Goal: Task Accomplishment & Management: Manage account settings

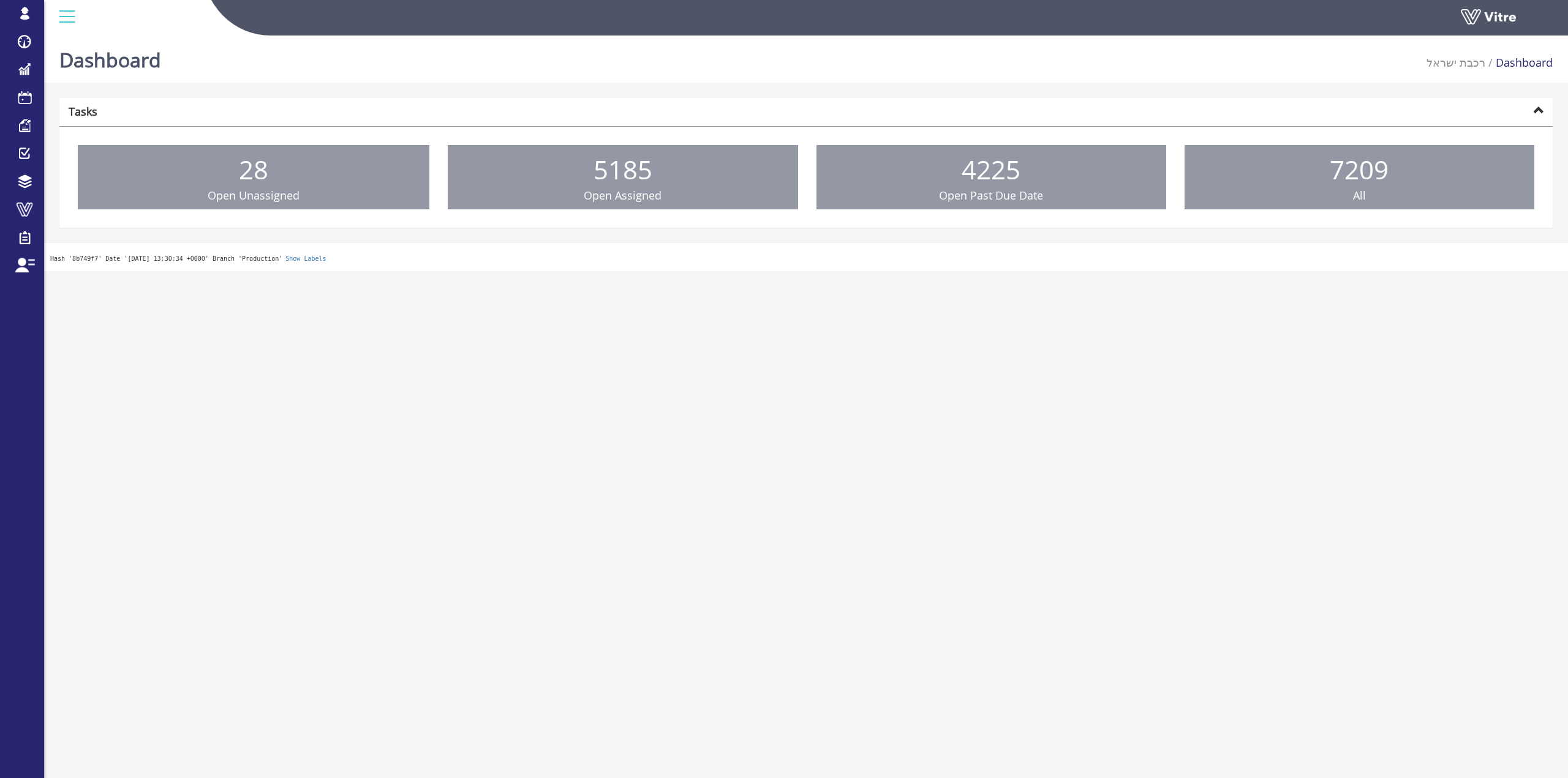
click at [0, 0] on link "Notification" at bounding box center [0, 0] width 0 height 0
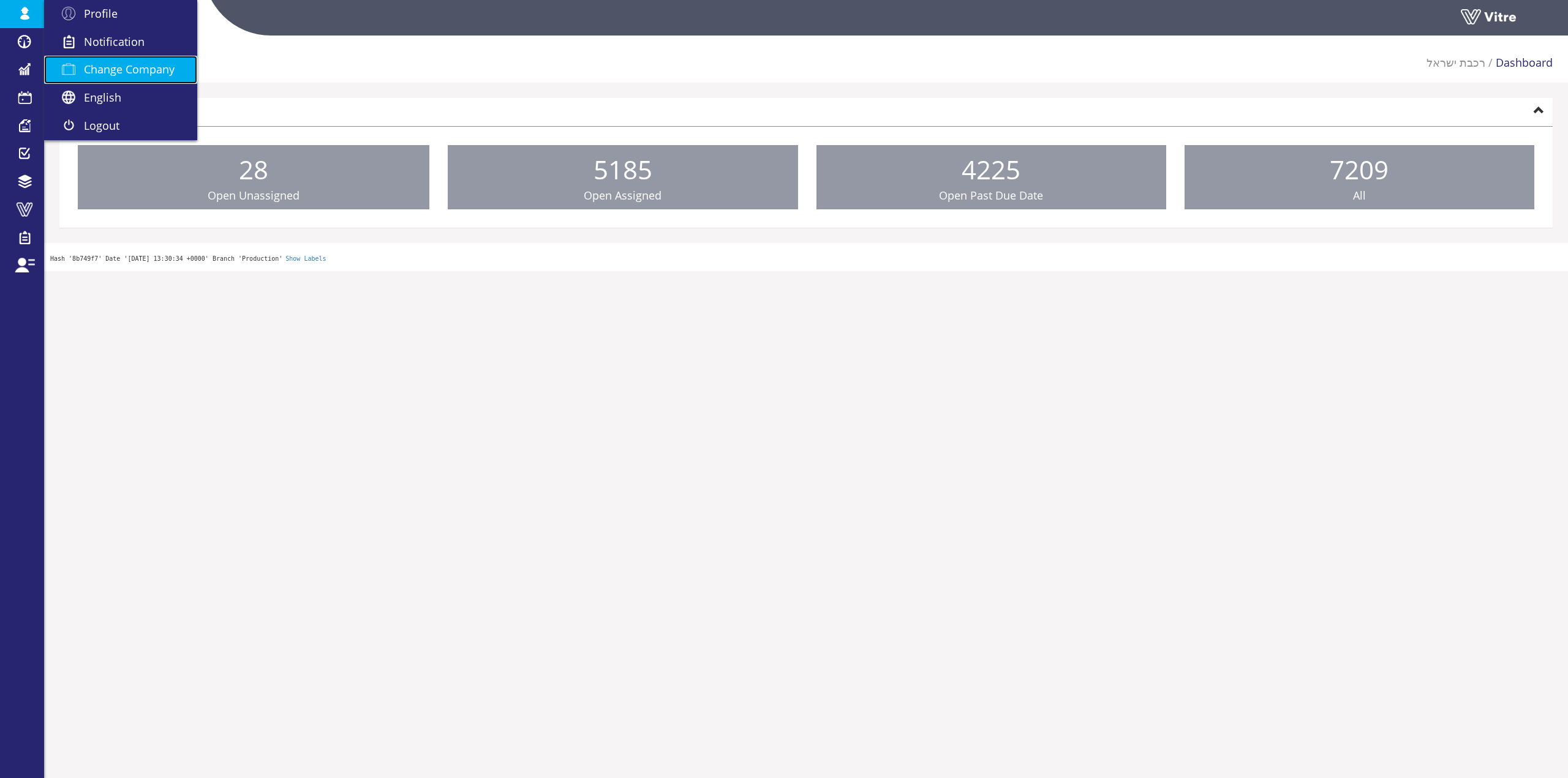
click at [88, 61] on link "Change Company" at bounding box center [121, 70] width 153 height 28
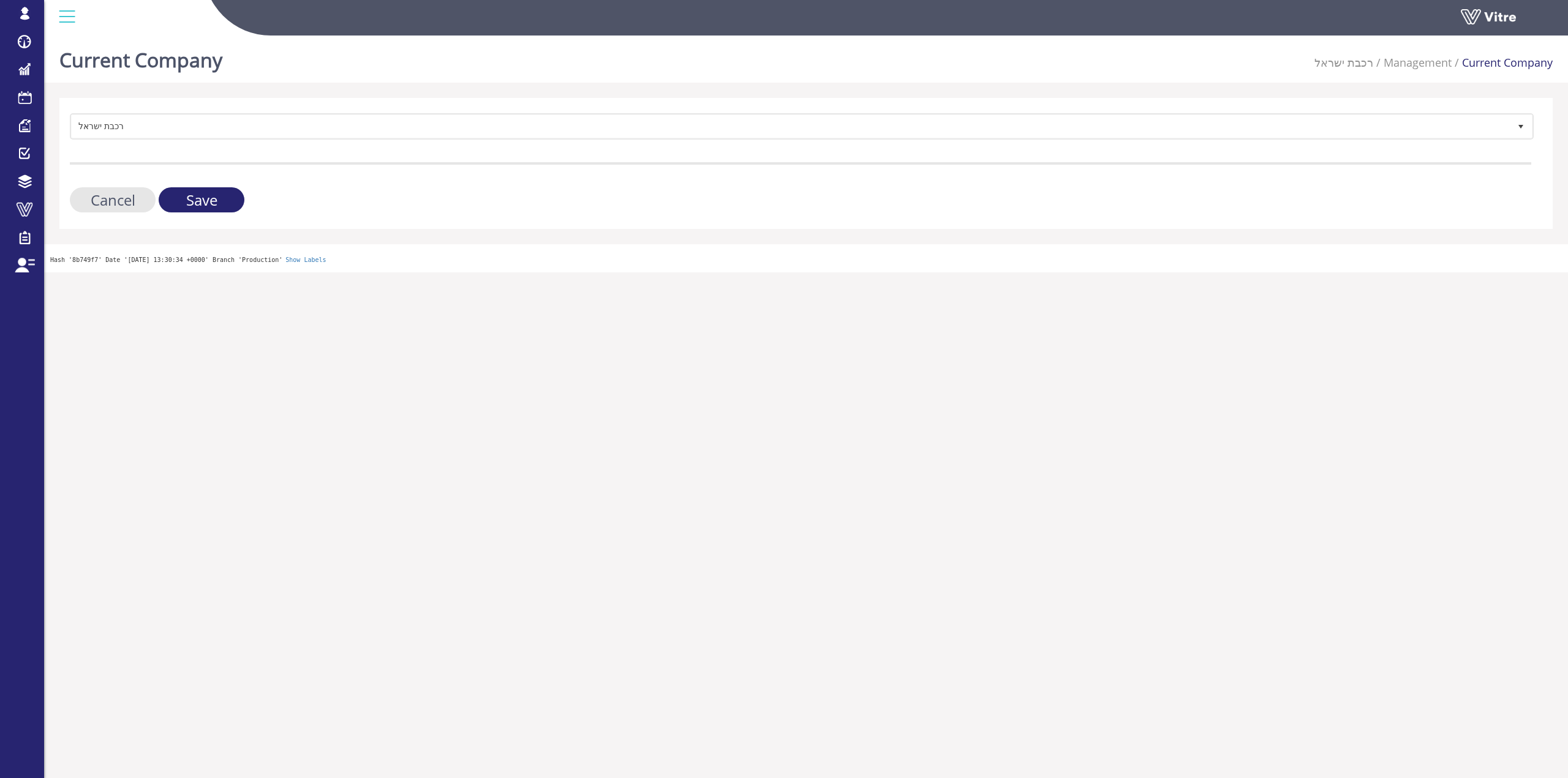
click at [323, 158] on form "רכבת ישראל 335 Cancel Save" at bounding box center [800, 162] width 1461 height 99
click at [324, 149] on form "רכבת ישראל 335 Cancel Save" at bounding box center [800, 162] width 1461 height 99
click at [325, 144] on form "רכבת ישראל 335 Cancel Save" at bounding box center [800, 162] width 1461 height 99
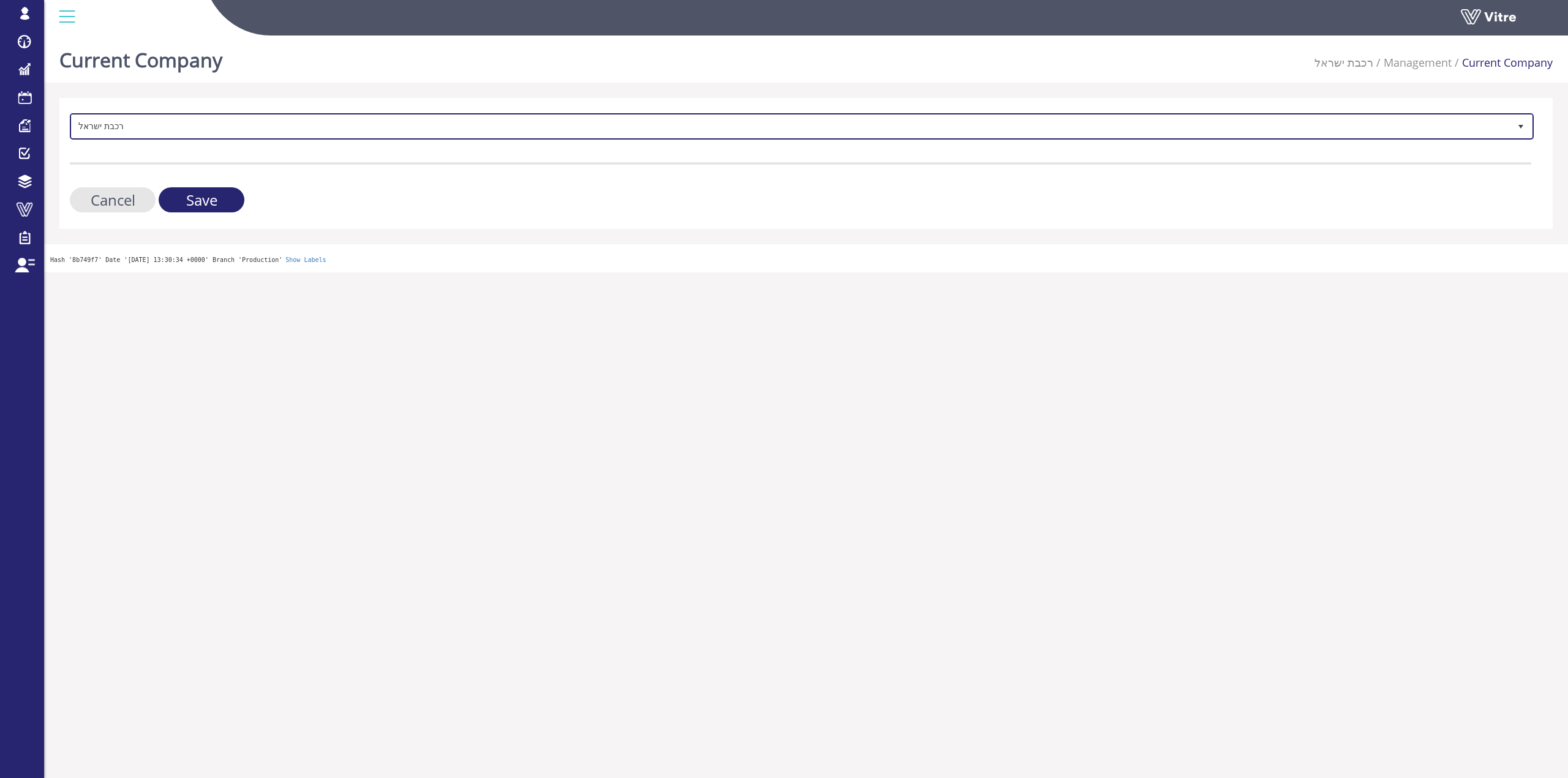
click at [322, 139] on span "רכבת ישראל 335" at bounding box center [801, 126] width 1463 height 26
click at [258, 133] on span "רכבת ישראל" at bounding box center [791, 125] width 1438 height 22
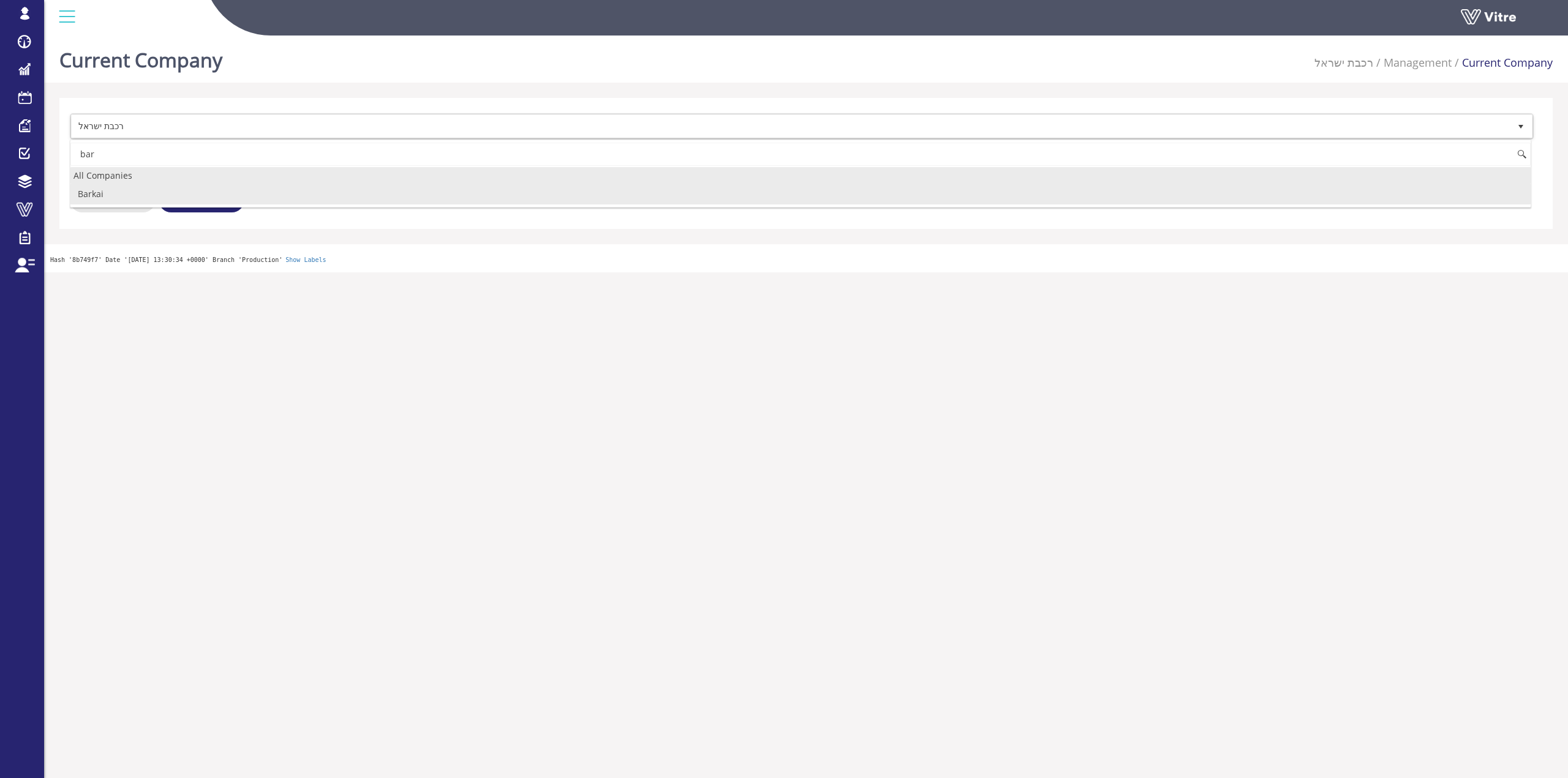
click at [125, 186] on li "Barkai" at bounding box center [800, 194] width 1460 height 21
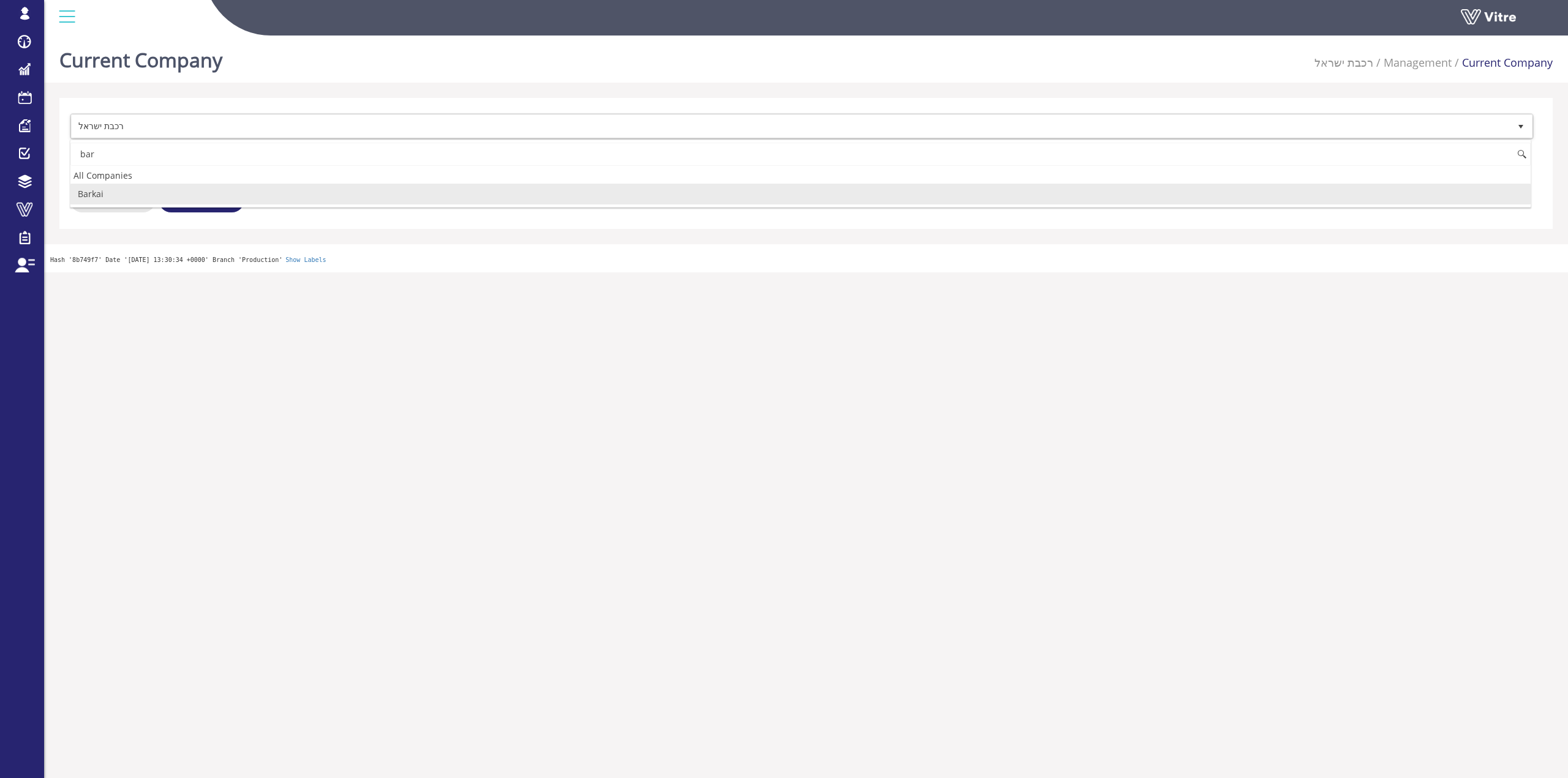
type input "bar"
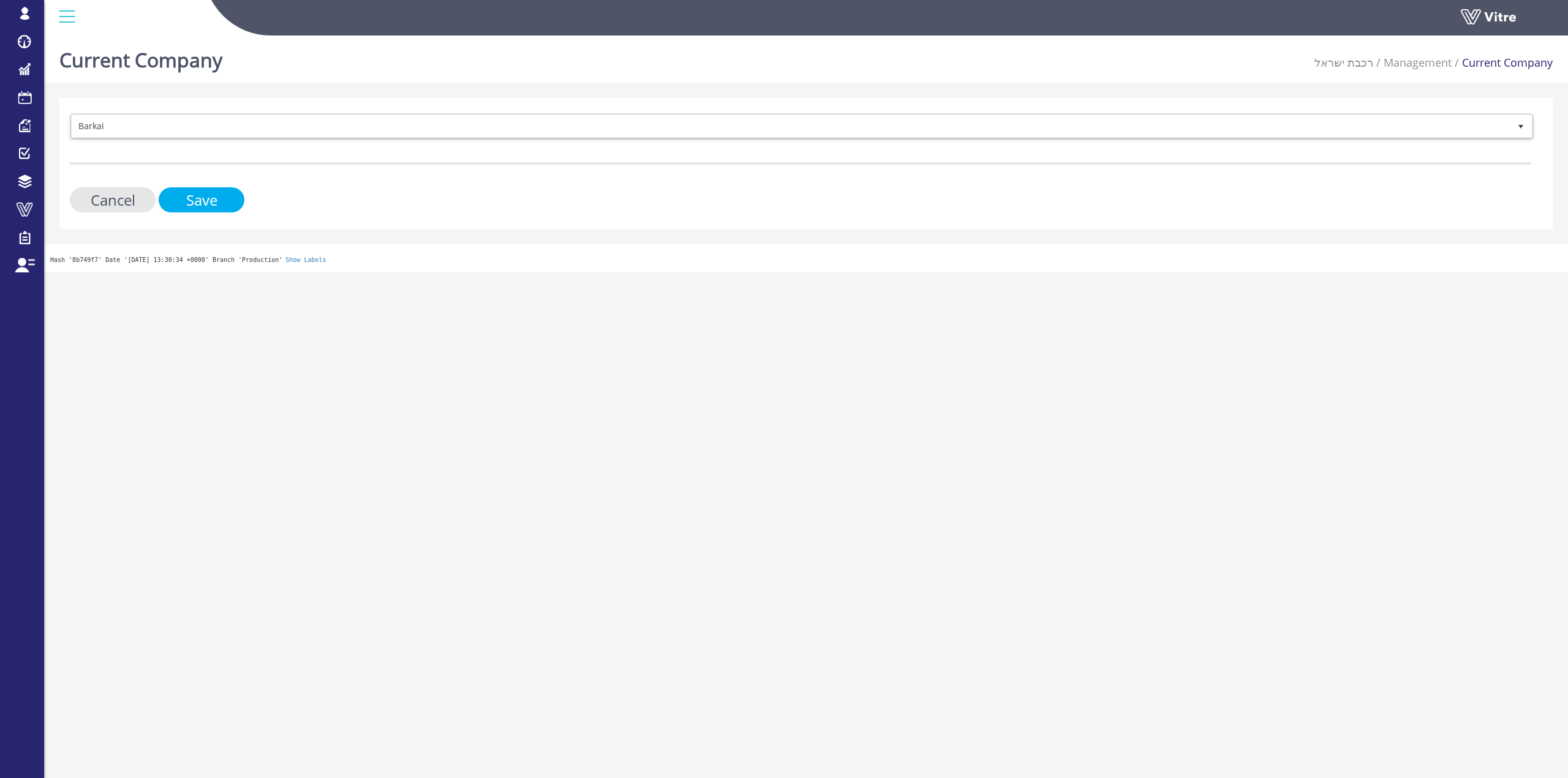
click at [168, 191] on input "Save" at bounding box center [201, 200] width 86 height 25
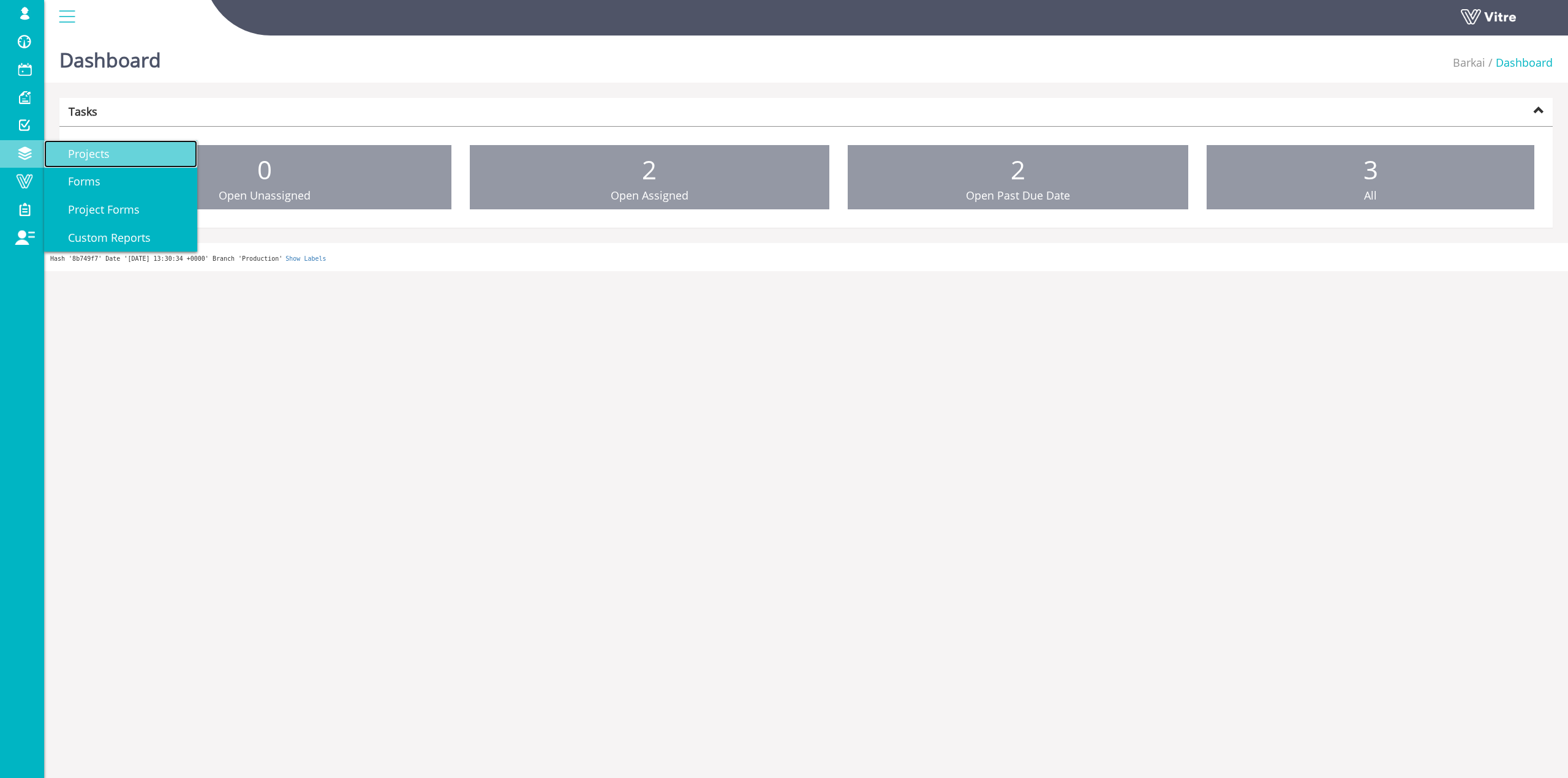
click at [108, 164] on link "Projects" at bounding box center [121, 155] width 153 height 28
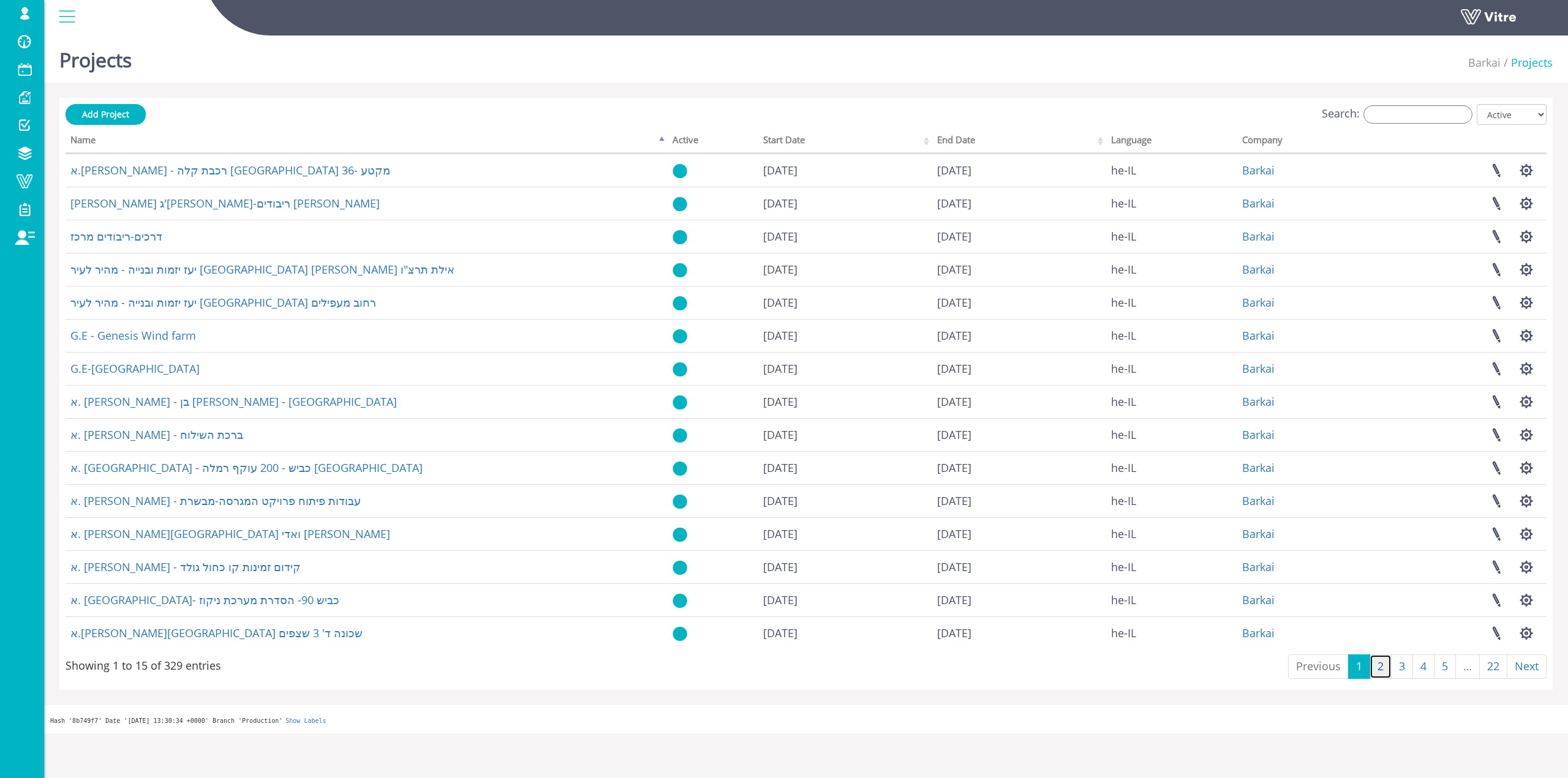
click at [1370, 662] on link "2" at bounding box center [1379, 667] width 22 height 25
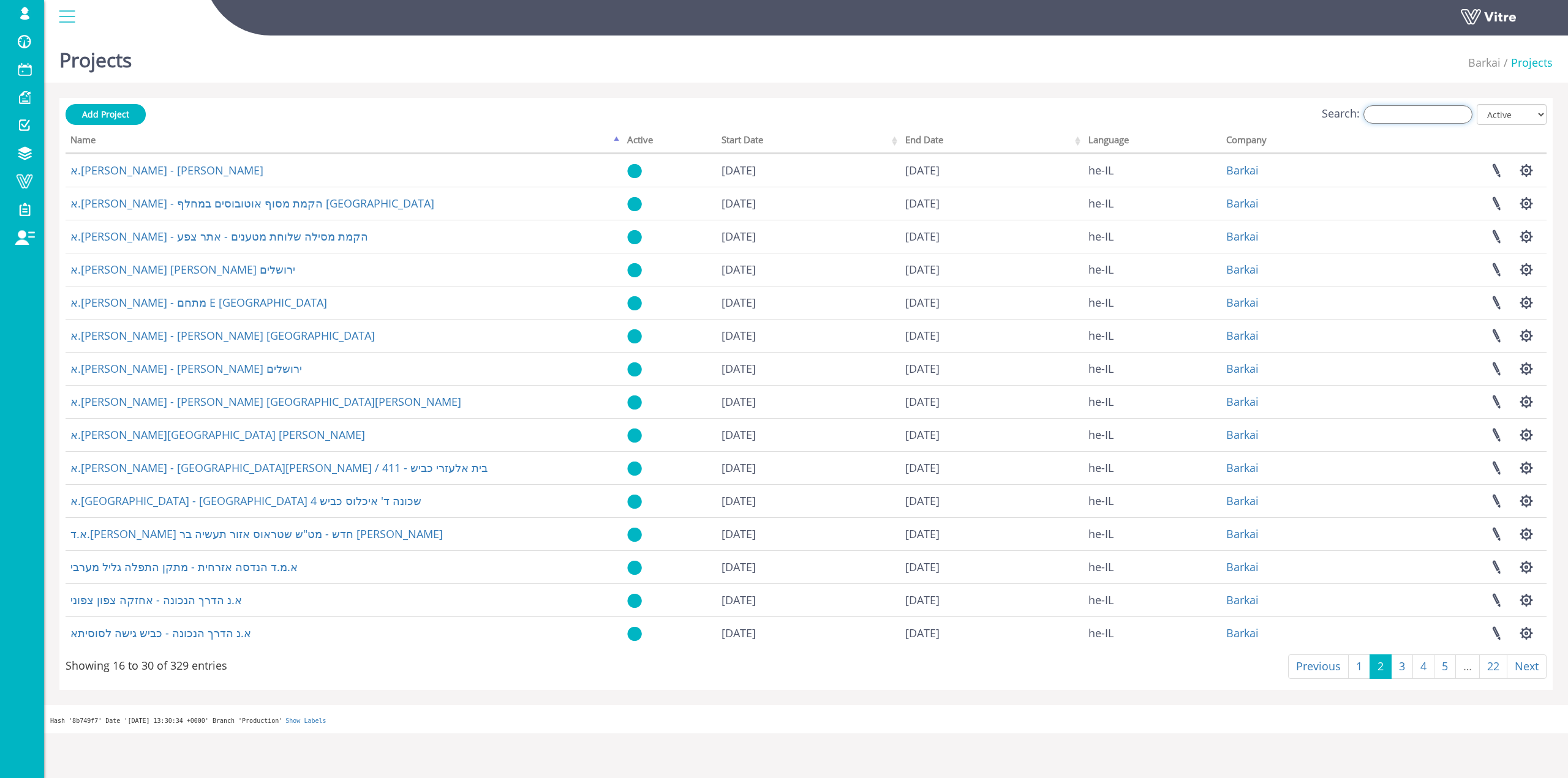
click at [1409, 105] on div "Search: All Active Not Active" at bounding box center [805, 115] width 1480 height 23
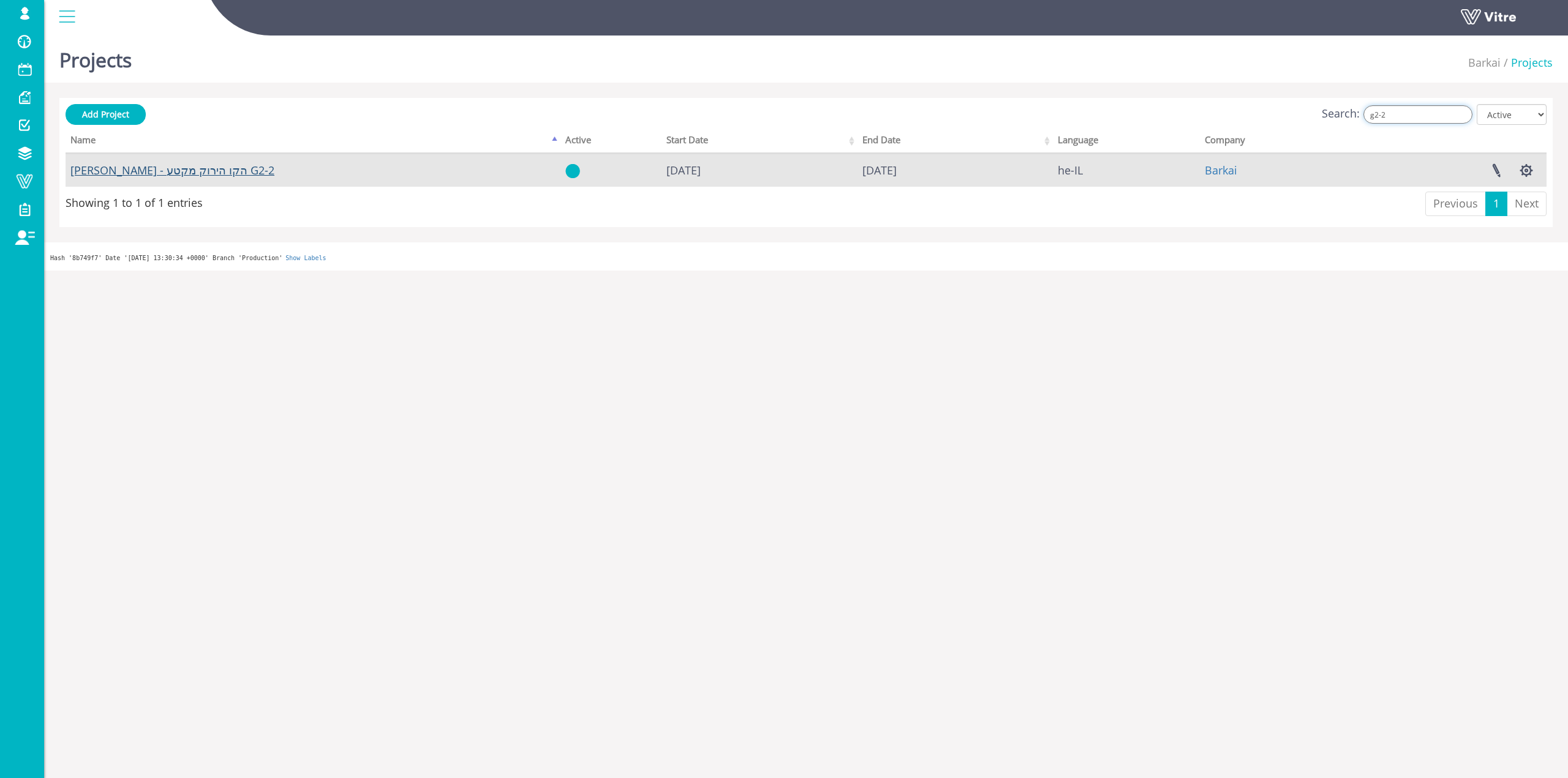
type input "g2-2"
click at [210, 174] on link "דוד אקרשטיין - הקו הירוק מקטע G2-2" at bounding box center [173, 171] width 204 height 15
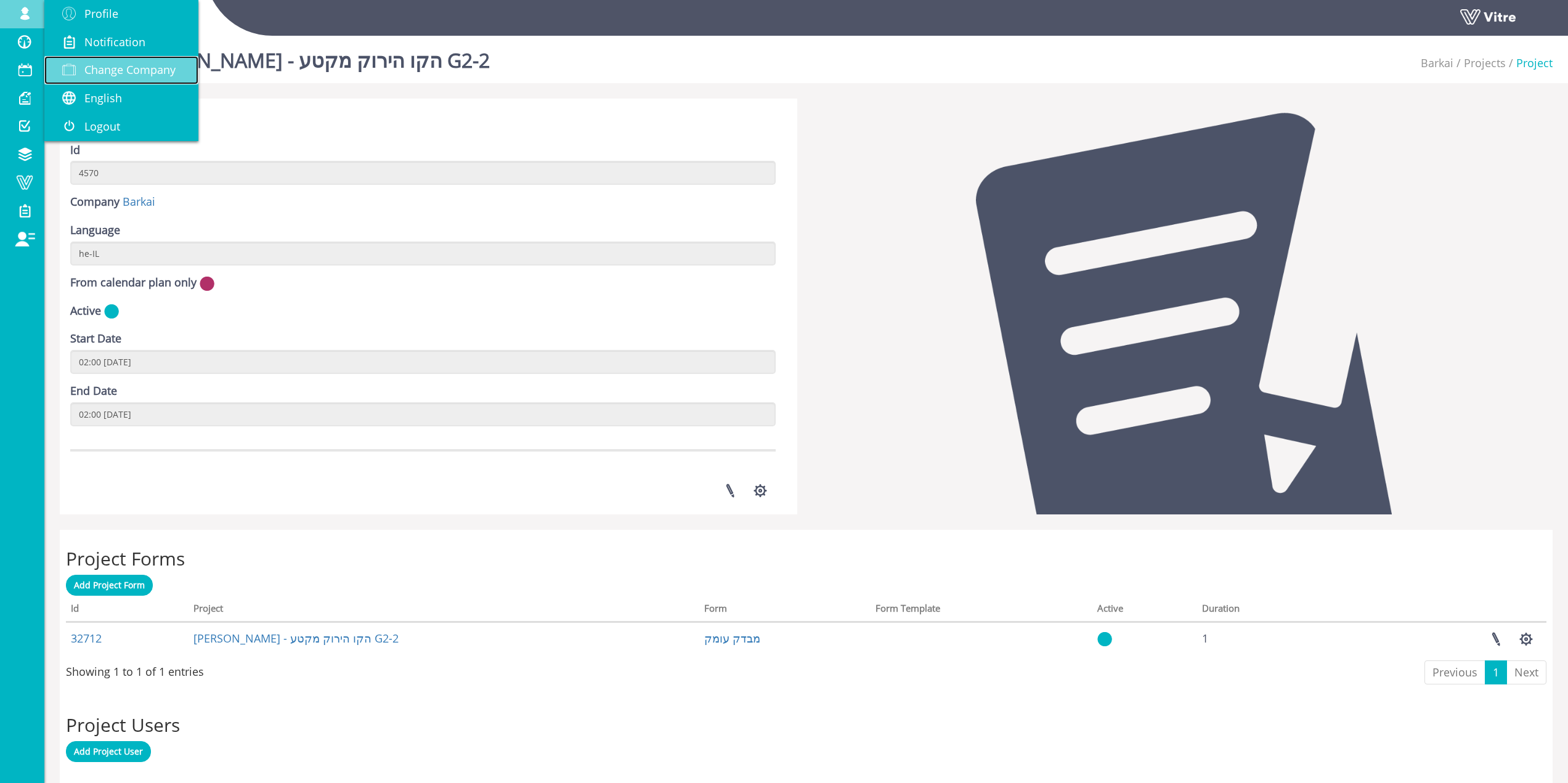
click at [134, 65] on span "Change Company" at bounding box center [130, 70] width 91 height 15
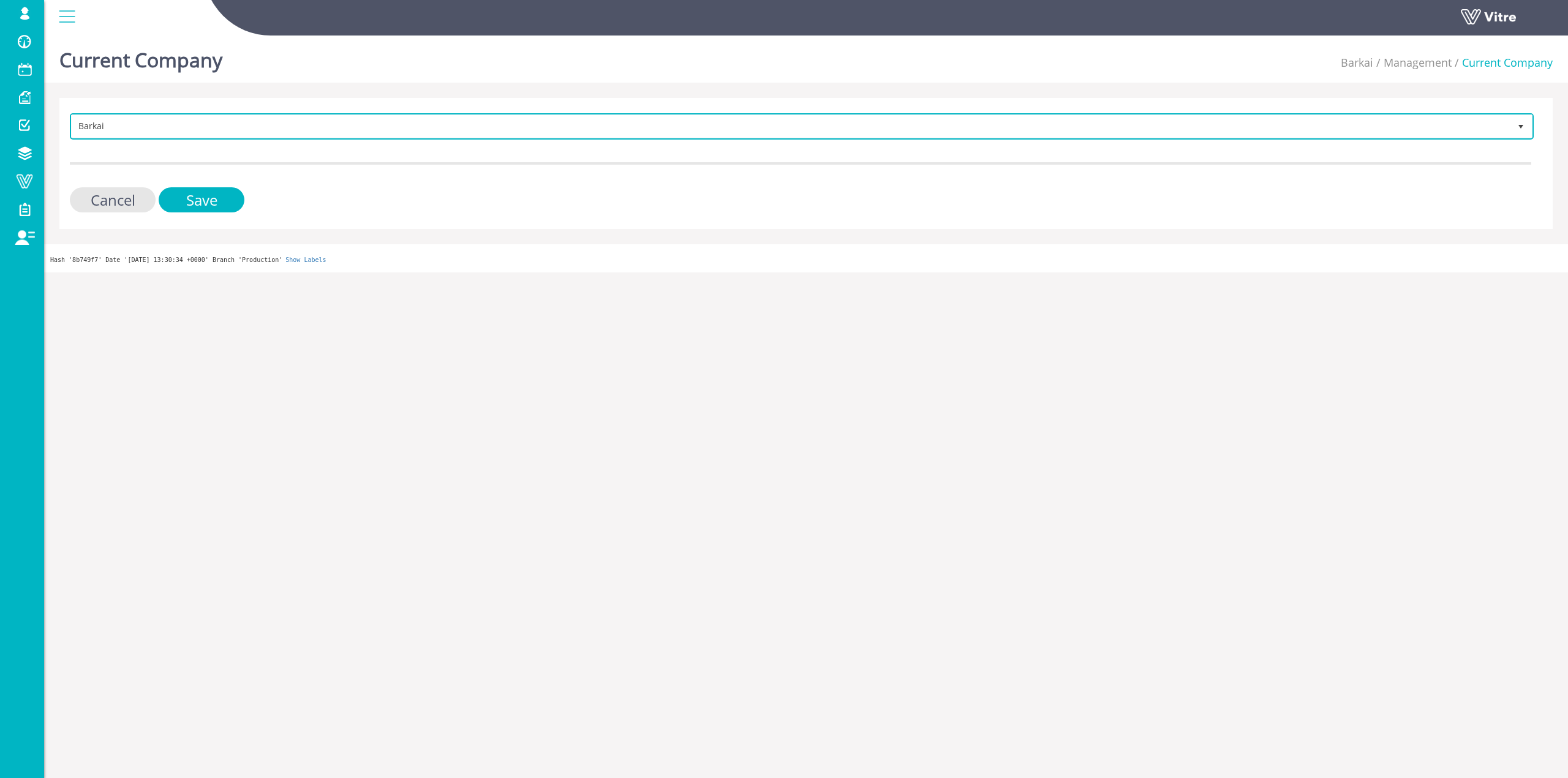
click at [328, 118] on span "Barkai" at bounding box center [791, 125] width 1438 height 22
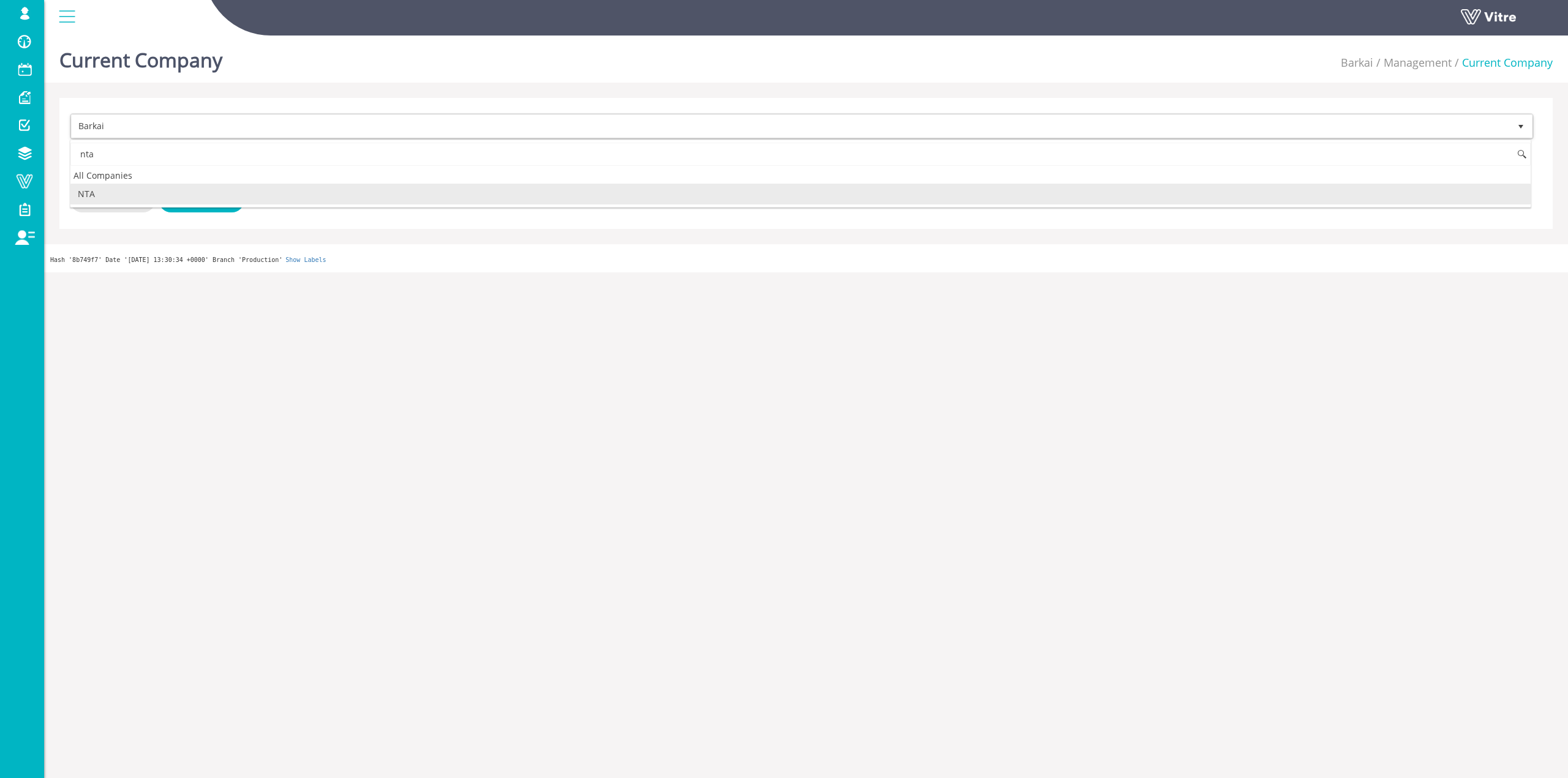
click at [126, 186] on li "NTA" at bounding box center [800, 194] width 1460 height 21
type input "nta"
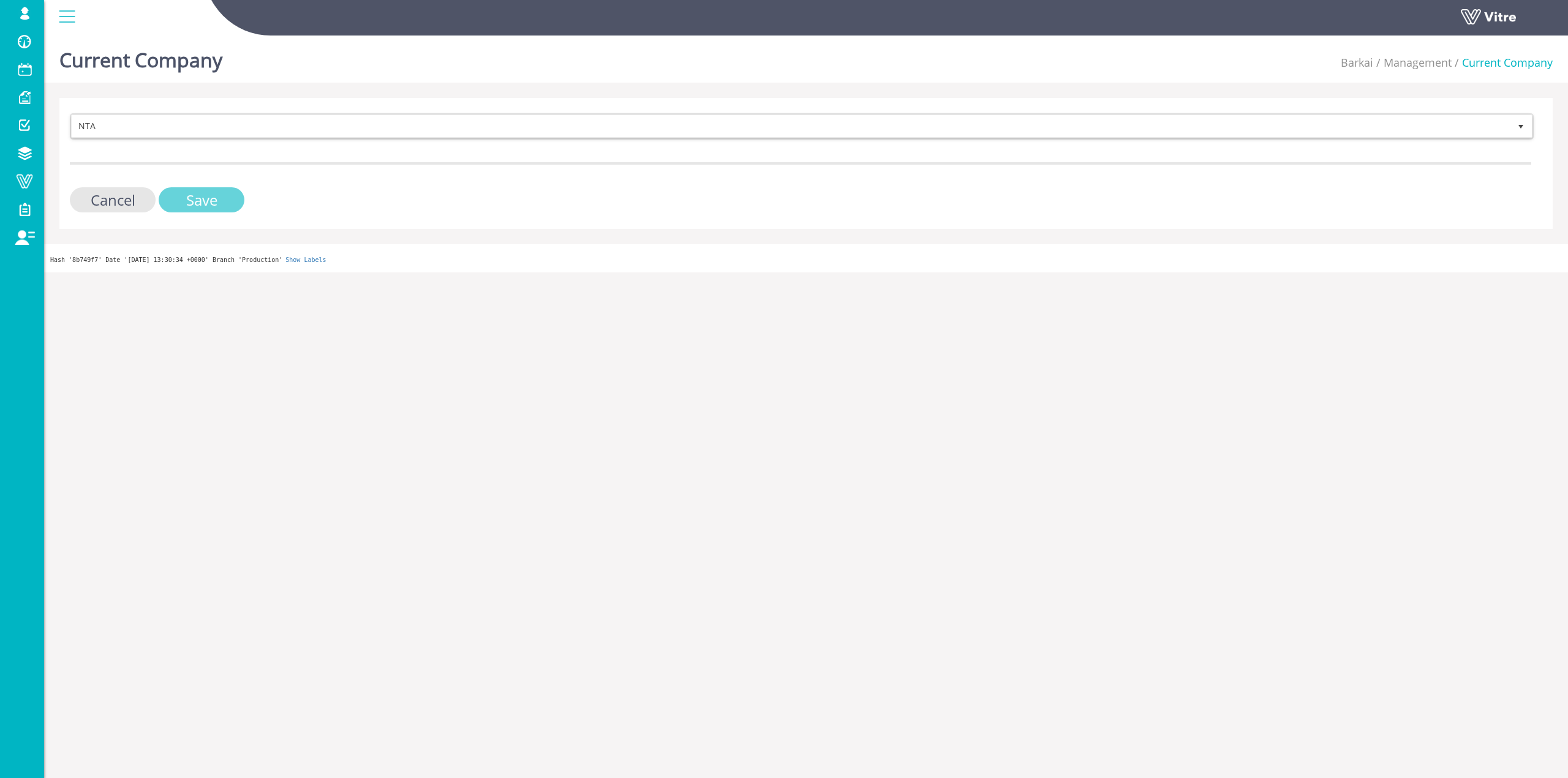
click at [165, 199] on input "Save" at bounding box center [201, 200] width 86 height 25
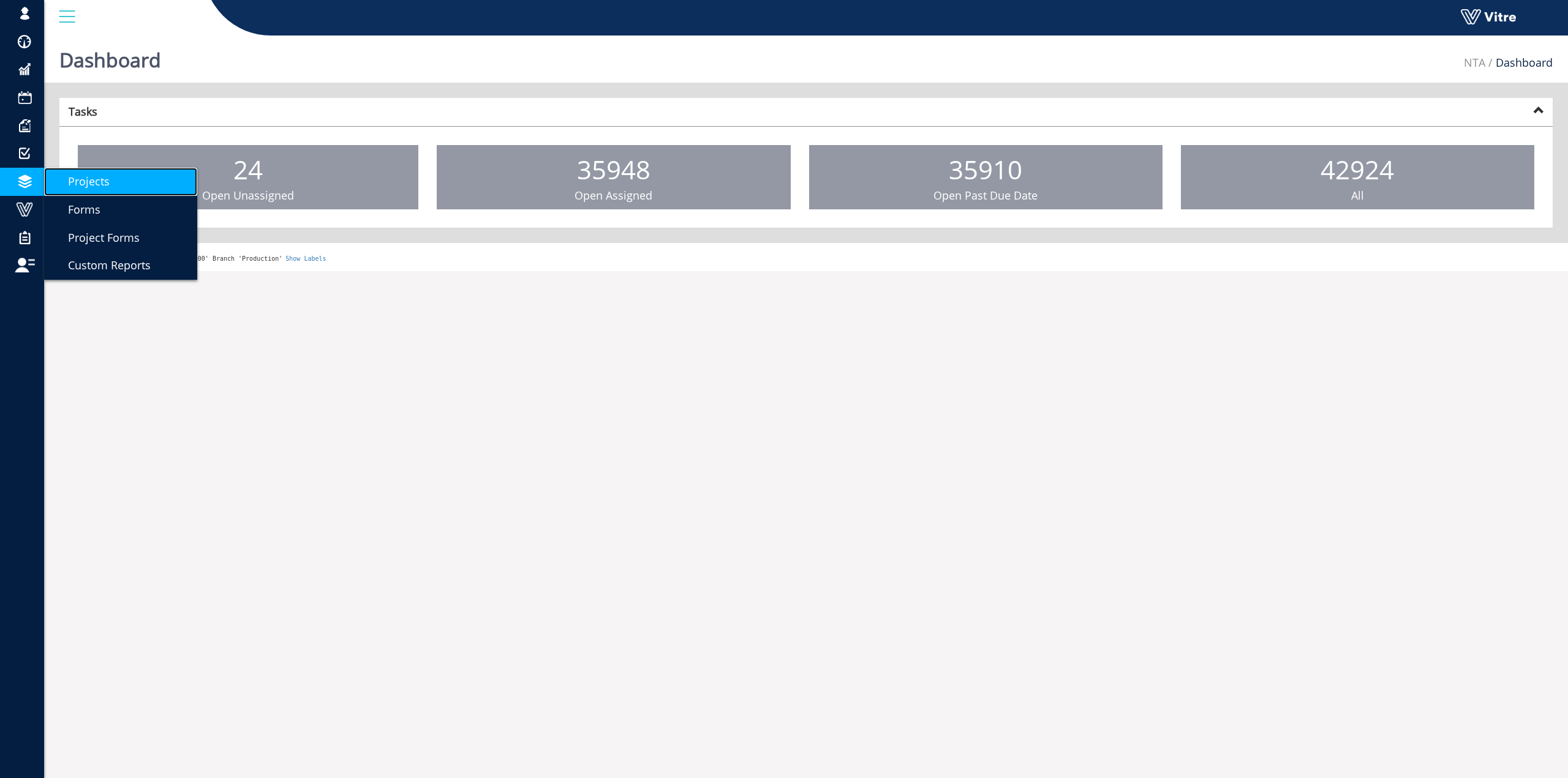
click at [82, 190] on link "Projects" at bounding box center [121, 182] width 153 height 28
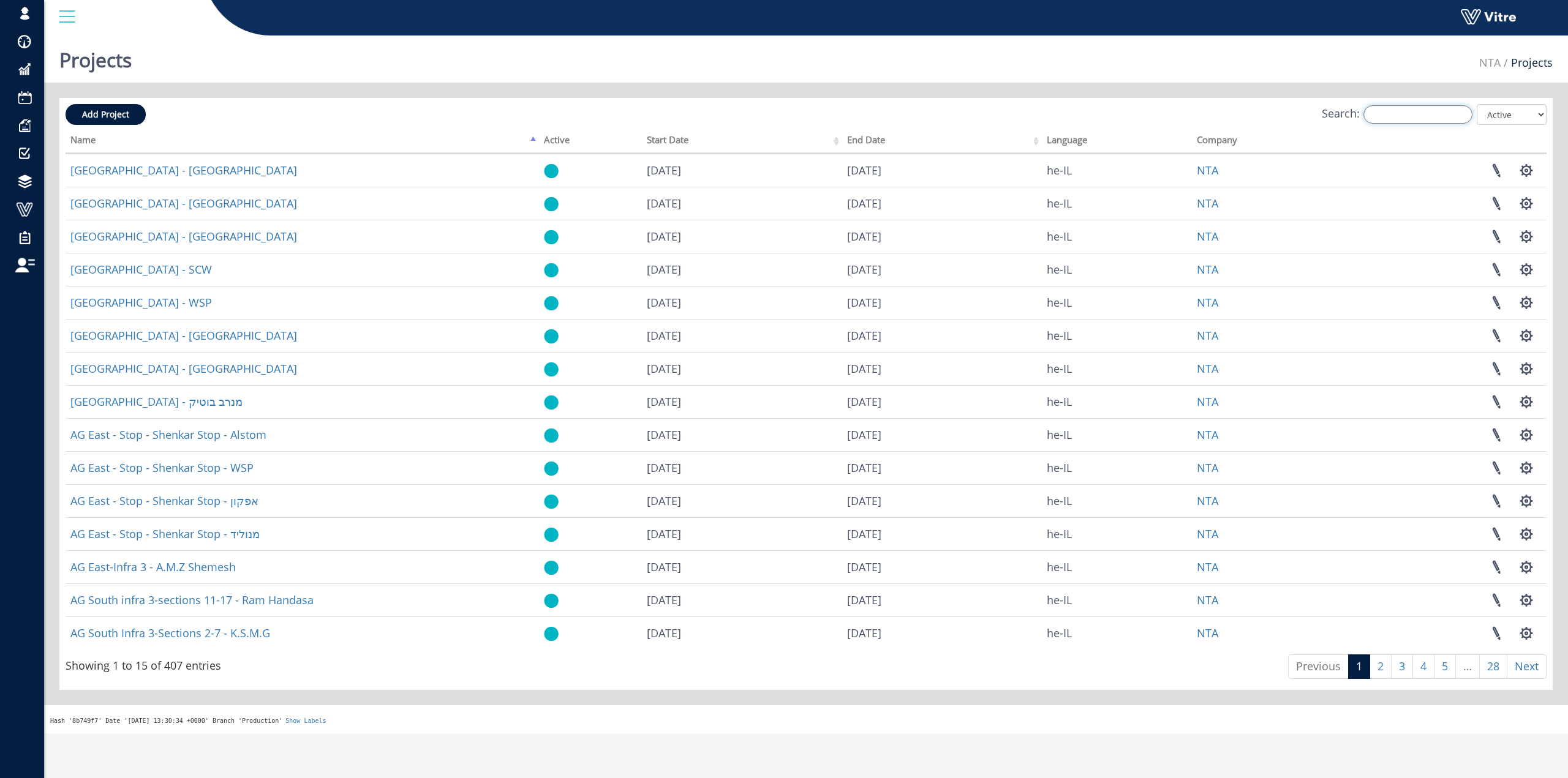
click at [1425, 114] on input "Search:" at bounding box center [1418, 114] width 109 height 18
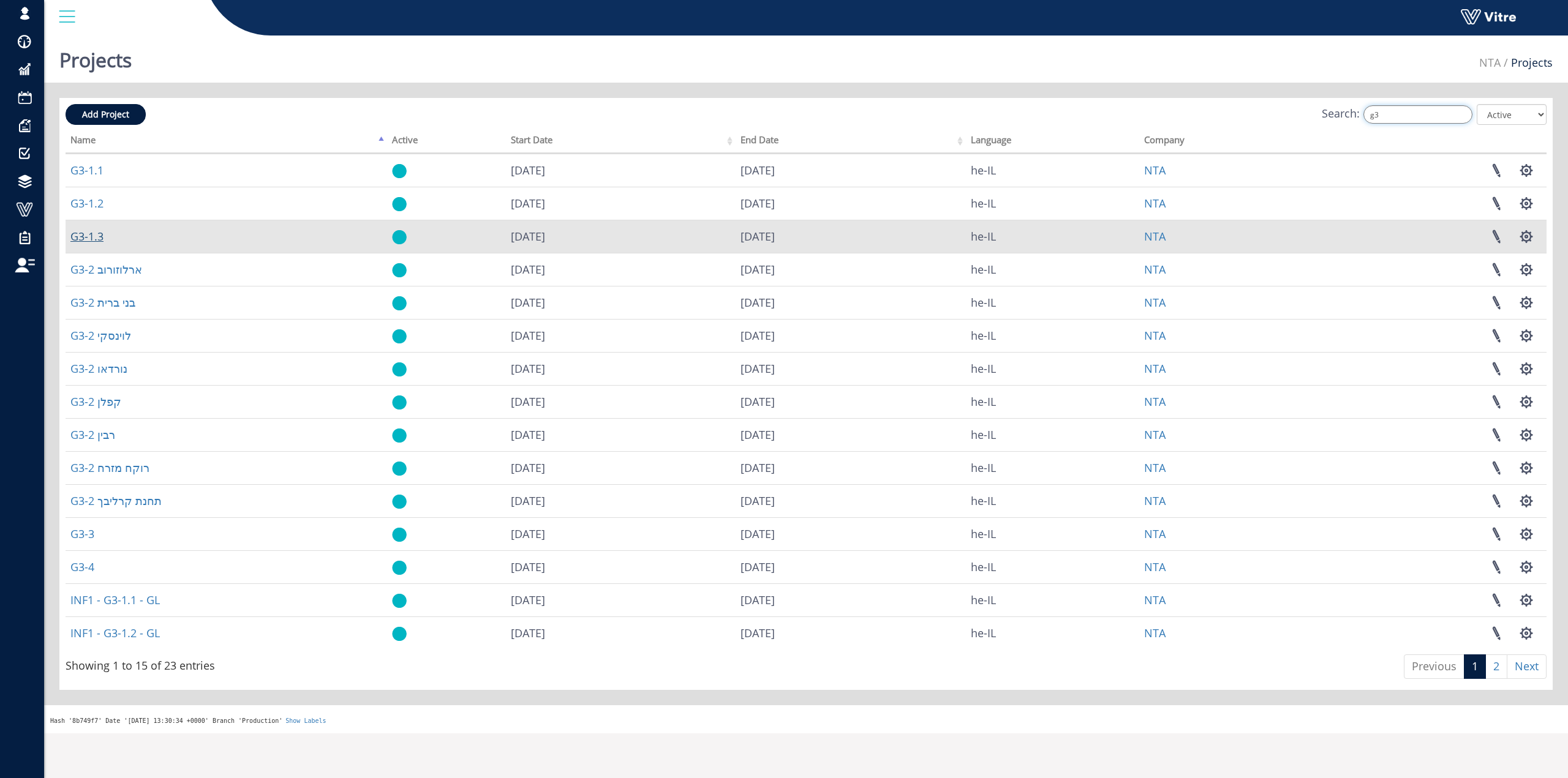
type input "g3"
click at [88, 237] on link "G3-1.3" at bounding box center [87, 237] width 33 height 15
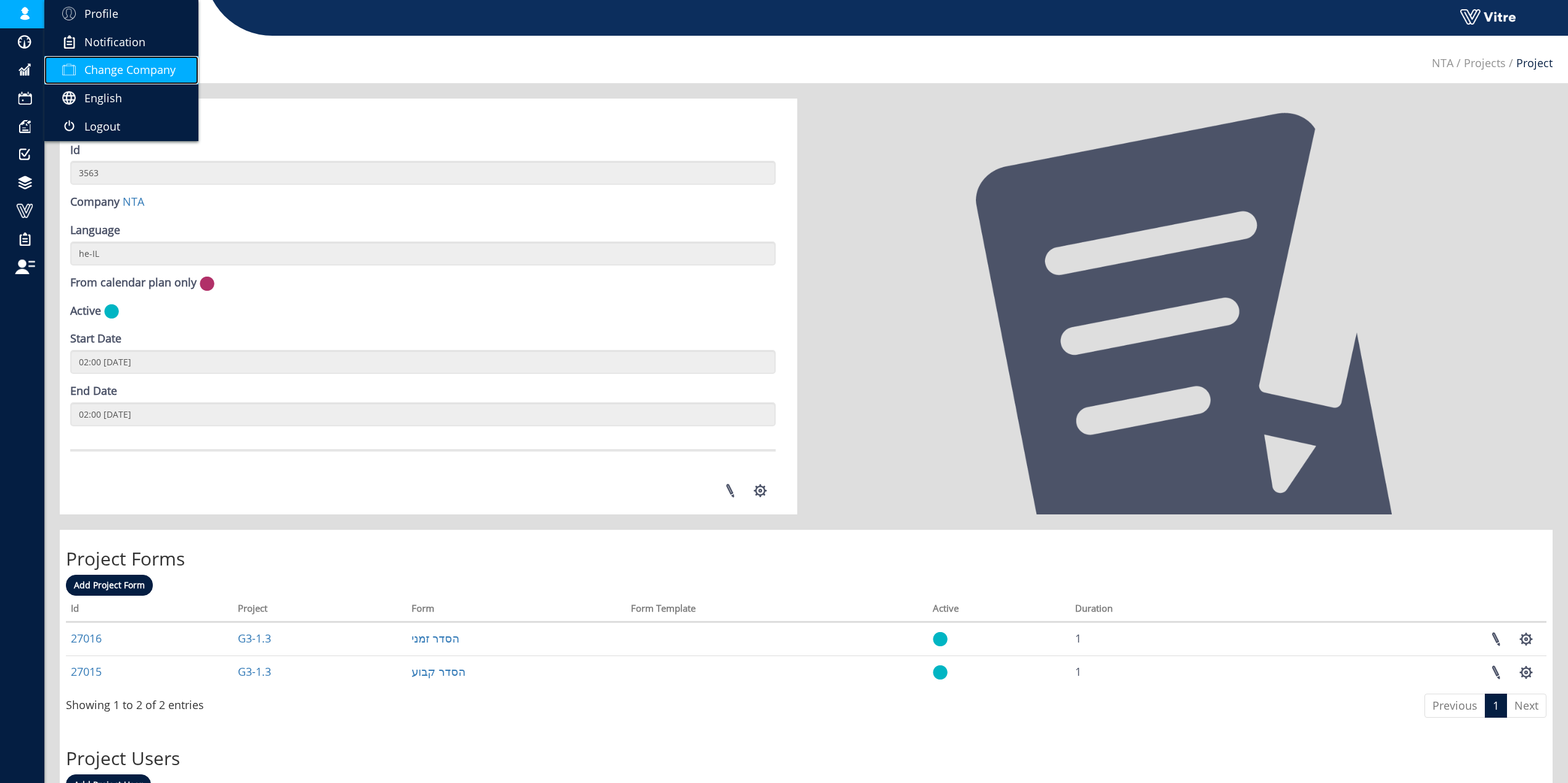
click at [115, 57] on link "Change Company" at bounding box center [121, 70] width 154 height 28
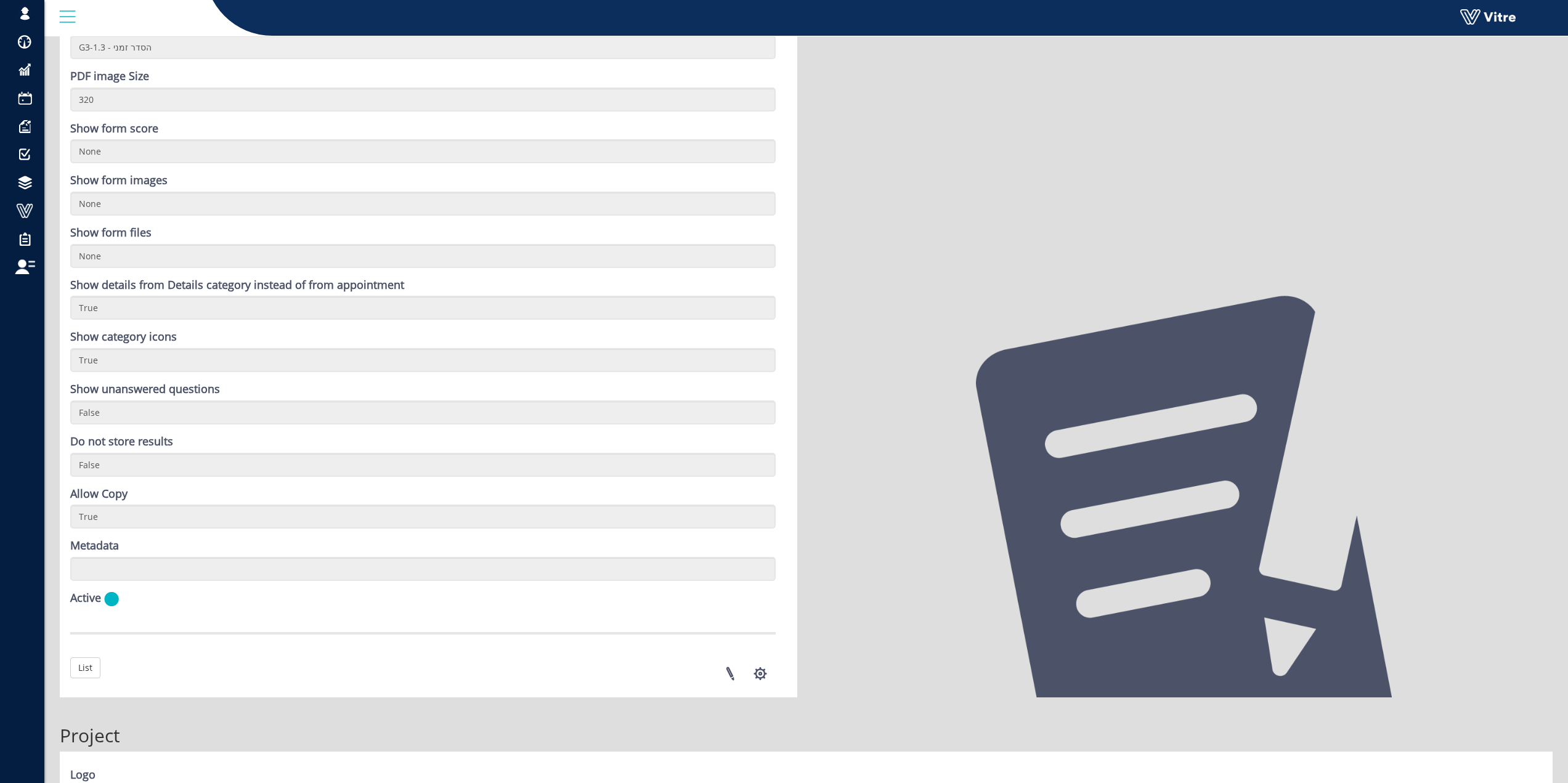
scroll to position [1357, 0]
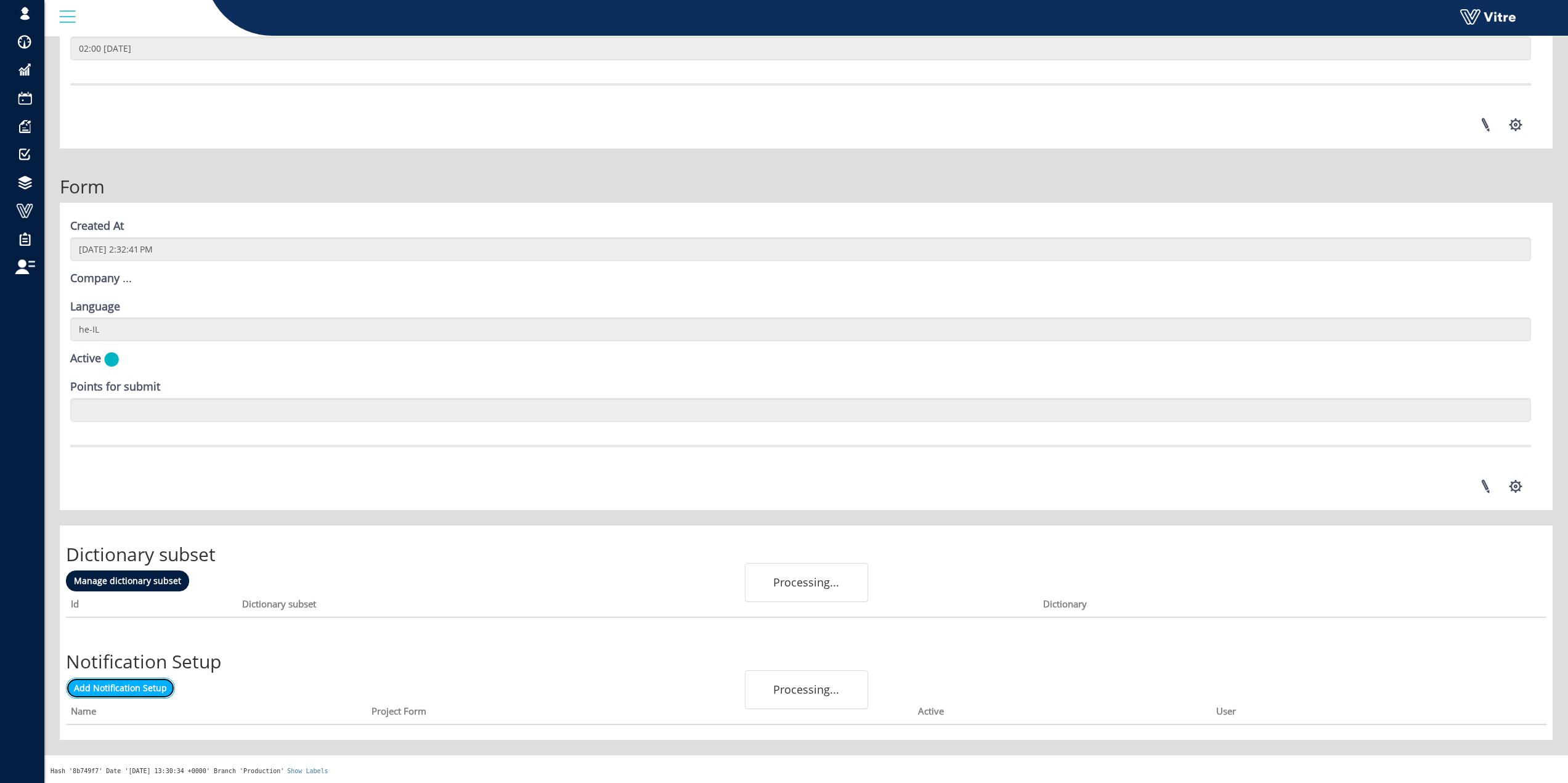
click at [154, 689] on span "Add Notification Setup" at bounding box center [121, 687] width 93 height 11
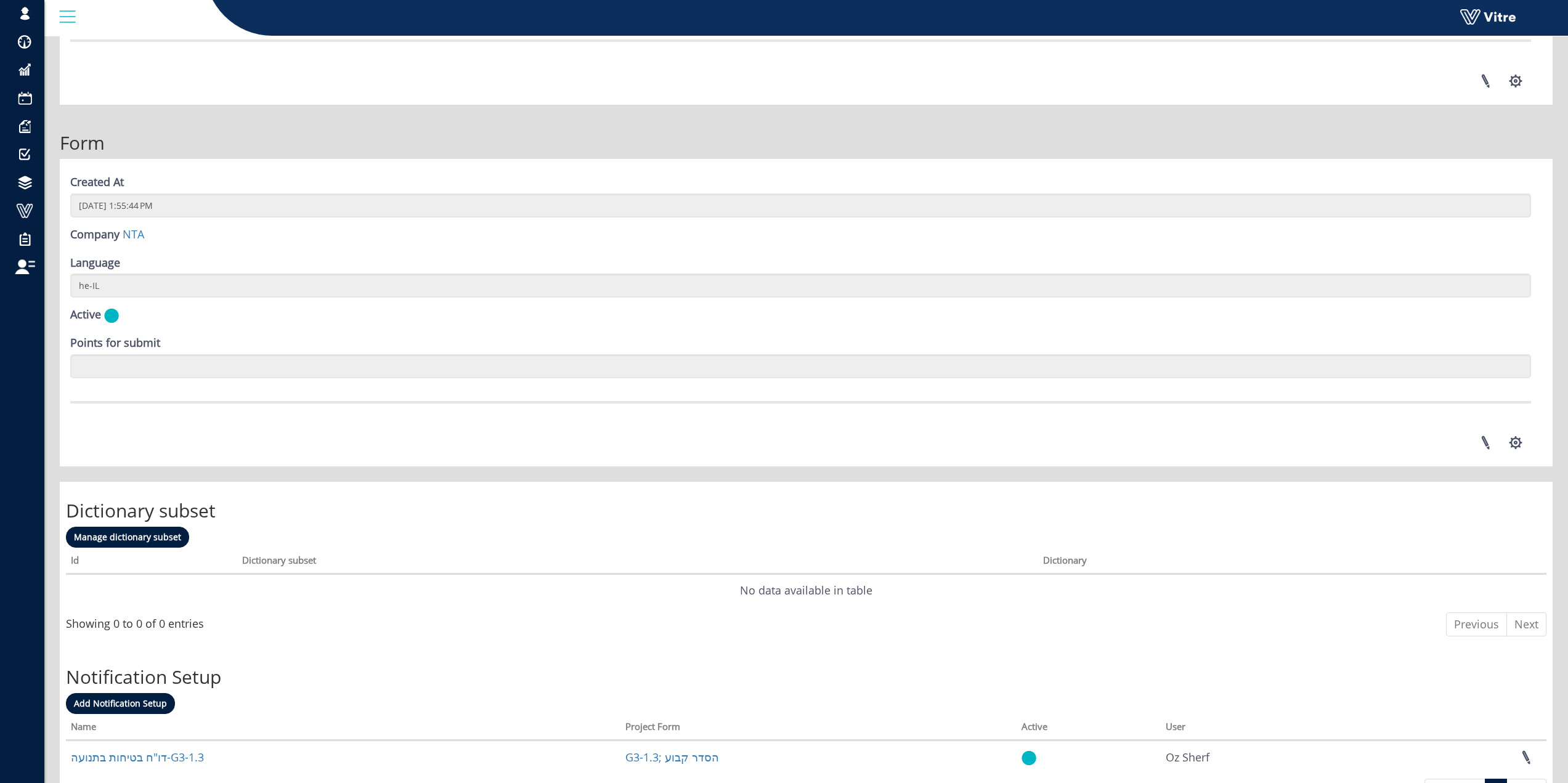
scroll to position [1476, 0]
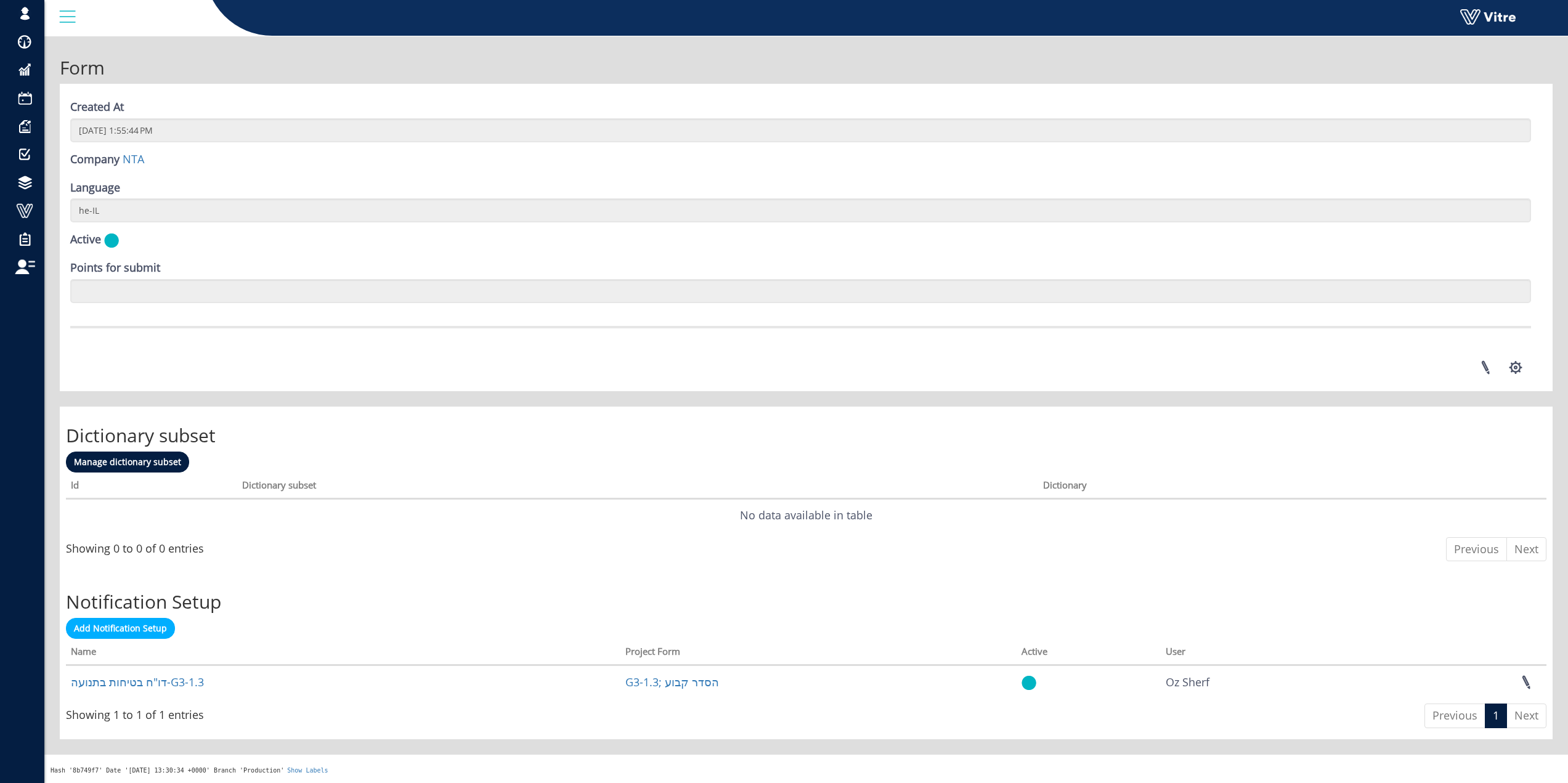
click at [169, 640] on div "Add Notification Setup Processing... Name Project Form Active User דו"ח בטיחות …" at bounding box center [806, 675] width 1481 height 115
click at [163, 637] on link "Add Notification Setup" at bounding box center [120, 628] width 109 height 21
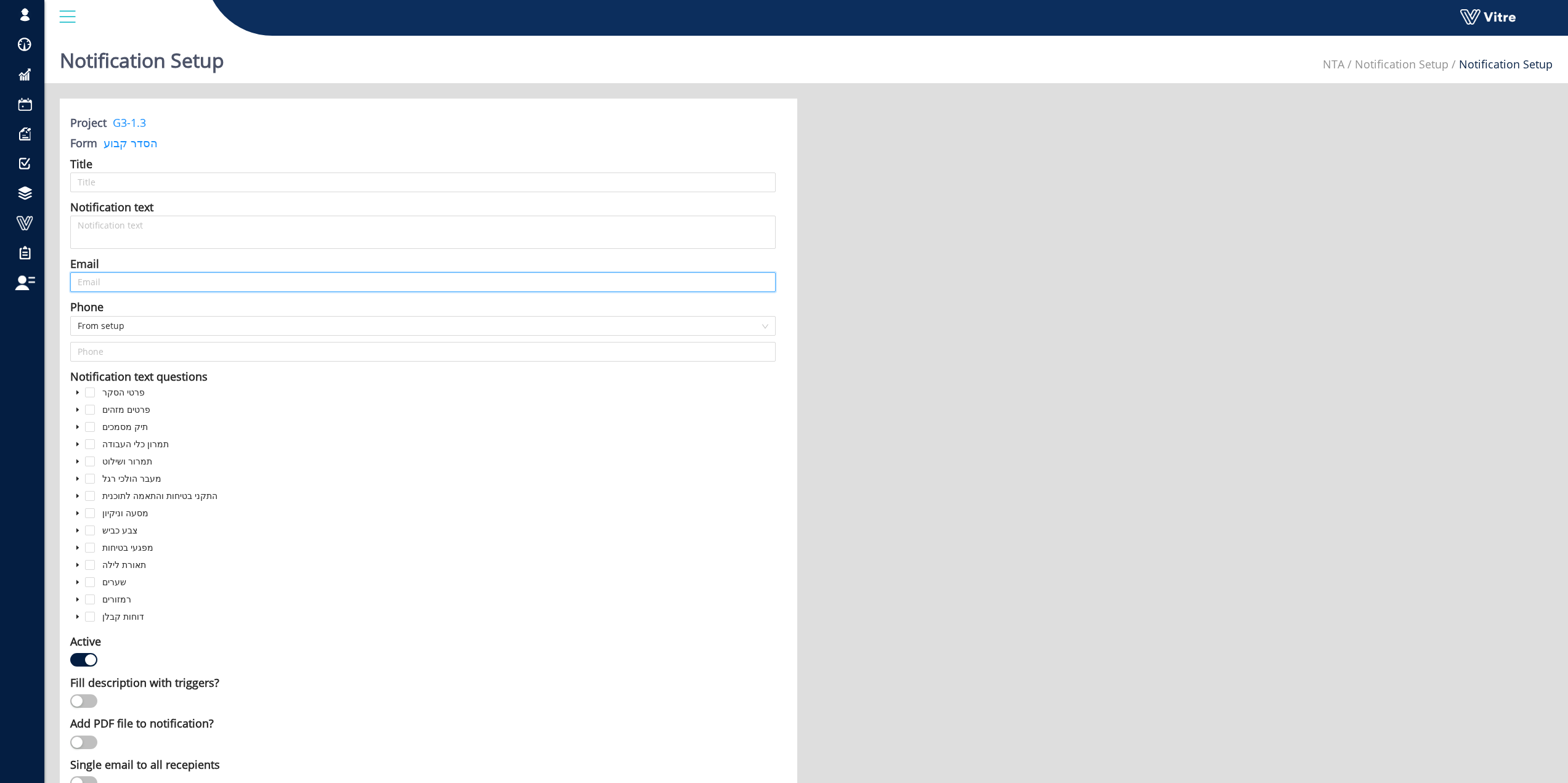
click at [119, 286] on input "text" at bounding box center [422, 282] width 705 height 20
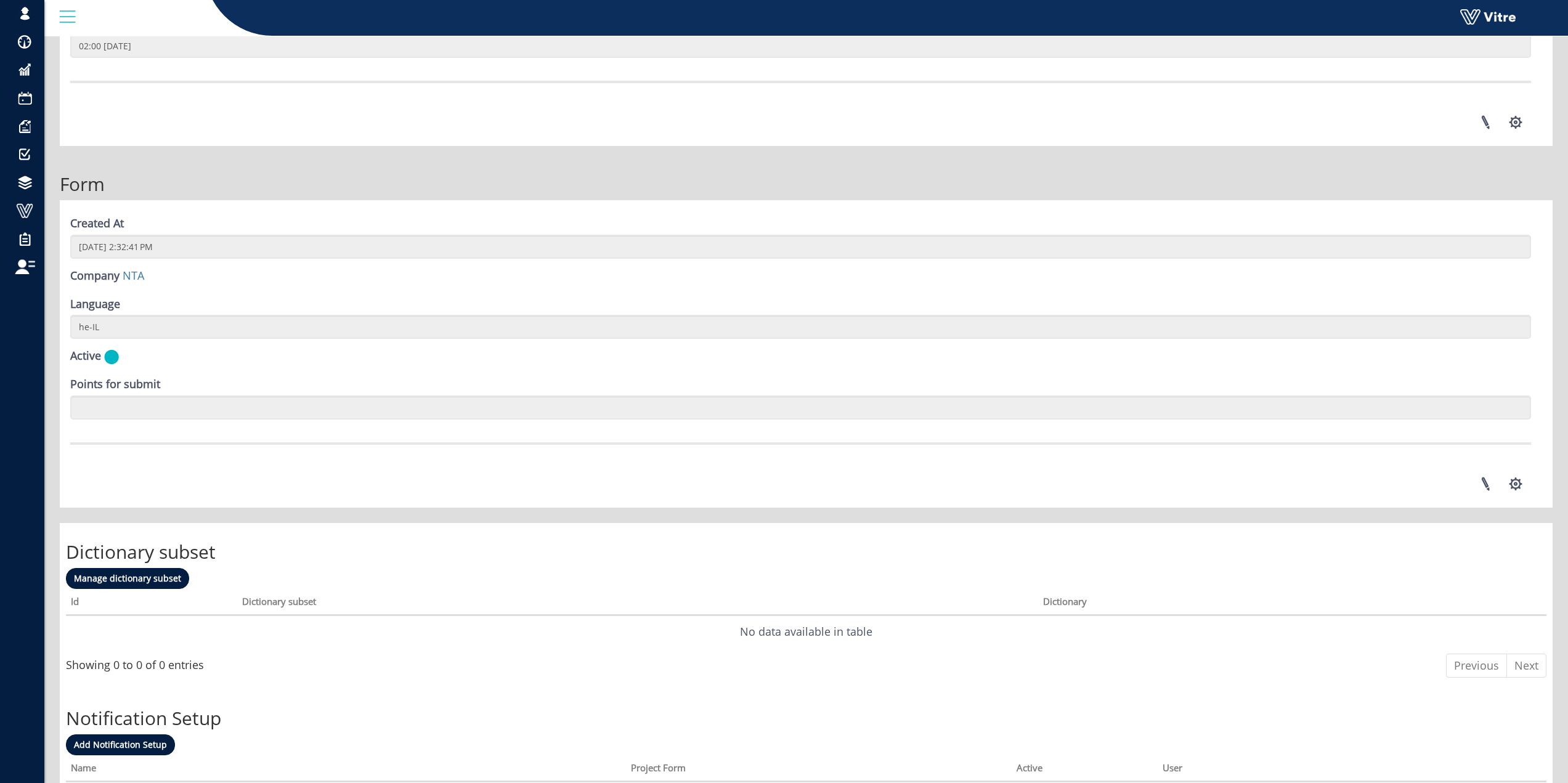
scroll to position [1476, 0]
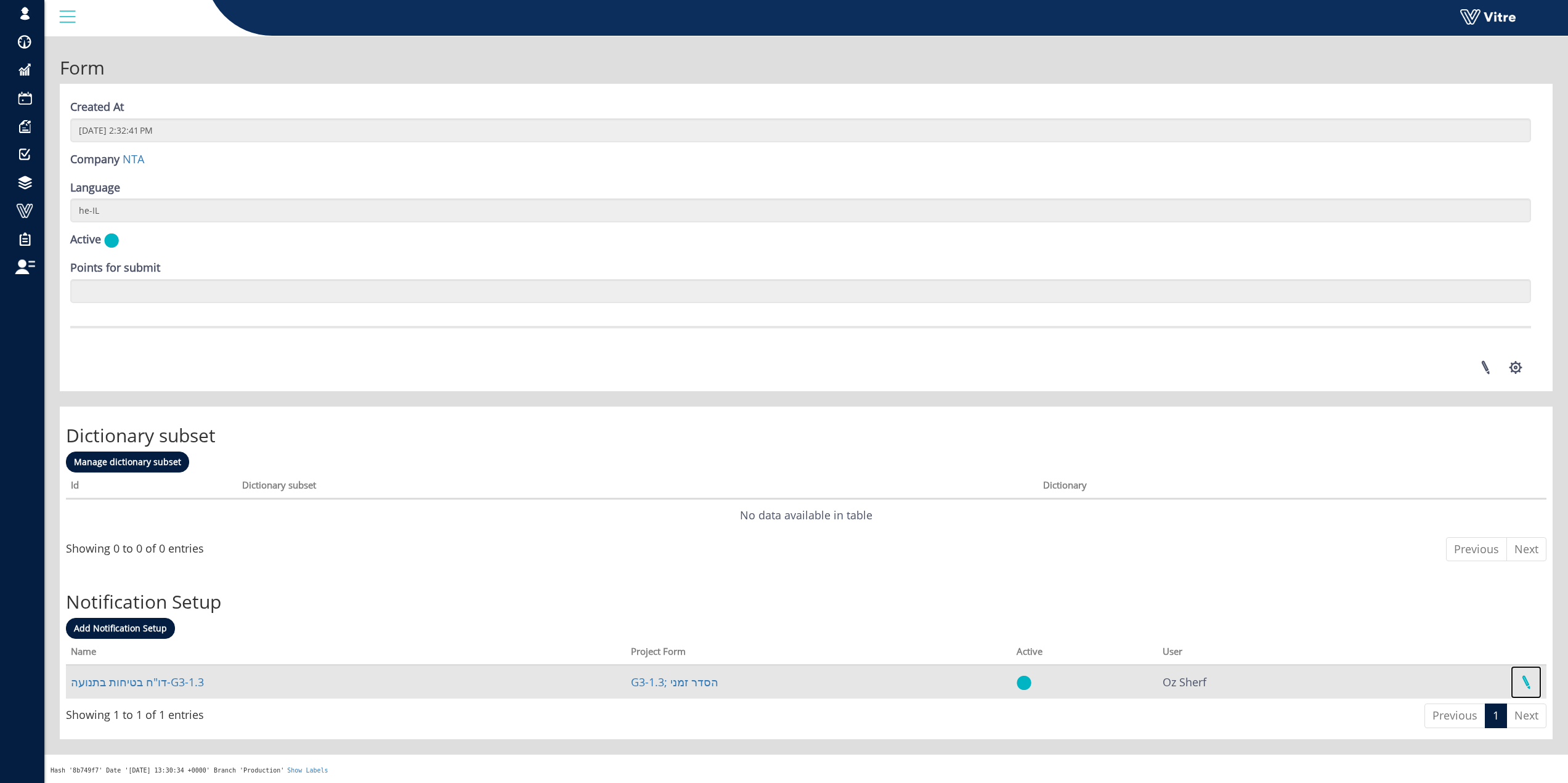
click at [1516, 688] on link at bounding box center [1525, 682] width 30 height 32
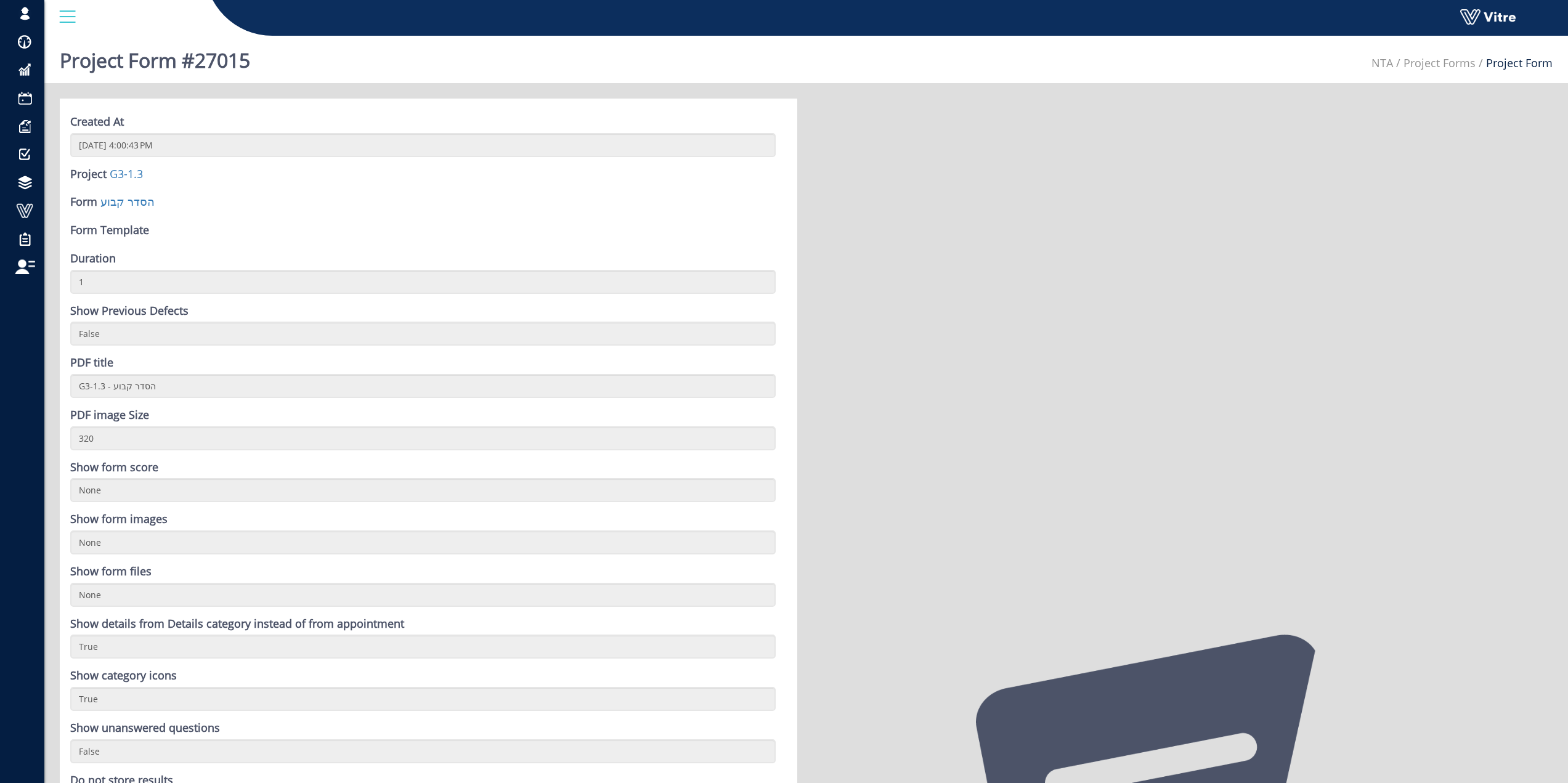
drag, startPoint x: 542, startPoint y: 186, endPoint x: 466, endPoint y: 174, distance: 76.9
click at [540, 188] on form "Created At 1/27/2021 4:00:43 PM Project G3-1.3 Form הסדר קבוע Form Template Dur…" at bounding box center [422, 531] width 705 height 834
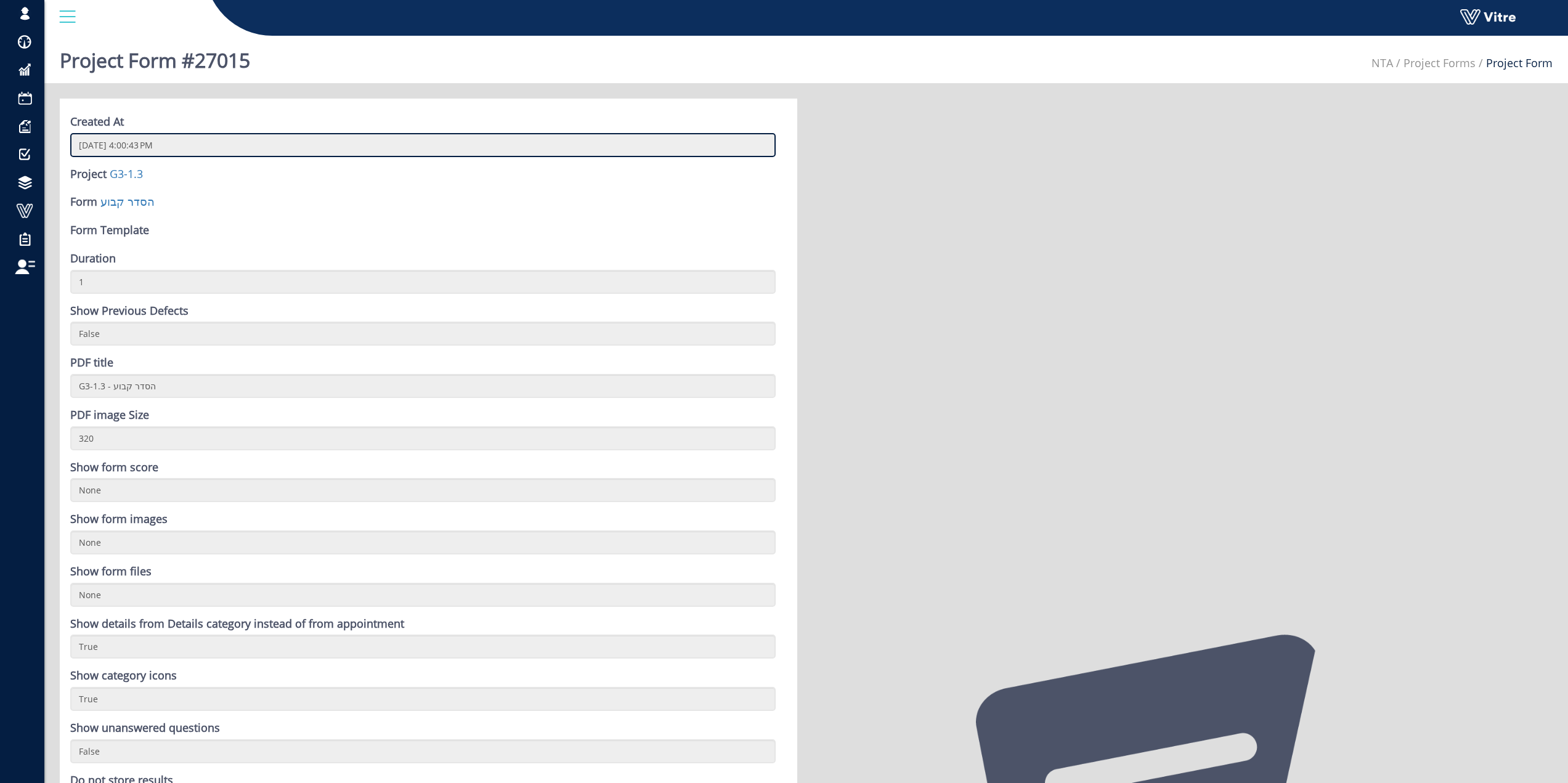
drag, startPoint x: 200, startPoint y: 134, endPoint x: 175, endPoint y: 130, distance: 25.3
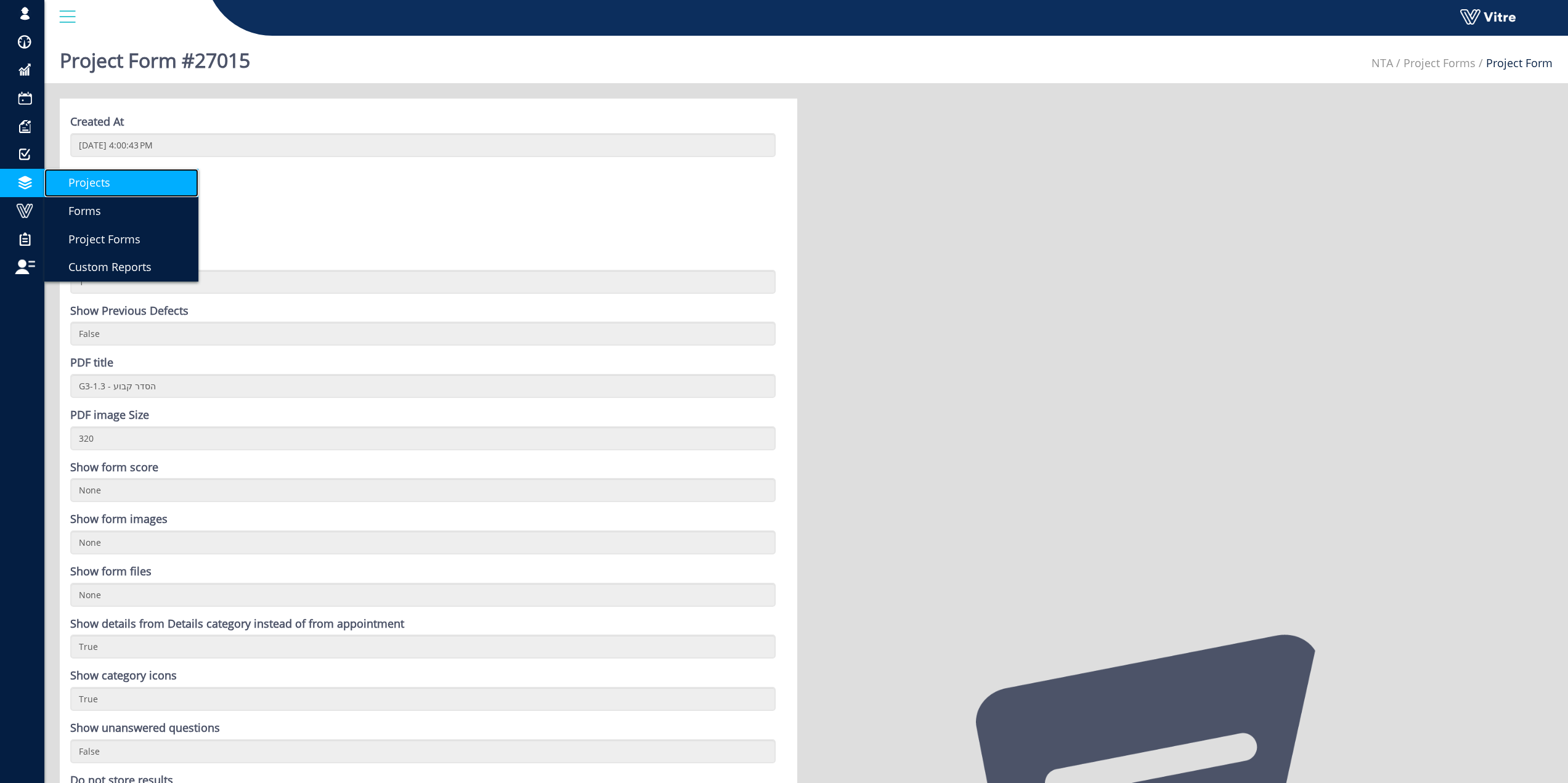
click at [82, 181] on span "Projects" at bounding box center [82, 182] width 57 height 15
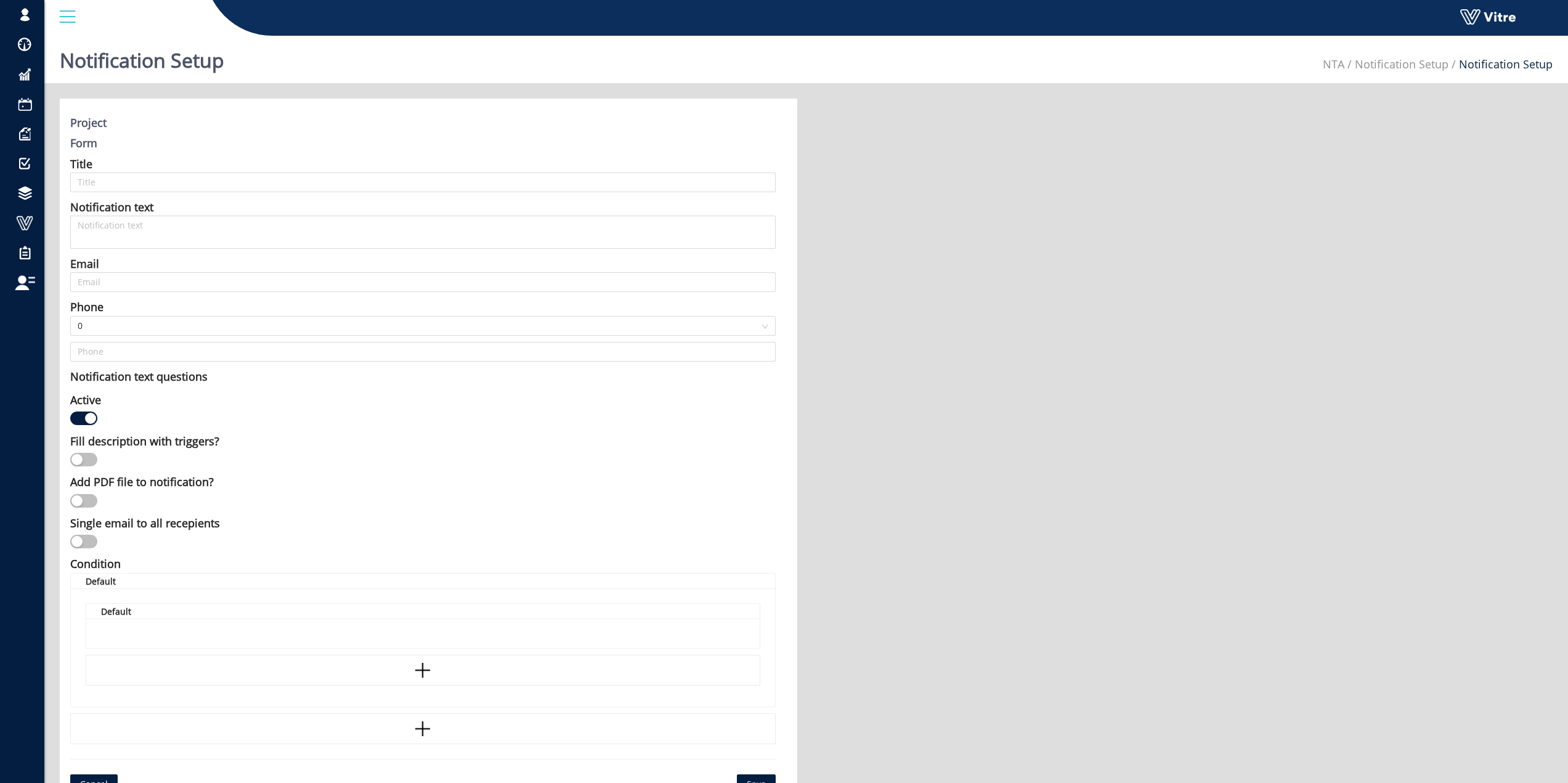
type input "דו"ח בטיחות בתנועה-G3-1.3"
type input "[EMAIL_ADDRESS][DOMAIN_NAME];[DOMAIN_NAME][EMAIL_ADDRESS][DOMAIN_NAME];[EMAIL_A…"
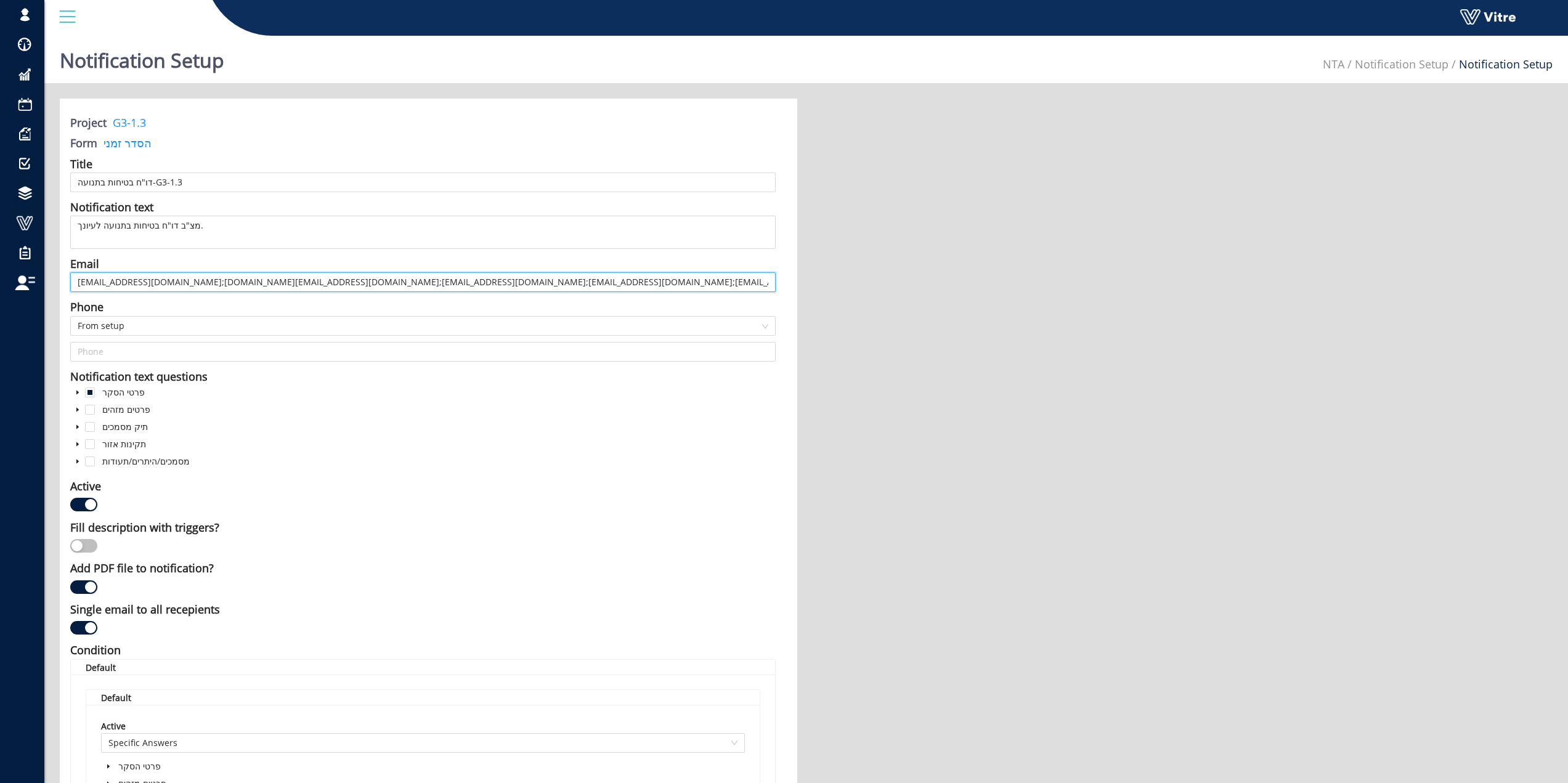
click at [271, 282] on input "matan@sbarkai.co.il;hayim.felba@cscec.co.il;Yair@d-afar.com;mordehai_levi@mail.…" at bounding box center [422, 282] width 705 height 20
click at [253, 282] on input "matan@sbarkai.co.il;hayim.felba@cscec.co.il;Yair@d-afar.com;mordehai_levi@mail.…" at bounding box center [422, 282] width 705 height 20
drag, startPoint x: 254, startPoint y: 282, endPoint x: 162, endPoint y: 283, distance: 92.0
click at [162, 283] on input "matan@sbarkai.co.il;hayim.felba@cscec.co.il;Yair@d-afar.com;mordehai_levi@mail.…" at bounding box center [422, 282] width 705 height 20
drag, startPoint x: 259, startPoint y: 282, endPoint x: 324, endPoint y: 280, distance: 65.0
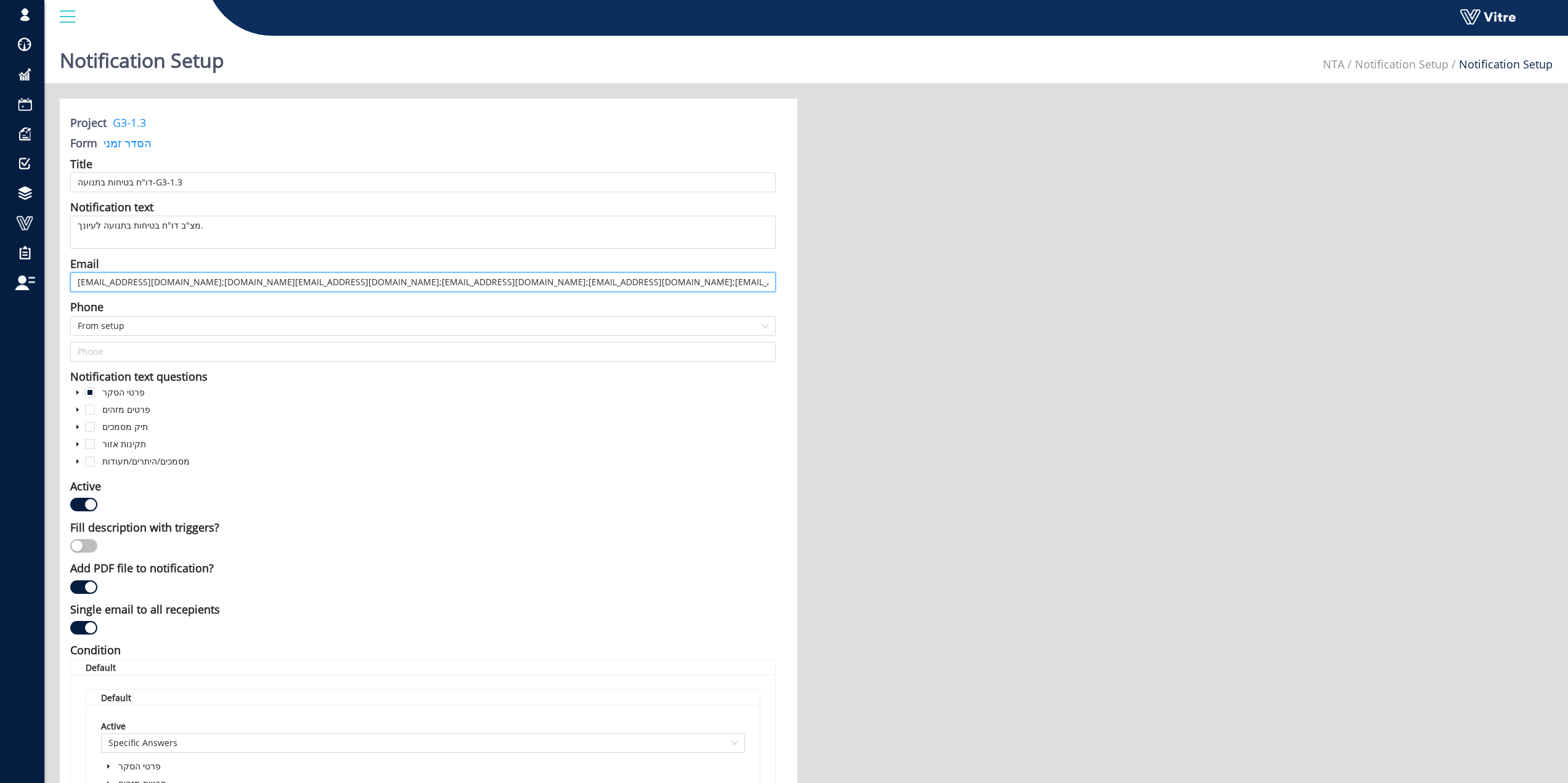
click at [324, 280] on input "matan@sbarkai.co.il;hayim.felba@cscec.co.il;Yair@d-afar.com;mordehai_levi@mail.…" at bounding box center [422, 282] width 705 height 20
click at [78, 389] on span "caret-down" at bounding box center [78, 392] width 6 height 6
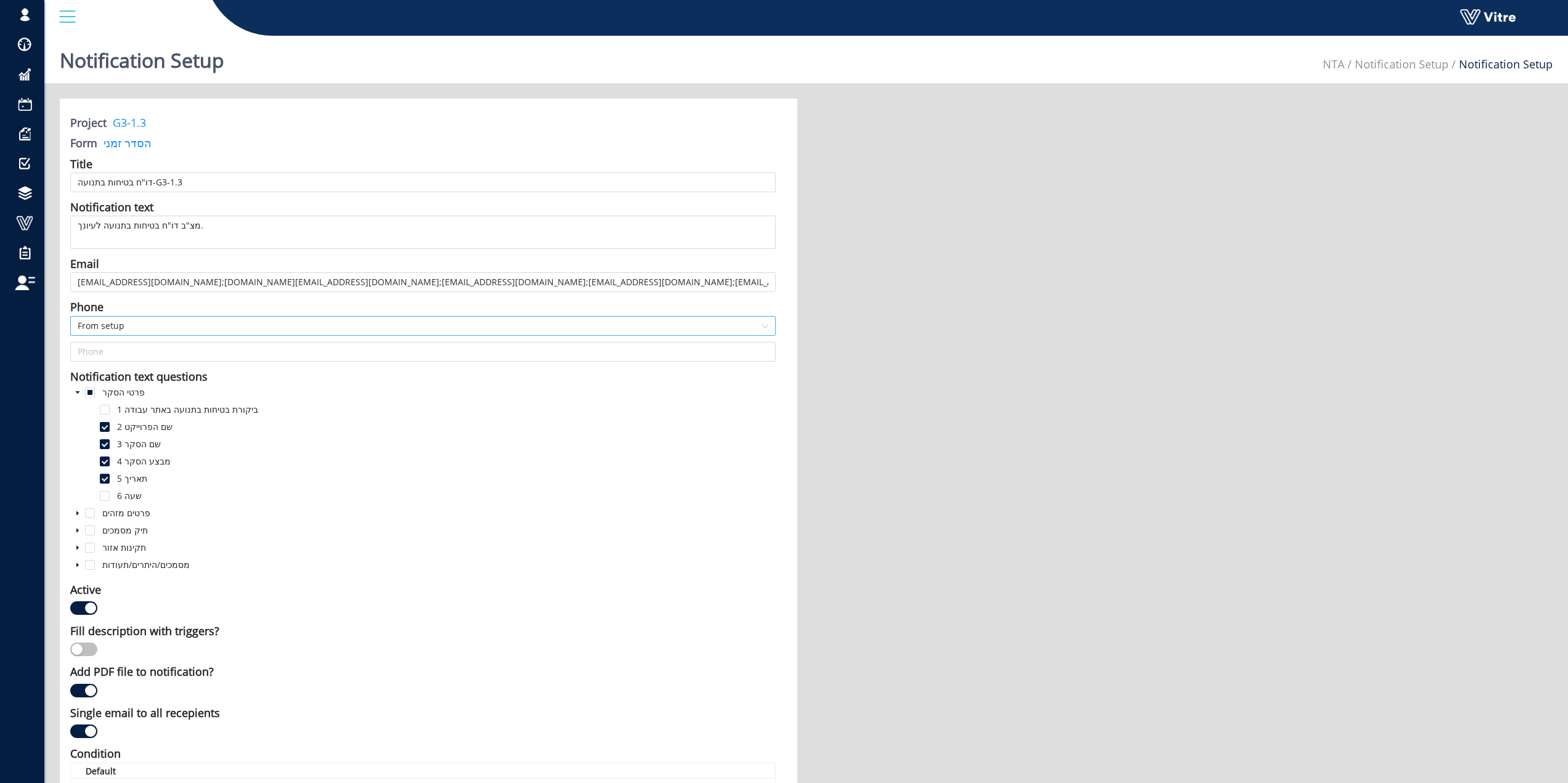
click at [569, 330] on span "From setup" at bounding box center [423, 326] width 691 height 18
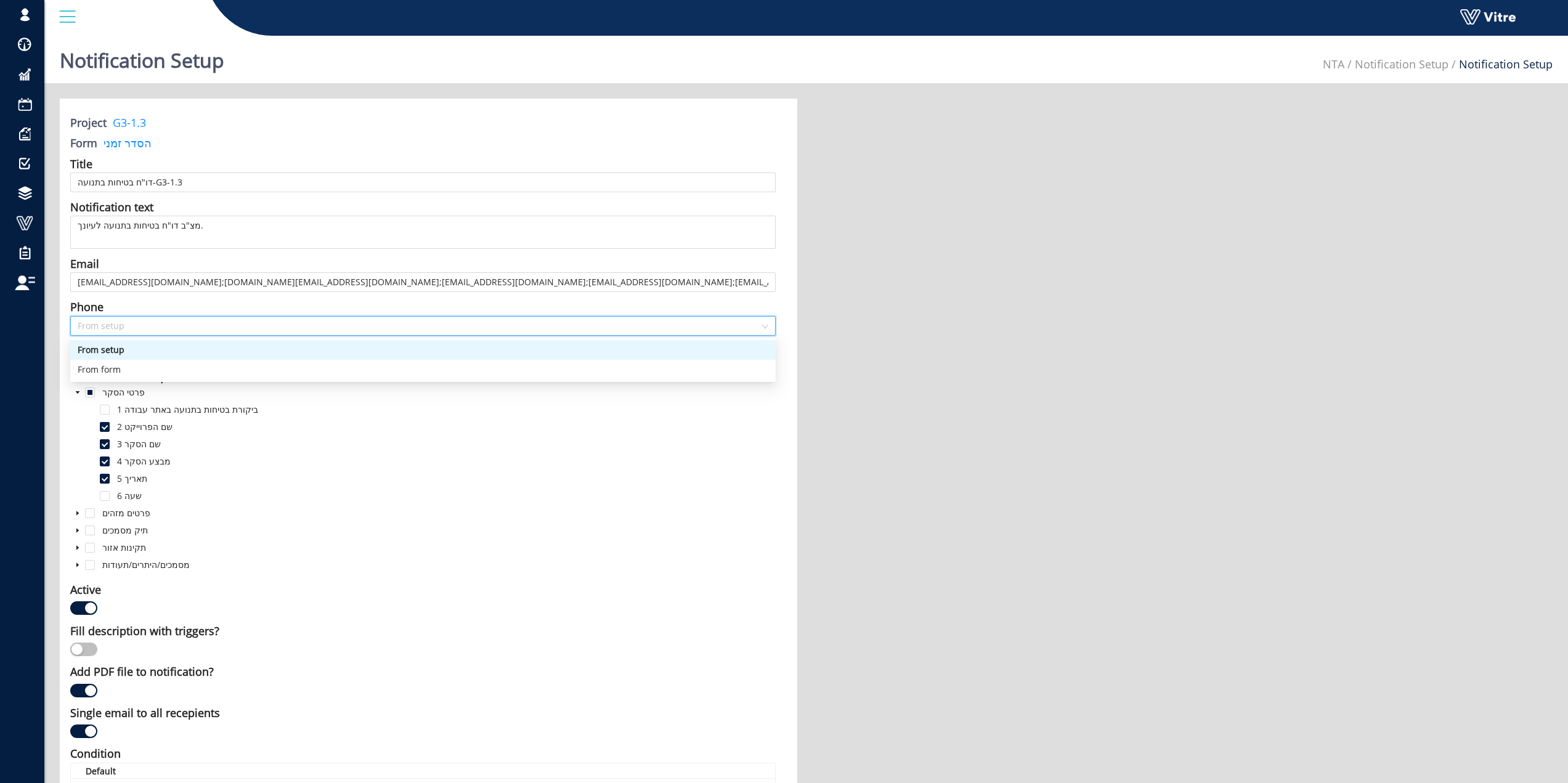
click at [569, 330] on span "From setup" at bounding box center [423, 326] width 691 height 18
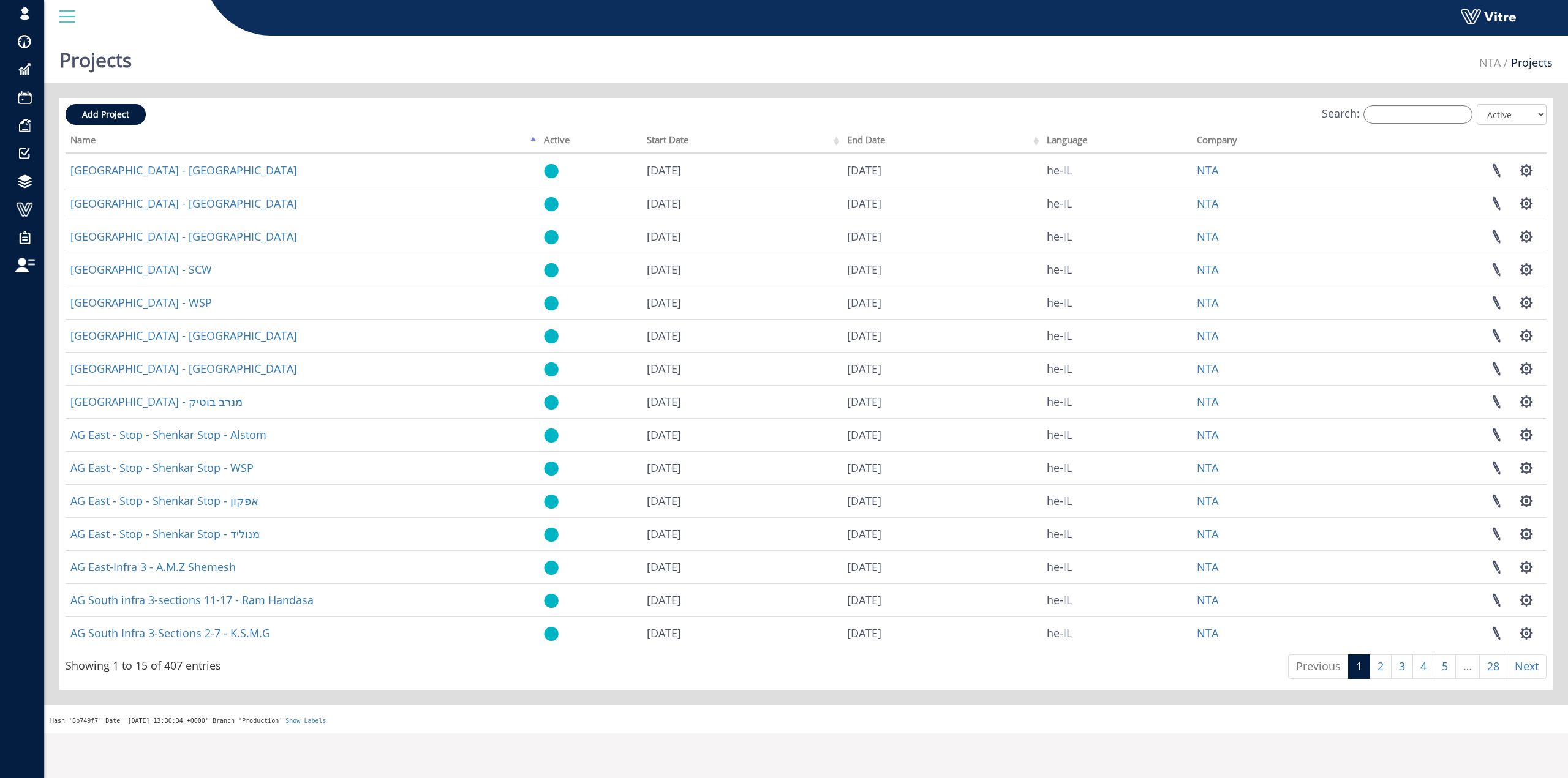
click at [1450, 104] on div "Search: All Active Not Active" at bounding box center [805, 115] width 1480 height 23
click at [1447, 110] on input "Search:" at bounding box center [1418, 114] width 109 height 18
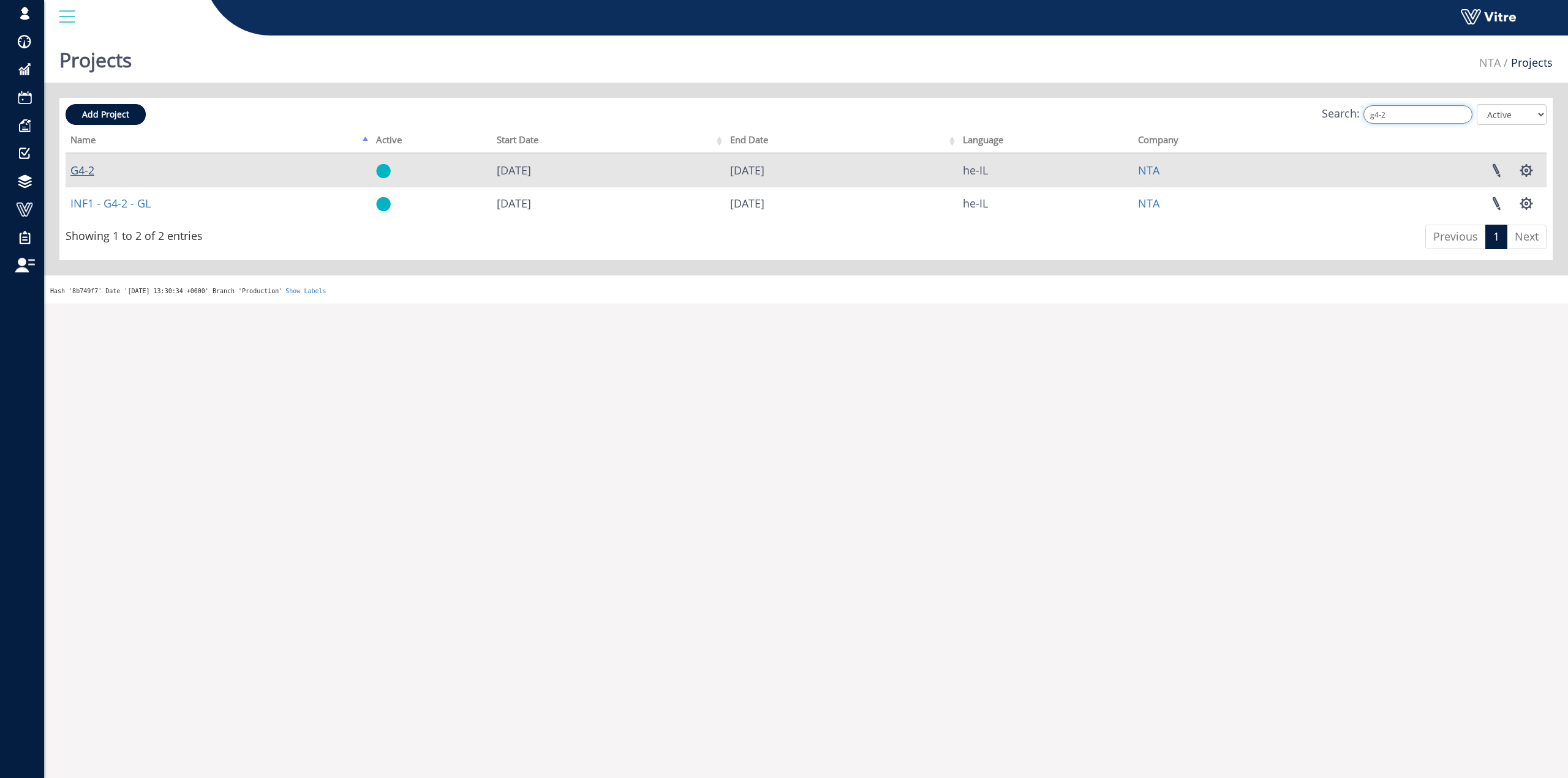
type input "g4-2"
click at [90, 167] on link "G4-2" at bounding box center [82, 171] width 24 height 15
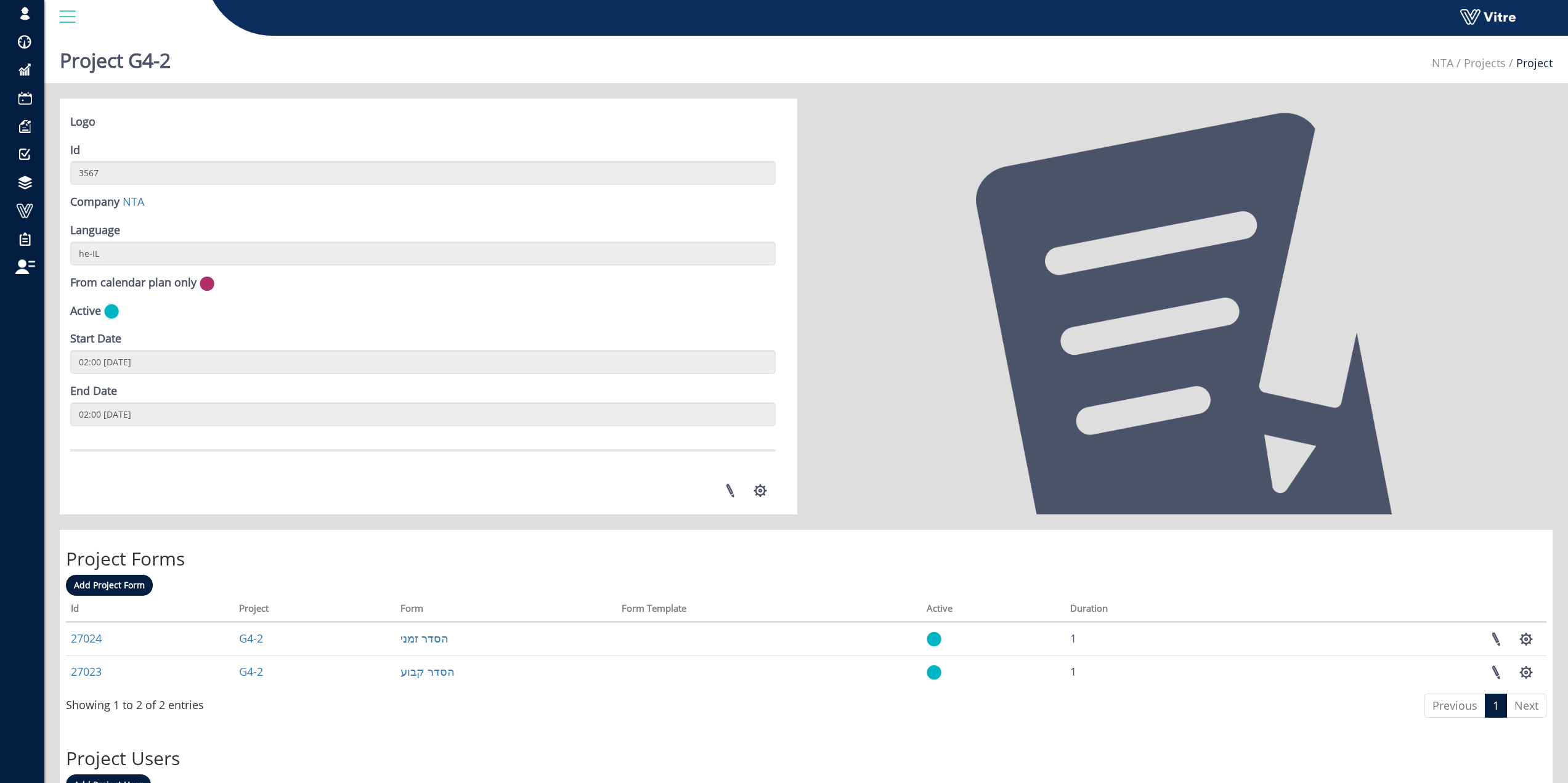
click at [358, 575] on div "Add Project Form Processing... Id Project Form Form Template Active Duration 27…" at bounding box center [806, 649] width 1481 height 148
click at [29, 101] on span at bounding box center [25, 98] width 30 height 15
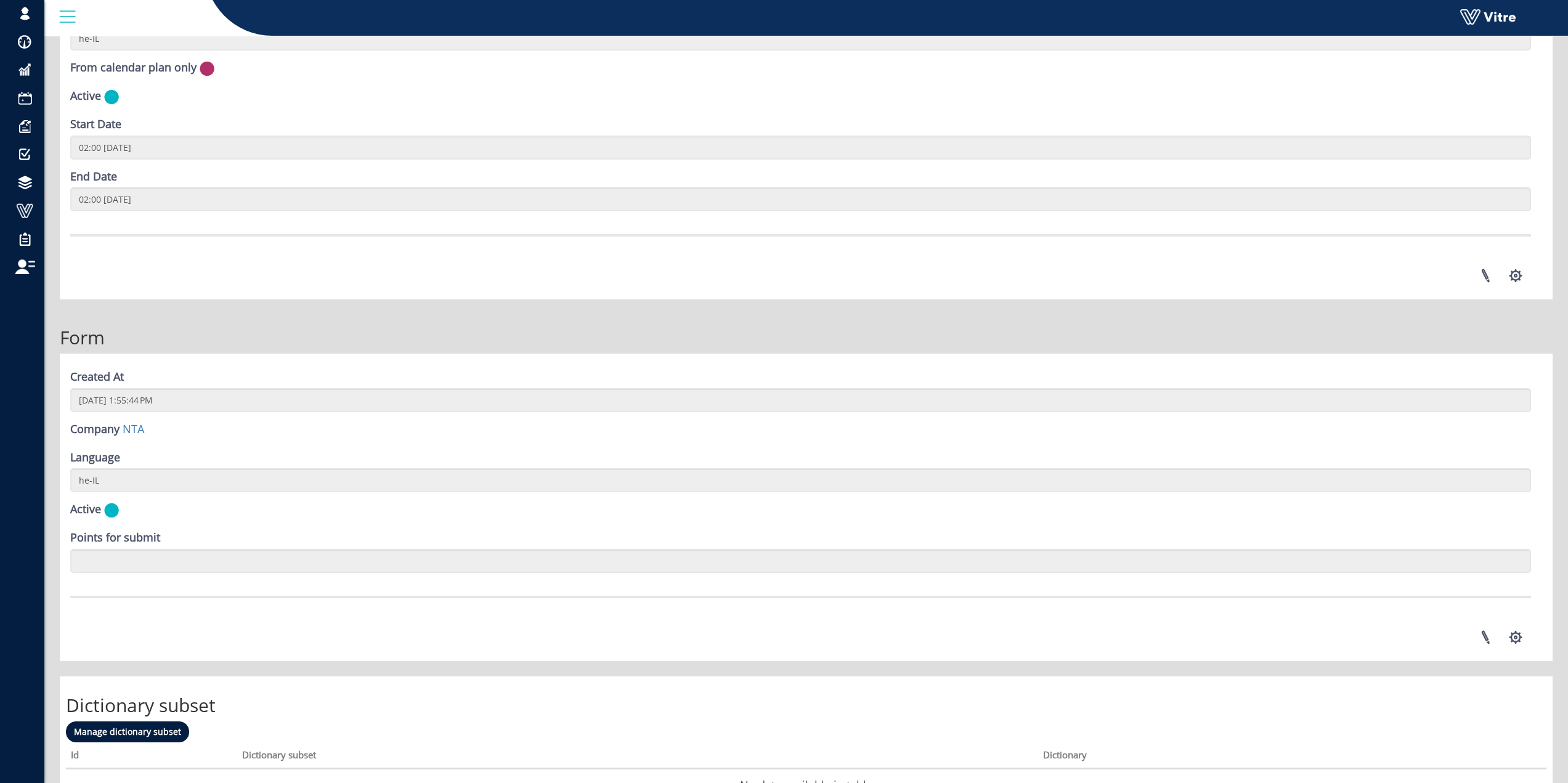
scroll to position [1476, 0]
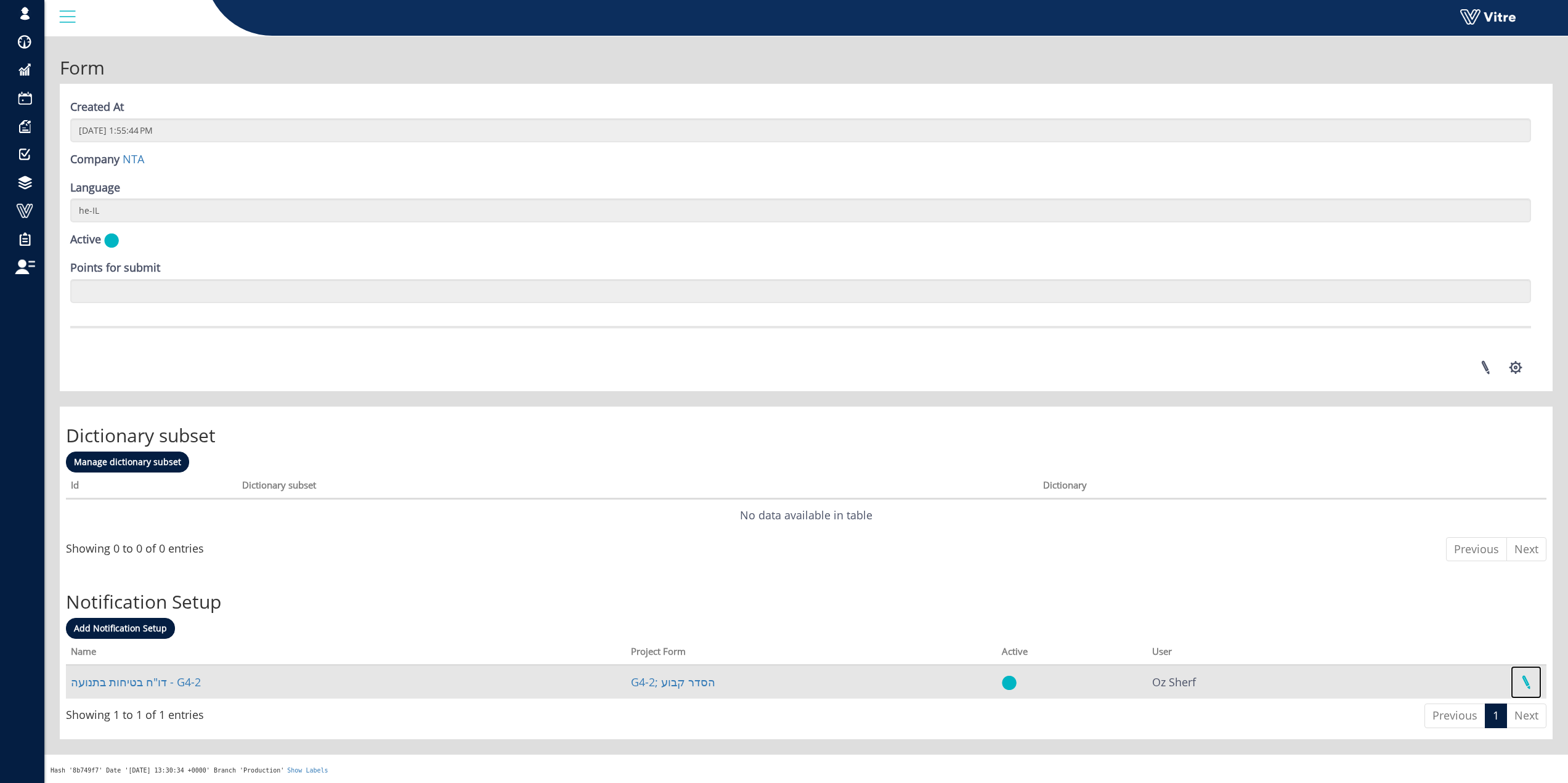
click at [1526, 680] on link at bounding box center [1525, 682] width 30 height 32
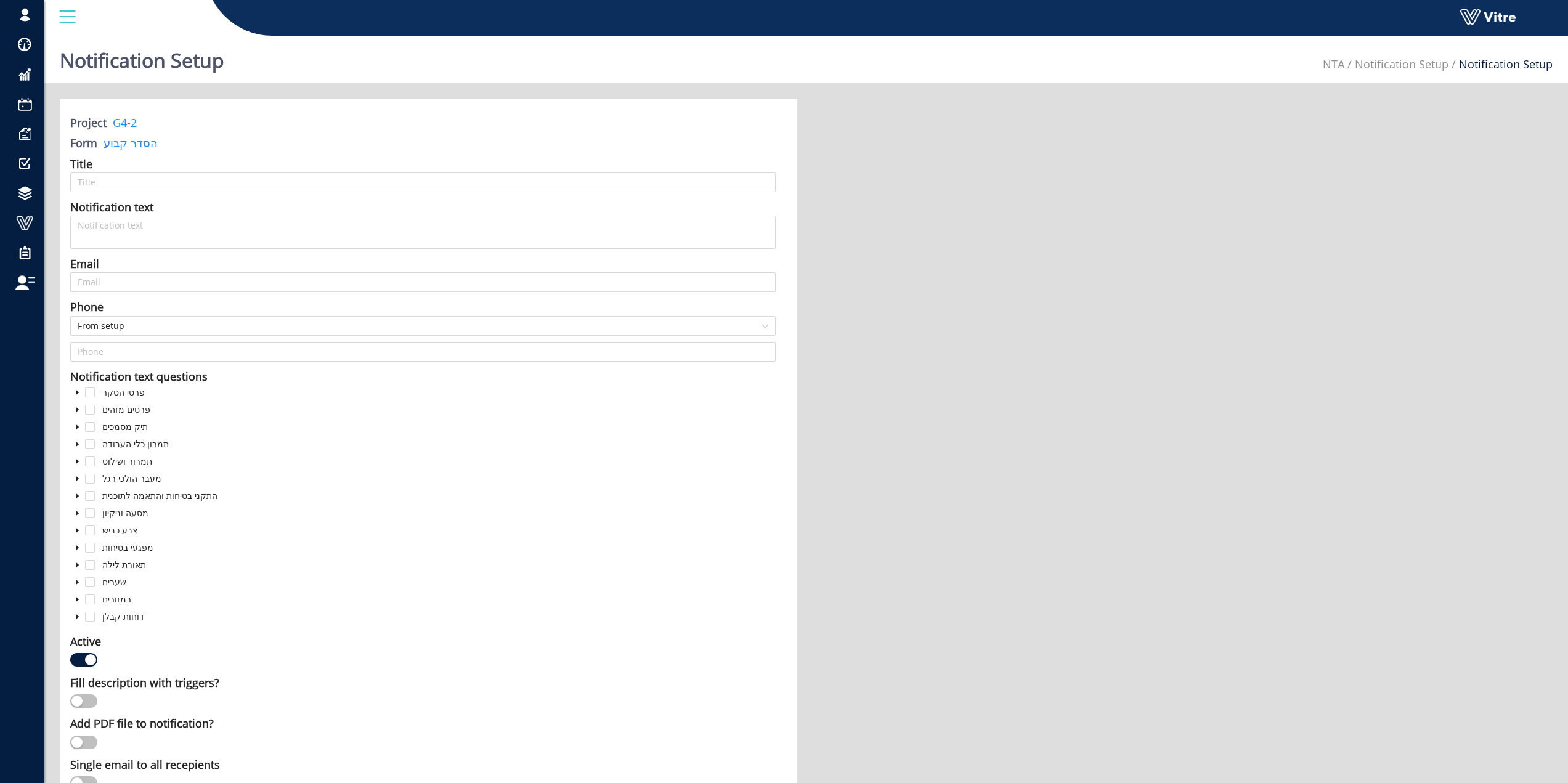
type input "דו"ח בטיחות בתנועה - G4-2"
type input "matan@sbarkai.co.il;talz@minrav.co.il;hagait@minrav.co.il;idon@minrav.co.il;OrY…"
click at [78, 394] on icon "caret-down" at bounding box center [78, 392] width 6 height 6
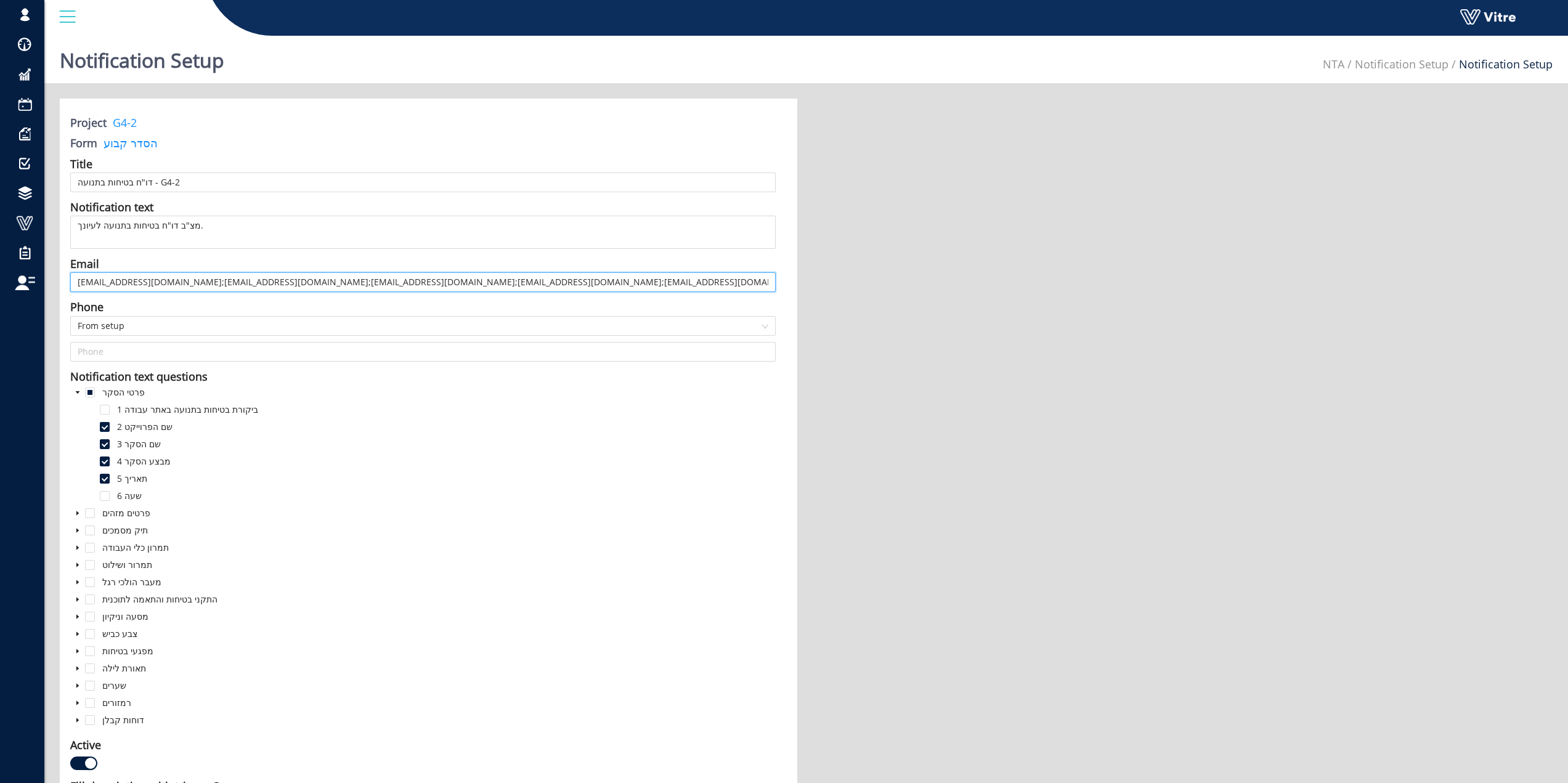
drag, startPoint x: 214, startPoint y: 284, endPoint x: 379, endPoint y: 277, distance: 165.1
click at [370, 290] on input "matan@sbarkai.co.il;talz@minrav.co.il;hagait@minrav.co.il;idon@minrav.co.il;OrY…" at bounding box center [422, 282] width 705 height 20
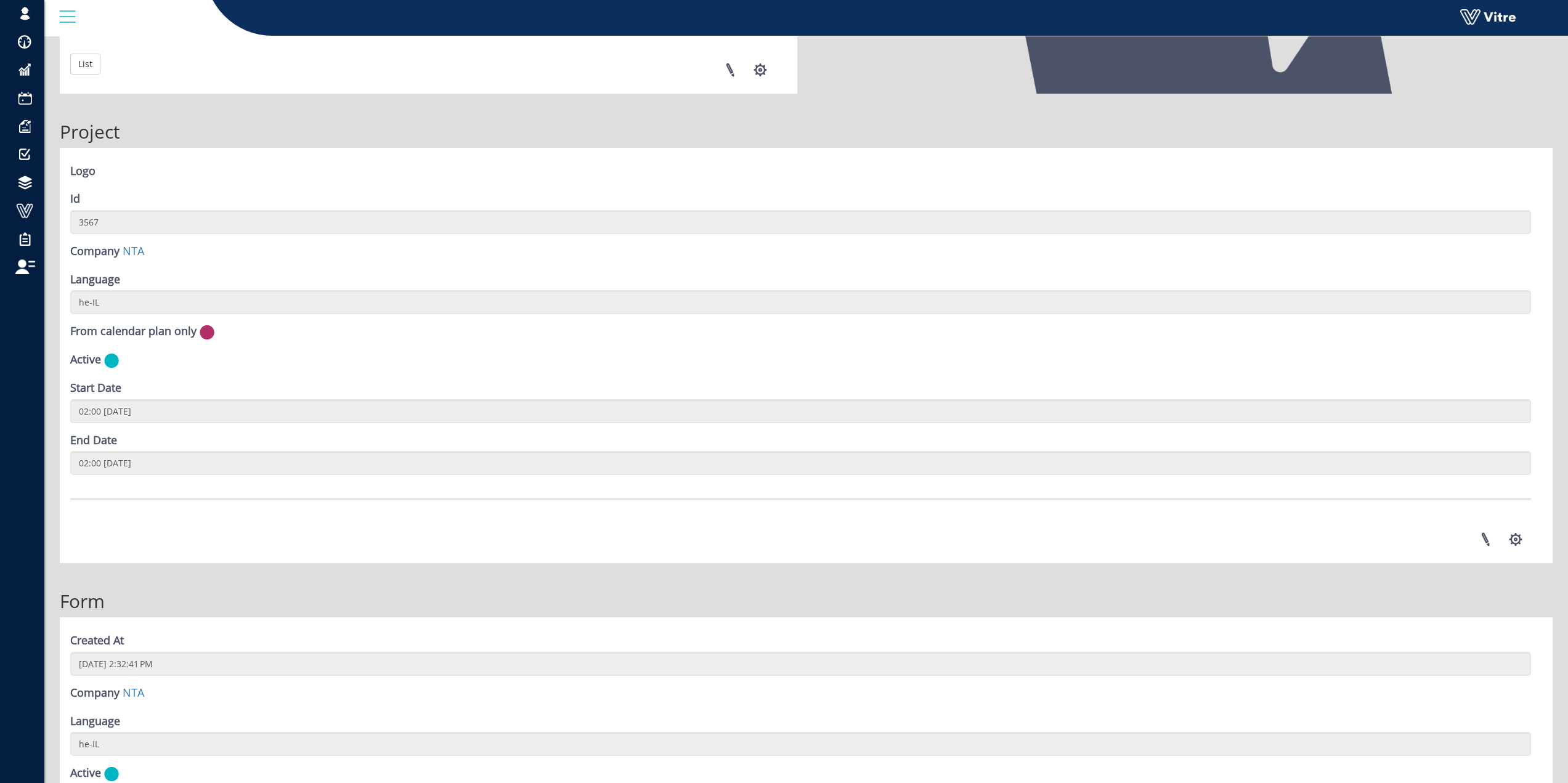
scroll to position [1476, 0]
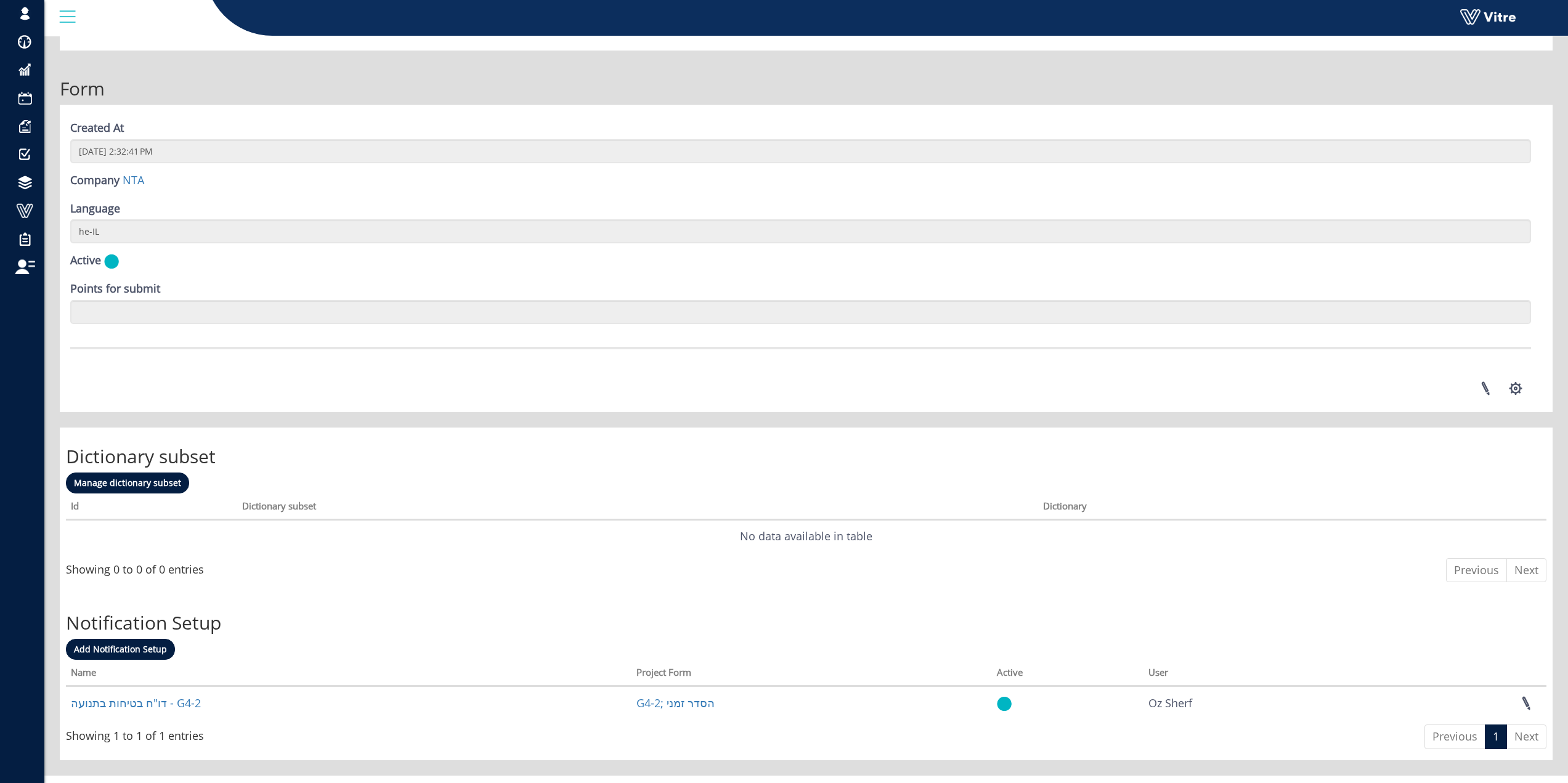
scroll to position [1476, 0]
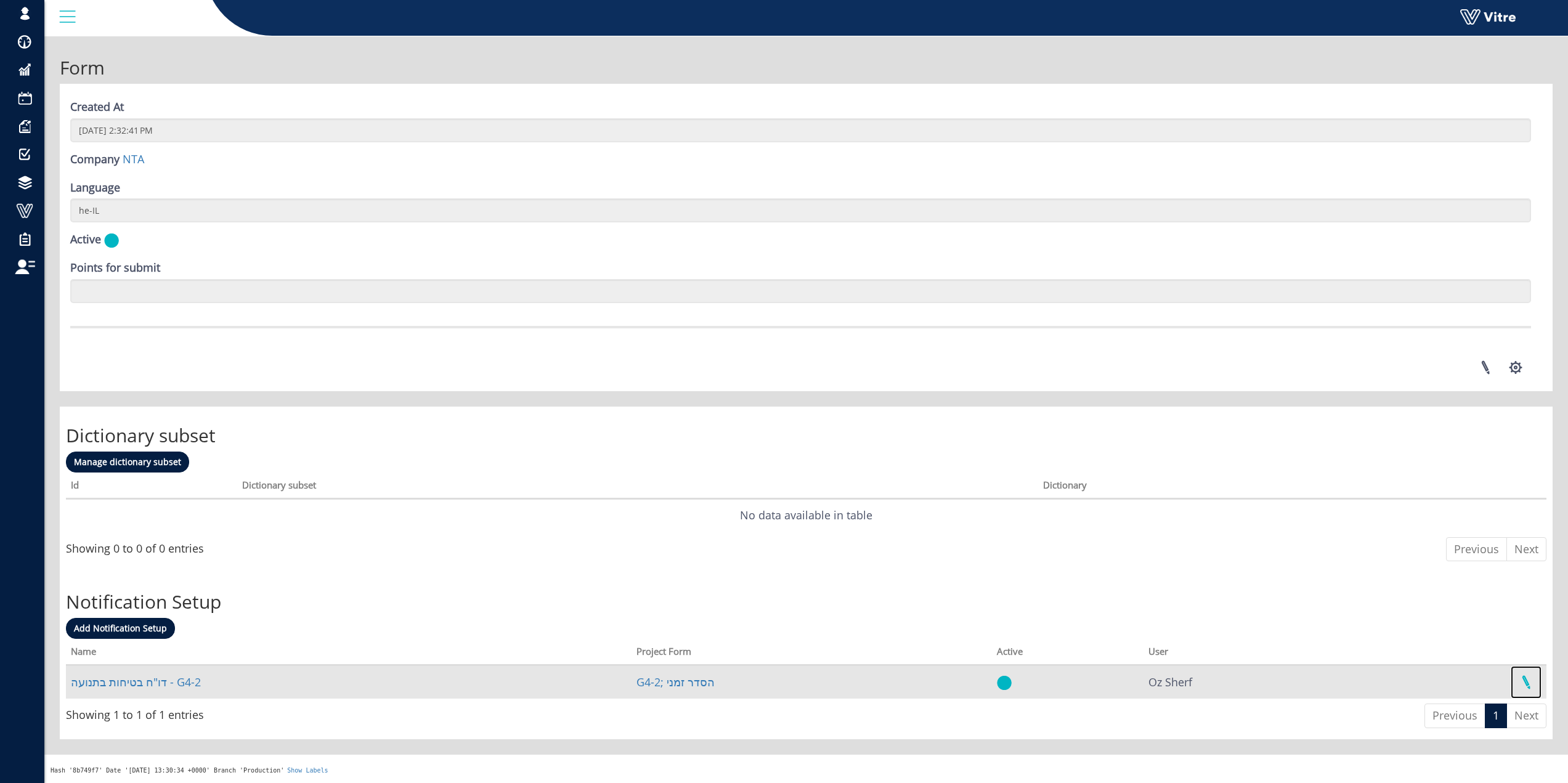
click at [1534, 685] on link at bounding box center [1525, 682] width 30 height 32
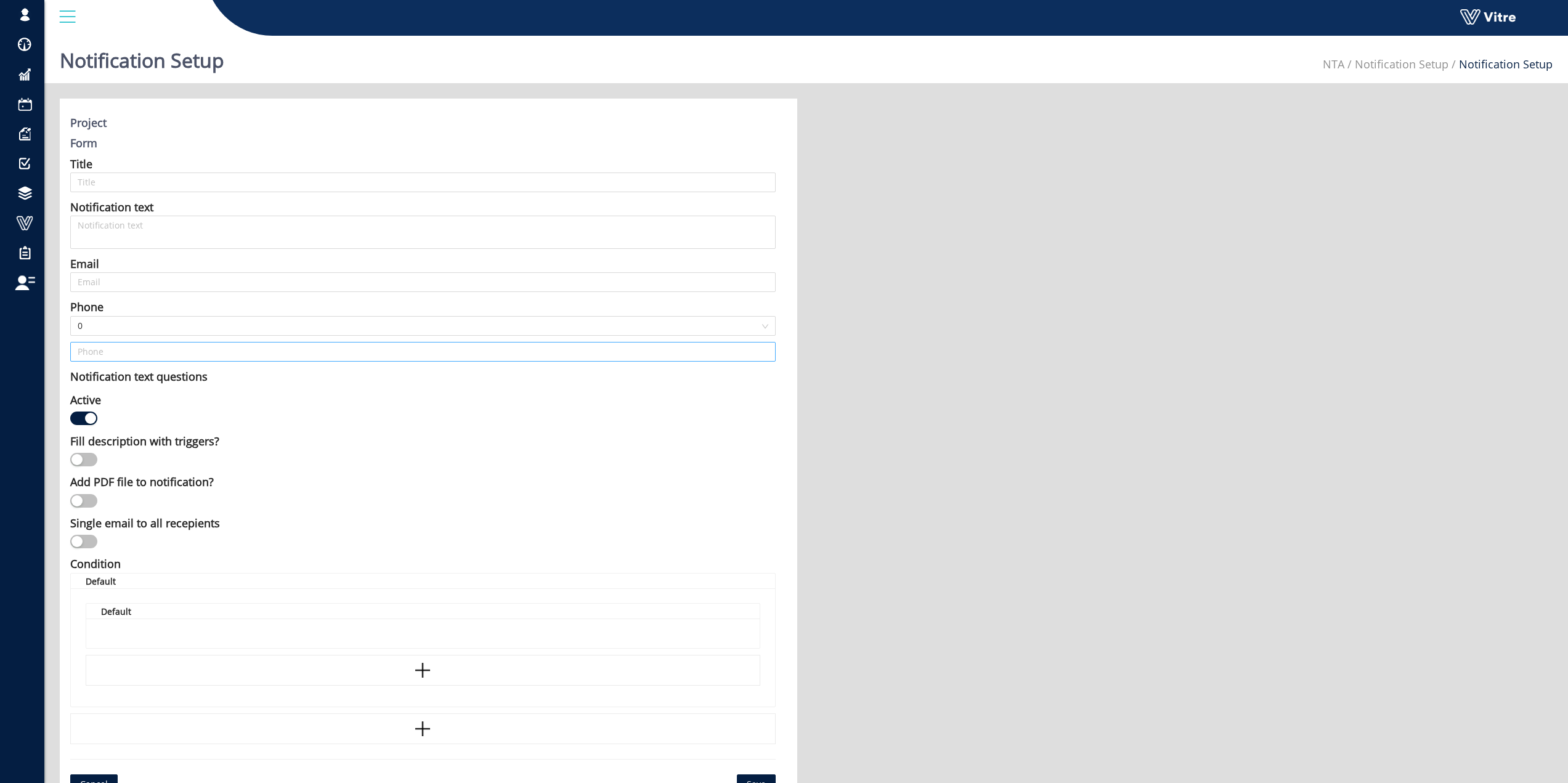
type input "דו"ח בטיחות בתנועה - G4-2"
type input "[EMAIL_ADDRESS][DOMAIN_NAME];[PERSON_NAME][EMAIL_ADDRESS][DOMAIN_NAME];[EMAIL_A…"
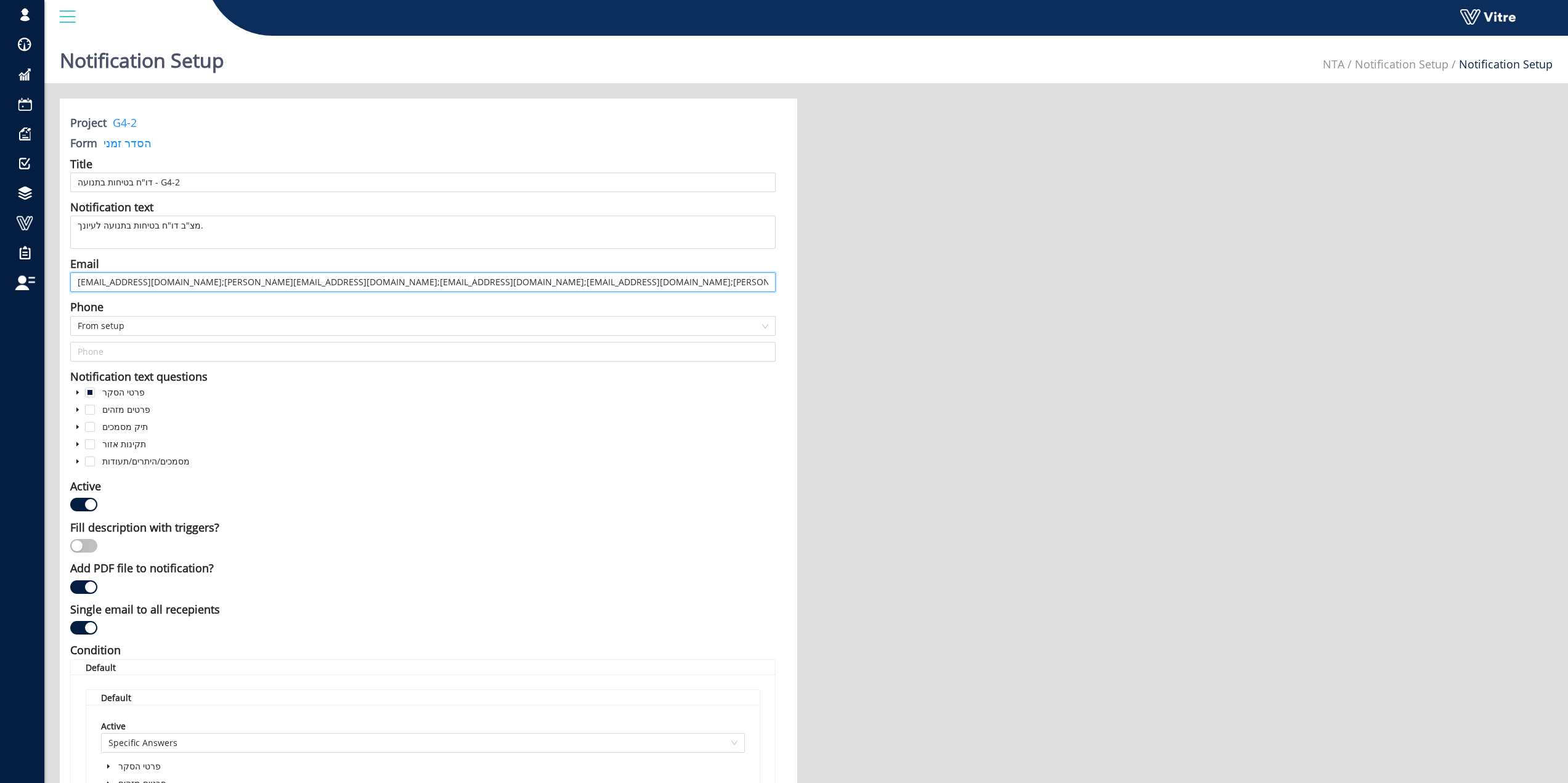
drag, startPoint x: 159, startPoint y: 279, endPoint x: 73, endPoint y: 280, distance: 86.0
click at [73, 280] on input "matan@sbarkai.co.il;talz@minrav.co.il;hagait@minrav.co.il;idon@minrav.co.il;OrY…" at bounding box center [422, 282] width 705 height 20
drag, startPoint x: 177, startPoint y: 289, endPoint x: 338, endPoint y: 287, distance: 161.0
click at [338, 287] on input "[EMAIL_ADDRESS][DOMAIN_NAME];[EMAIL_ADDRESS][DOMAIN_NAME];[EMAIL_ADDRESS][DOMAI…" at bounding box center [422, 282] width 705 height 20
drag, startPoint x: 160, startPoint y: 278, endPoint x: 69, endPoint y: 287, distance: 91.4
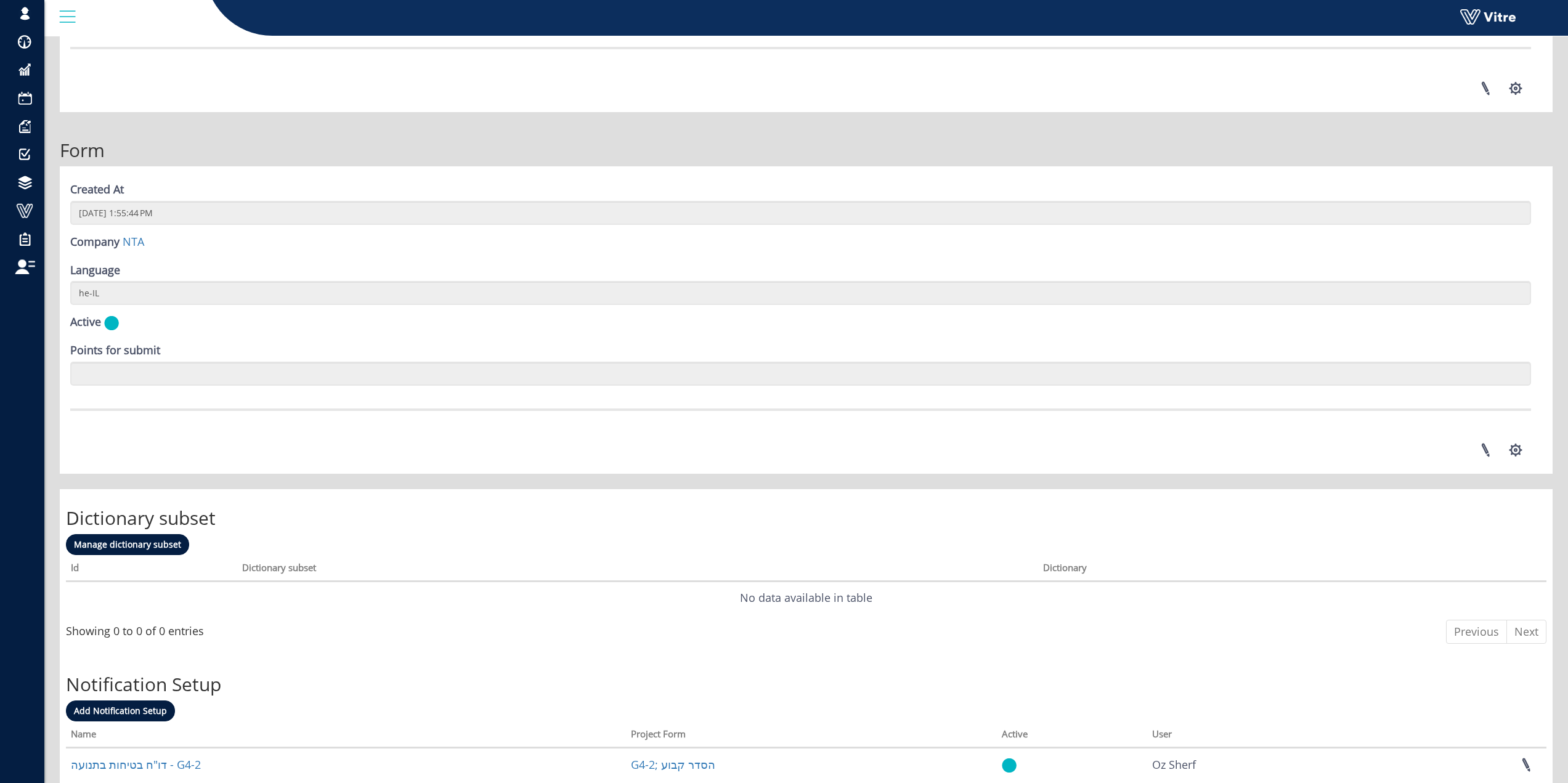
scroll to position [1476, 0]
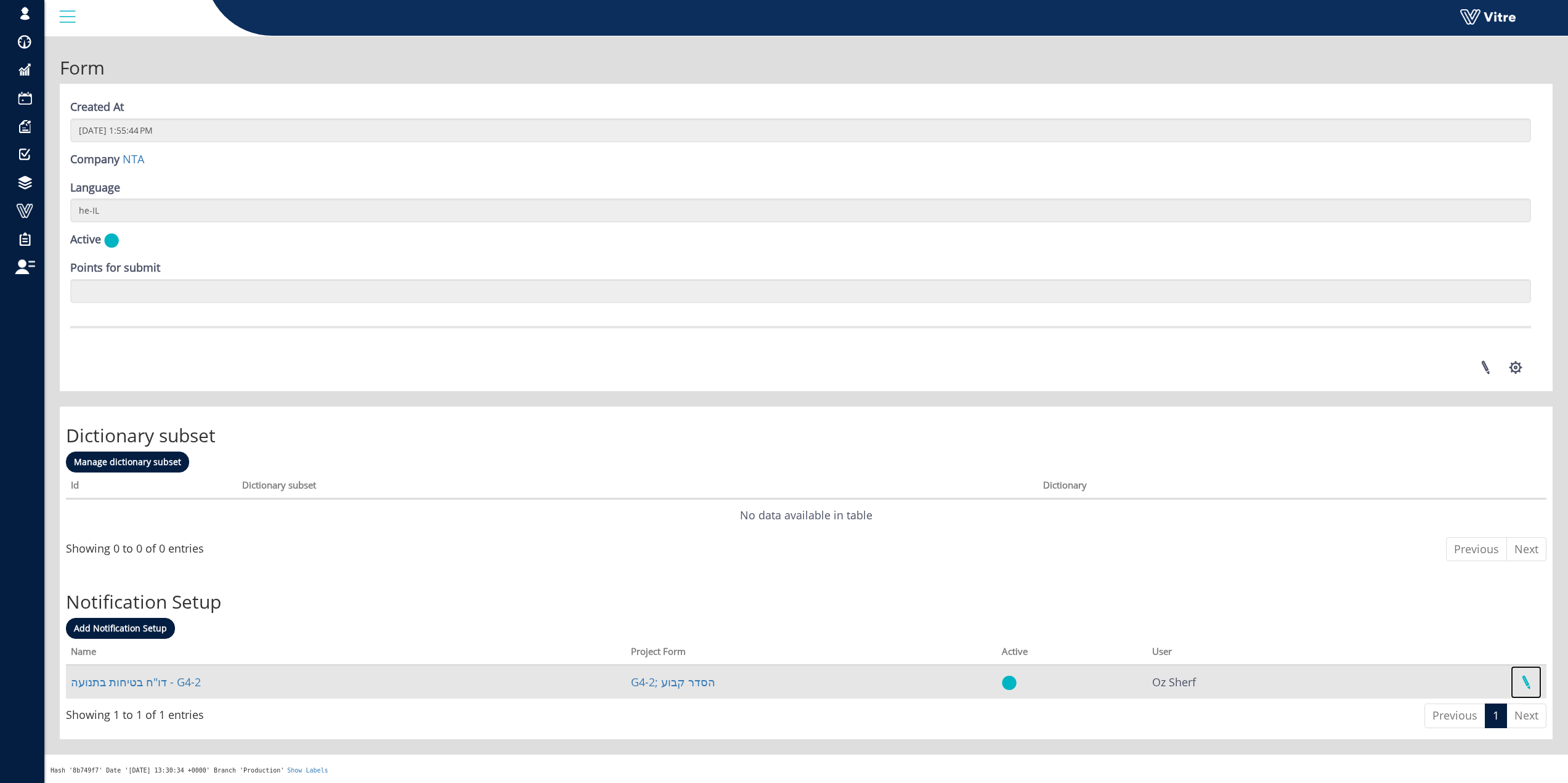
click at [1518, 683] on link at bounding box center [1525, 682] width 30 height 32
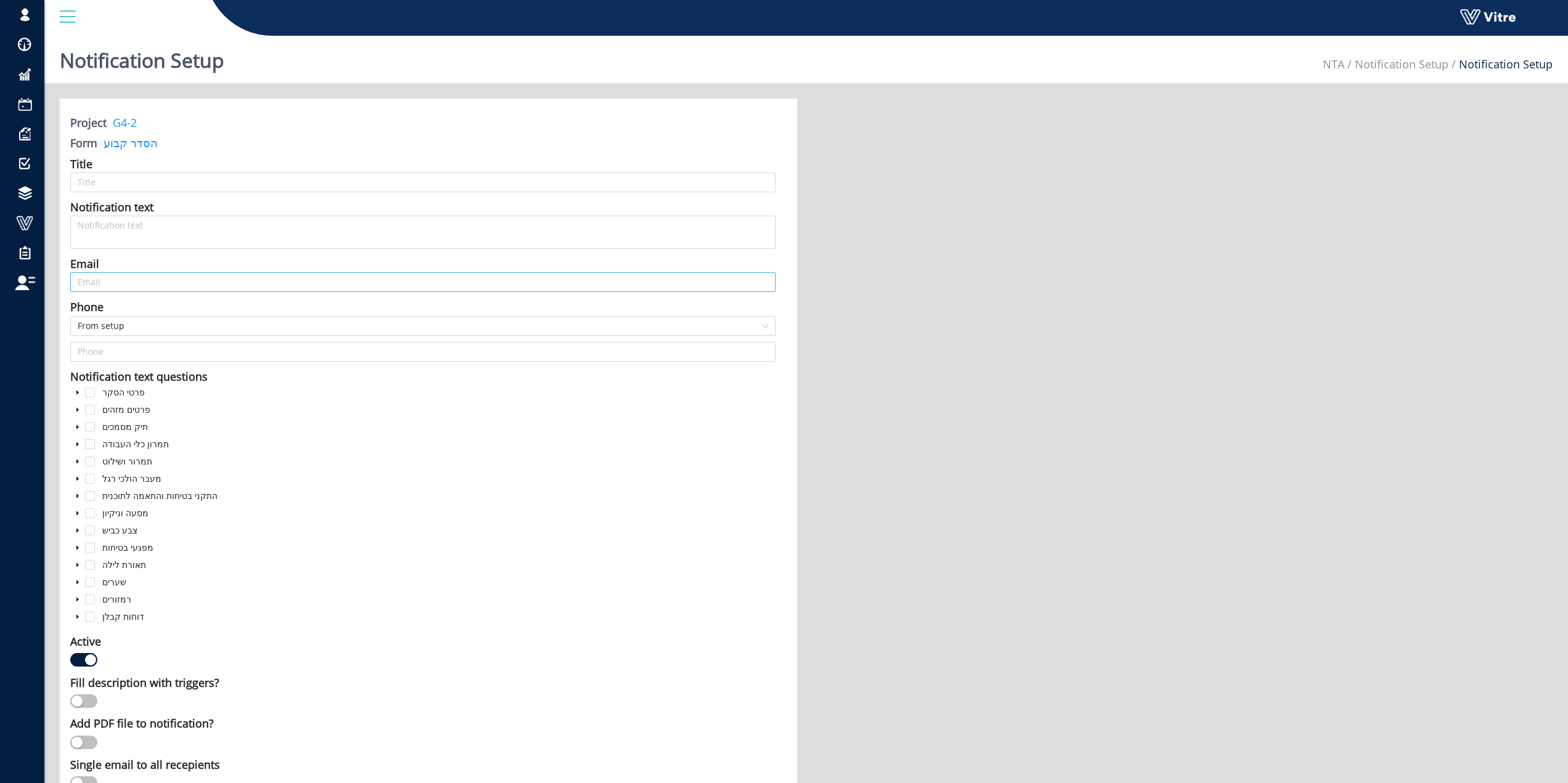
type input "דו"ח בטיחות בתנועה - G4-2"
type input "matan@sbarkai.co.il;talz@minrav.co.il;hagait@minrav.co.il;idon@minrav.co.il;OrY…"
drag, startPoint x: 159, startPoint y: 281, endPoint x: 69, endPoint y: 275, distance: 90.2
click at [81, 268] on div "Email" at bounding box center [84, 264] width 29 height 17
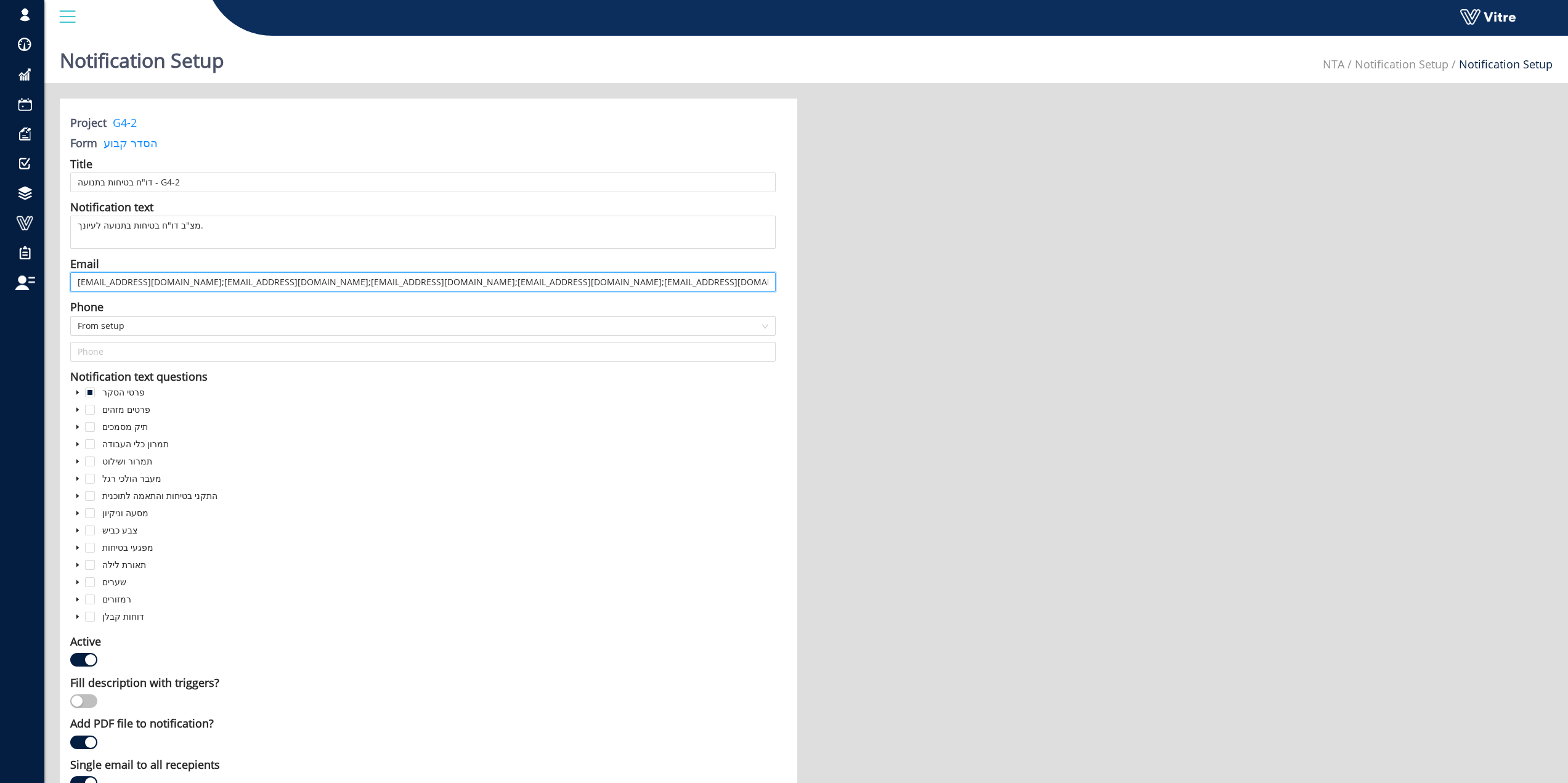
drag, startPoint x: 159, startPoint y: 278, endPoint x: 45, endPoint y: 280, distance: 114.0
drag, startPoint x: 268, startPoint y: 236, endPoint x: 136, endPoint y: 216, distance: 133.5
click at [136, 216] on textarea "מצ"ב דו"ח בטיחות בתנועה לעיונך." at bounding box center [422, 232] width 705 height 33
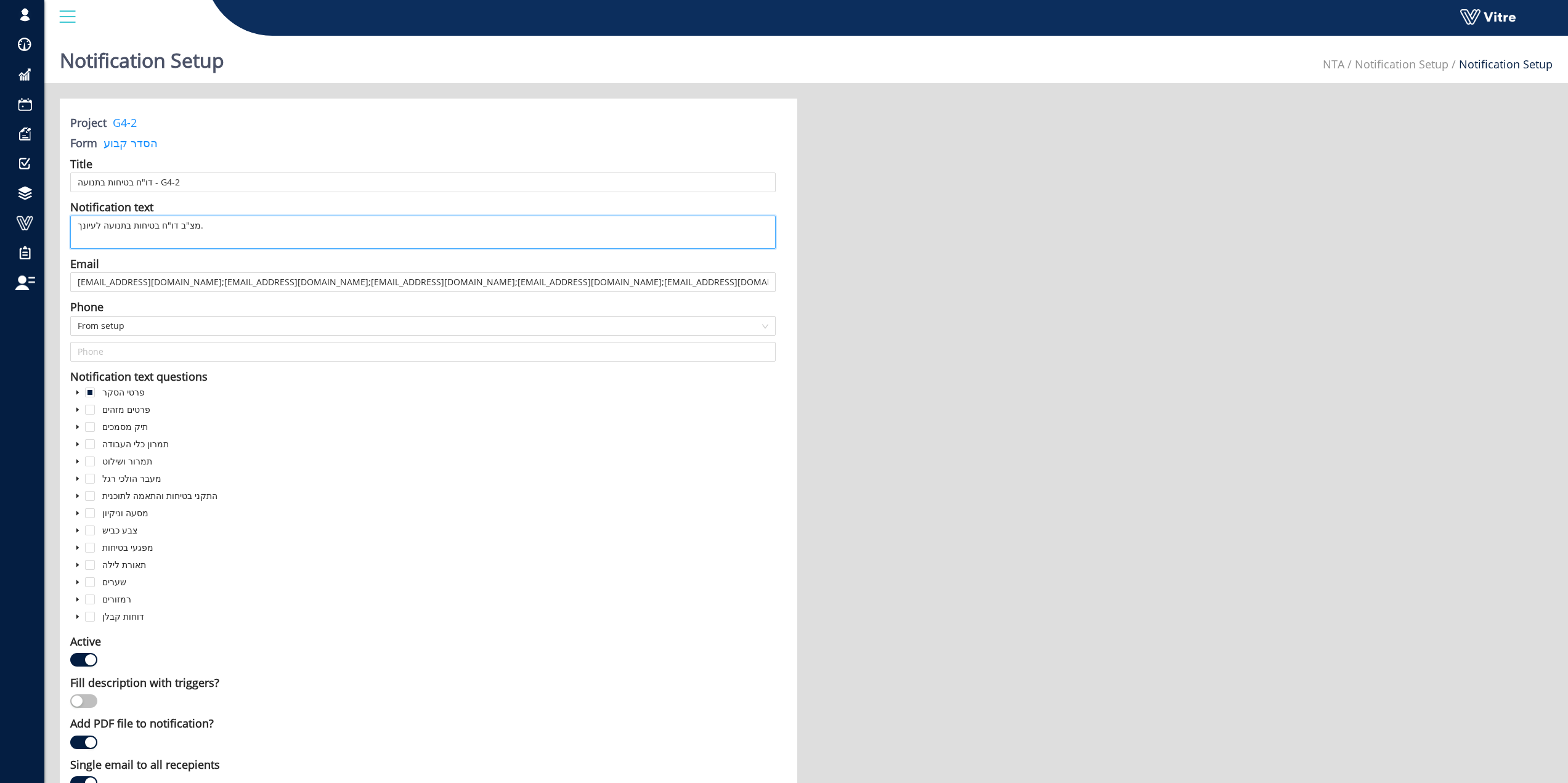
type textarea "מצ"ב דו"ח בטיחות בתנועה לעיונך."
drag, startPoint x: 161, startPoint y: 282, endPoint x: 230, endPoint y: 285, distance: 69.1
click at [230, 285] on input "matan@sbarkai.co.il;talz@minrav.co.il;hagait@minrav.co.il;idon@minrav.co.il;OrY…" at bounding box center [422, 282] width 705 height 20
drag, startPoint x: 231, startPoint y: 283, endPoint x: 309, endPoint y: 286, distance: 78.1
click at [309, 286] on input "matan@sbarkai.co.il;talz@minrav.co.il;hagait@minrav.co.il;idon@minrav.co.il;OrY…" at bounding box center [422, 282] width 705 height 20
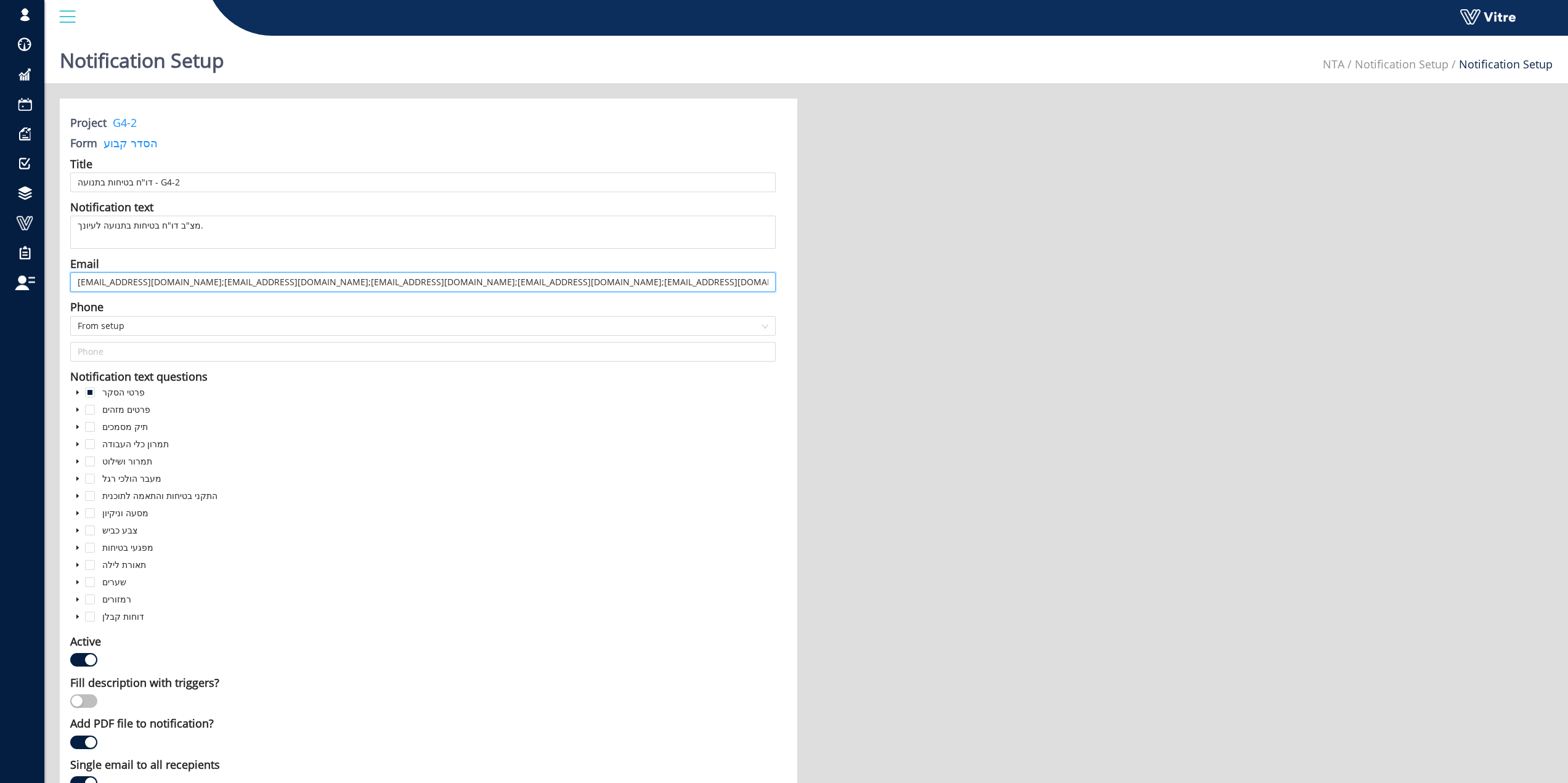
click at [359, 279] on input "matan@sbarkai.co.il;talz@minrav.co.il;hagait@minrav.co.il;idon@minrav.co.il;OrY…" at bounding box center [422, 282] width 705 height 20
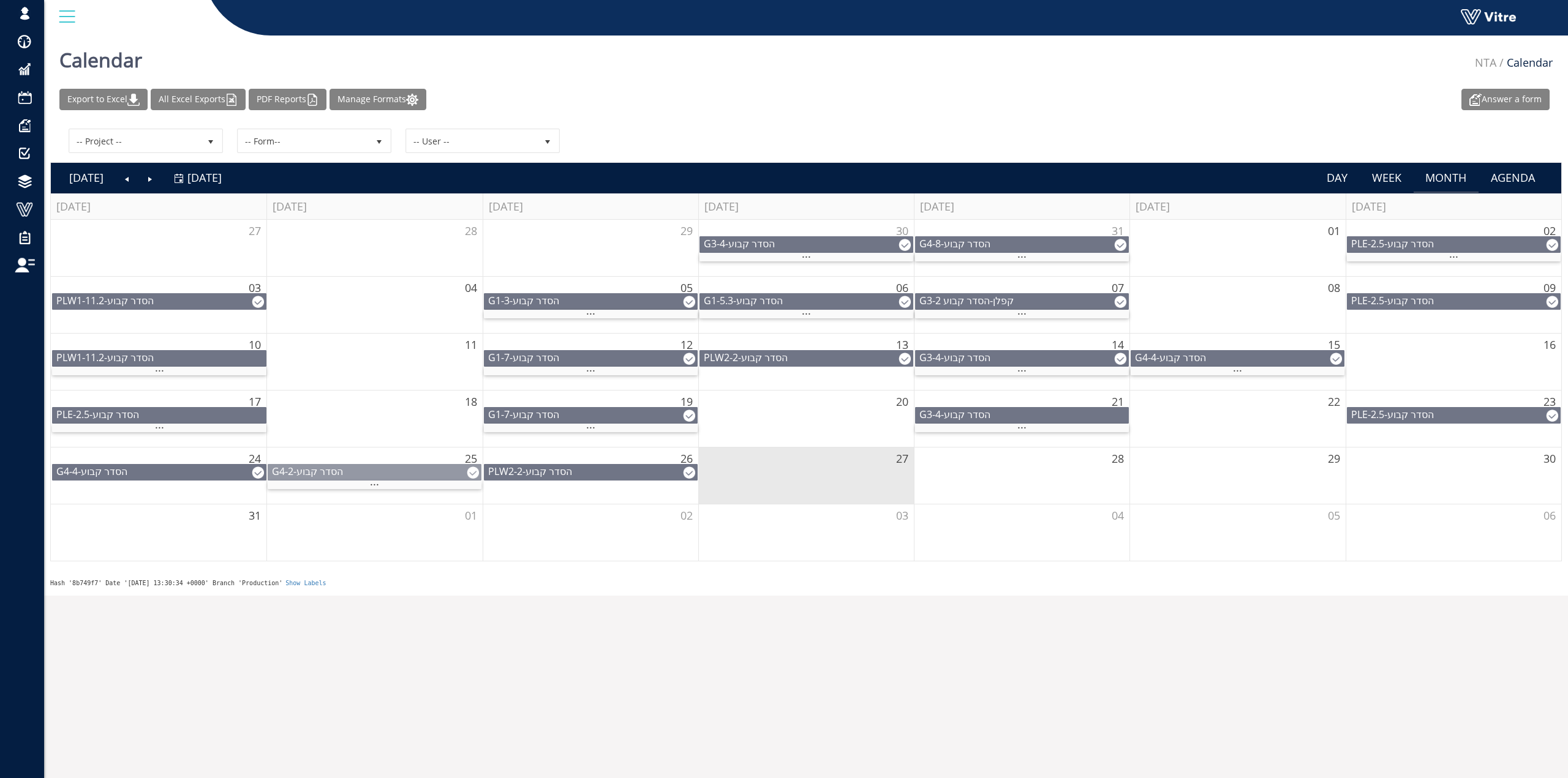
click at [428, 470] on div "G4-2 - הסדר קבוע" at bounding box center [374, 472] width 212 height 13
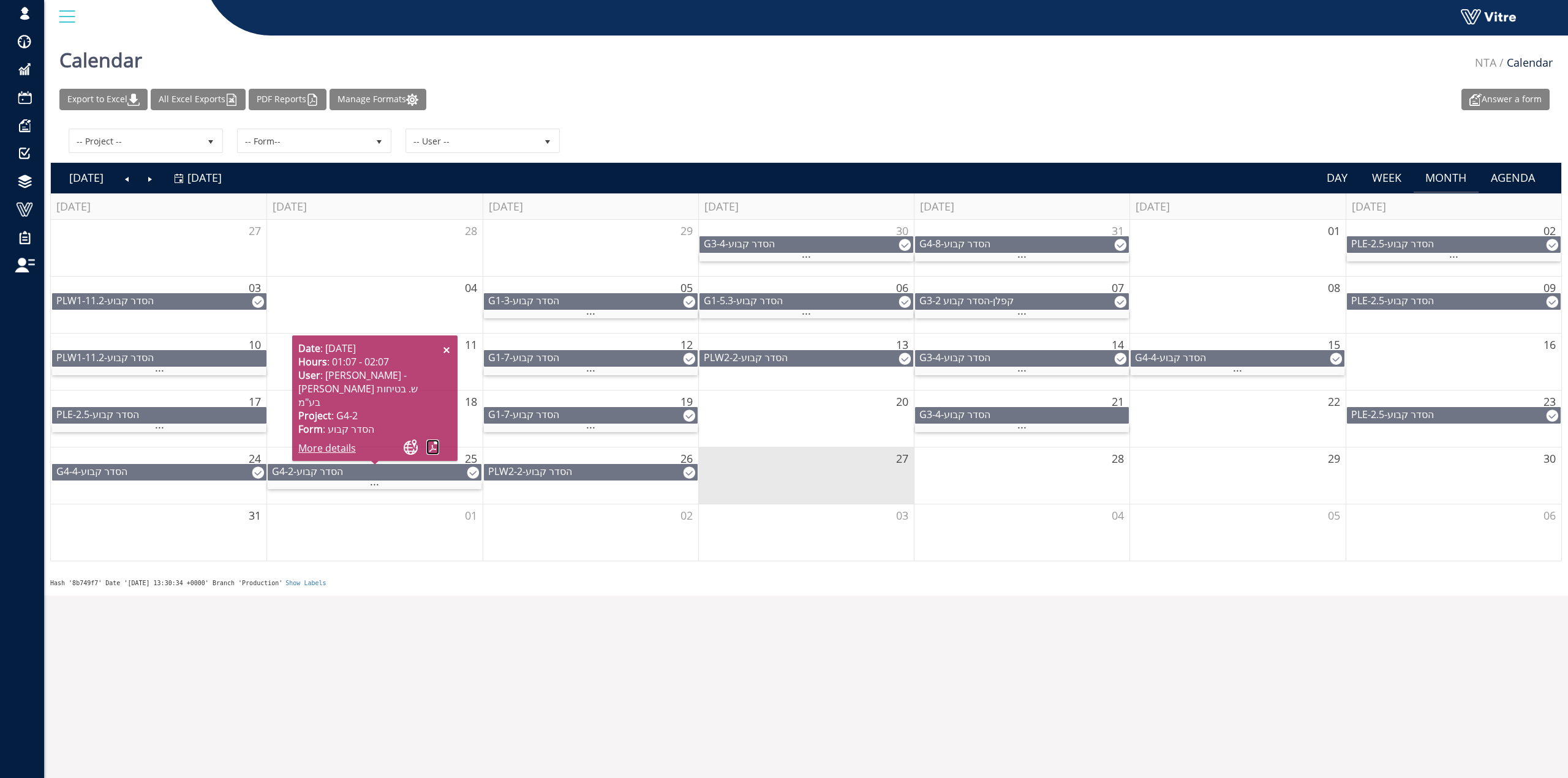
click at [433, 446] on link at bounding box center [433, 447] width 13 height 15
click at [342, 451] on link "More details" at bounding box center [326, 448] width 58 height 13
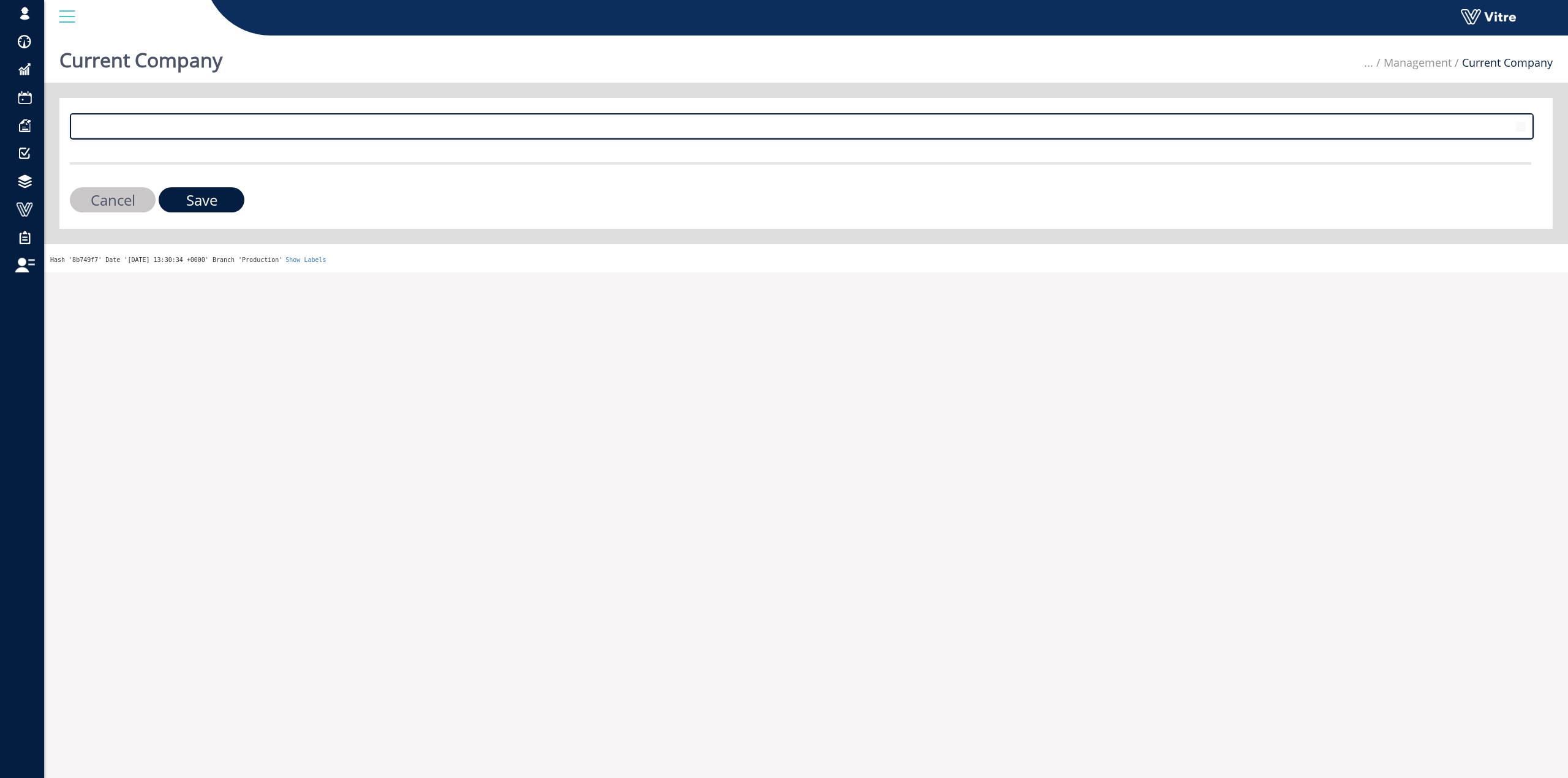
click at [175, 130] on span at bounding box center [791, 125] width 1438 height 22
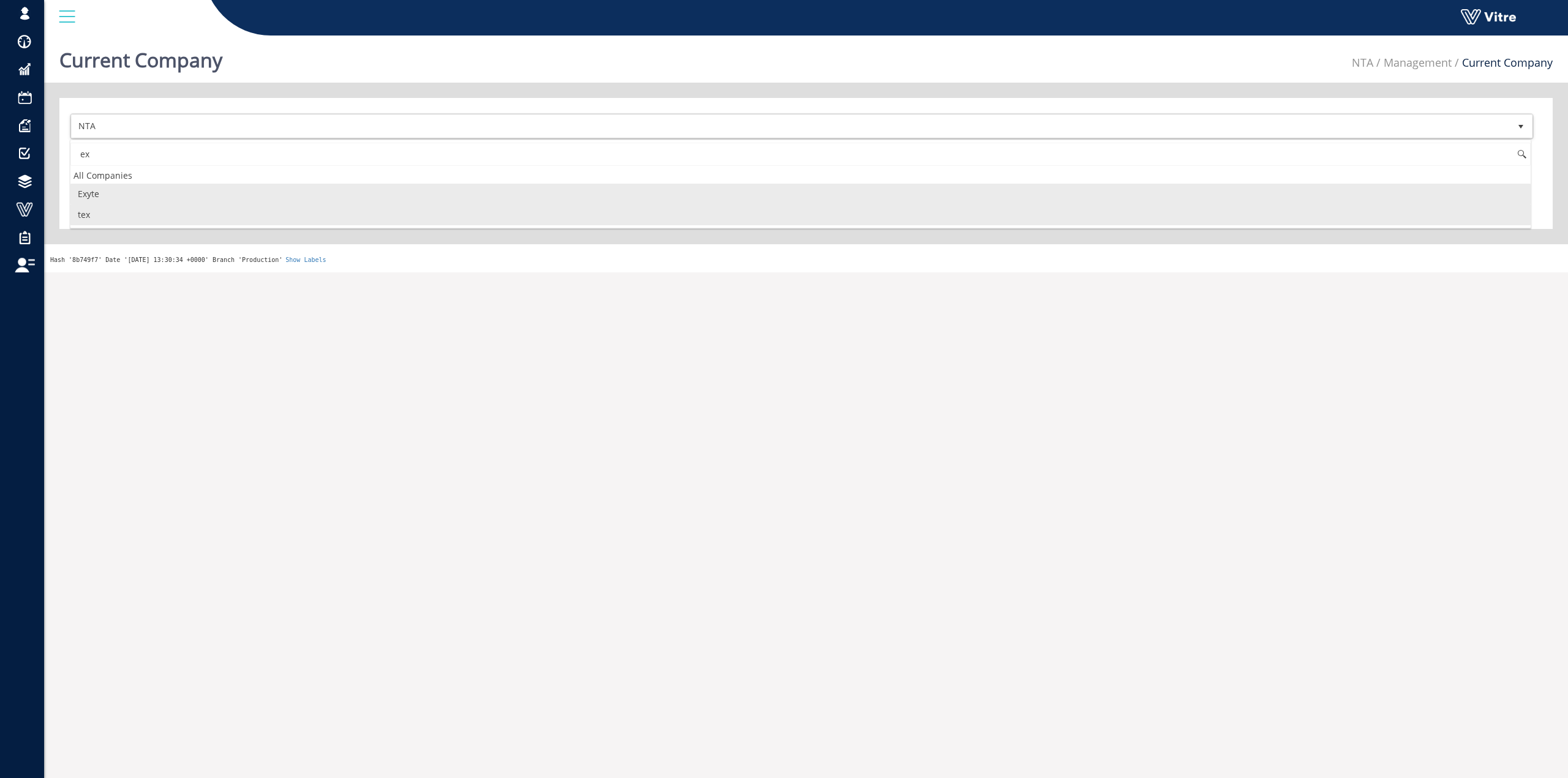
click at [112, 199] on li "Exyte" at bounding box center [800, 194] width 1460 height 21
type input "ex"
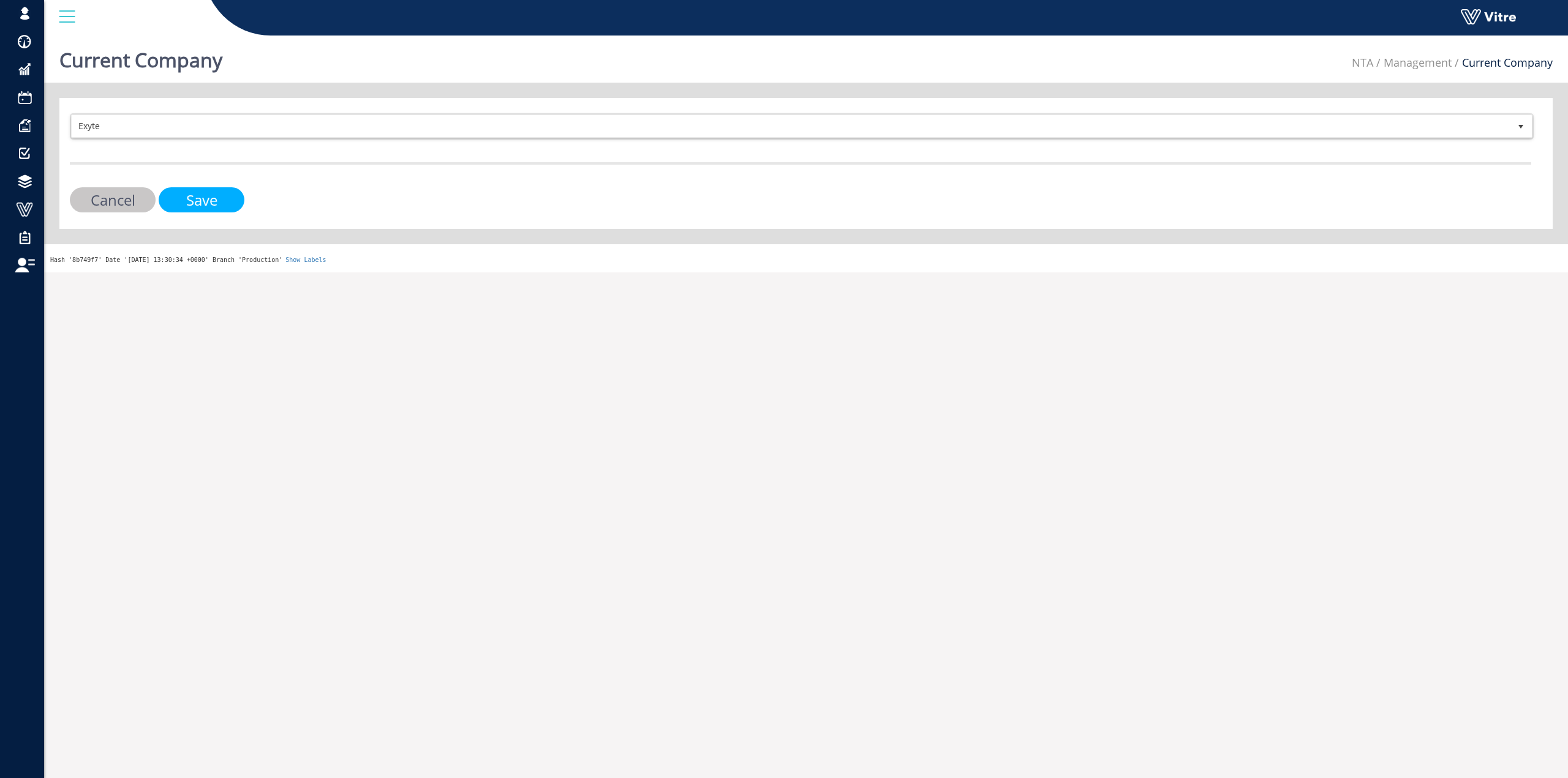
click at [186, 197] on input "Save" at bounding box center [201, 200] width 86 height 25
